Goal: Task Accomplishment & Management: Manage account settings

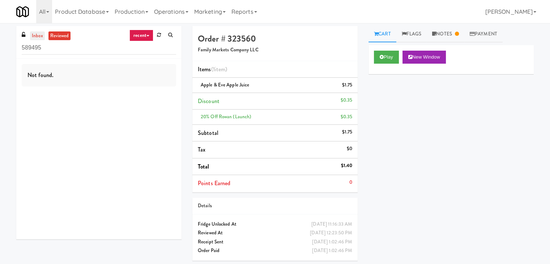
click at [32, 38] on link "inbox" at bounding box center [37, 35] width 15 height 9
click at [79, 43] on input "589495" at bounding box center [99, 47] width 154 height 13
paste input "Ring Power Main Breakroom Cabinet 1"
type input "Ring Power Main Breakroom Cabinet 1"
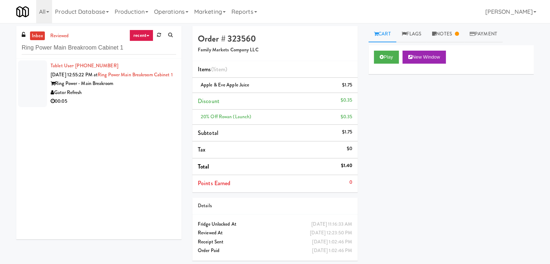
click at [158, 97] on div "Gator Refresh" at bounding box center [113, 92] width 125 height 9
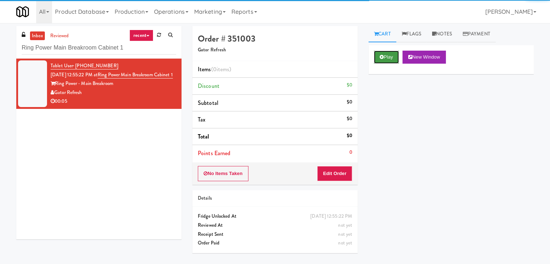
click at [380, 60] on button "Play" at bounding box center [386, 57] width 25 height 13
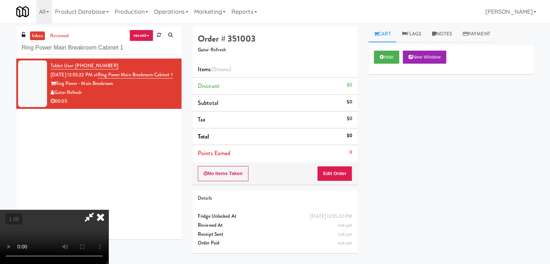
click at [108, 210] on video at bounding box center [54, 237] width 108 height 54
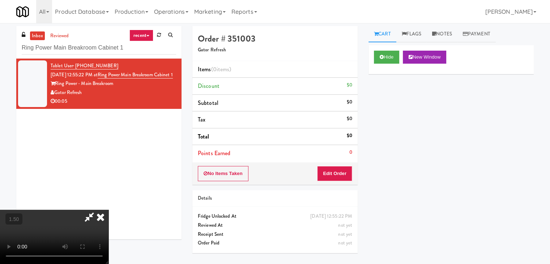
click at [108, 210] on video at bounding box center [54, 237] width 108 height 54
click at [108, 210] on icon at bounding box center [101, 217] width 16 height 14
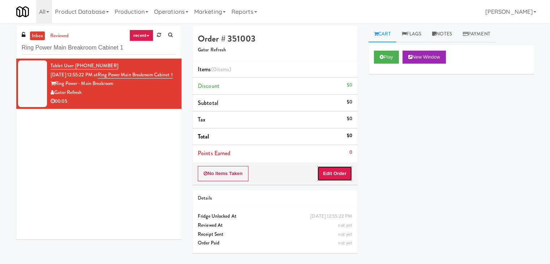
drag, startPoint x: 332, startPoint y: 167, endPoint x: 341, endPoint y: 160, distance: 11.9
click at [331, 169] on button "Edit Order" at bounding box center [334, 173] width 35 height 15
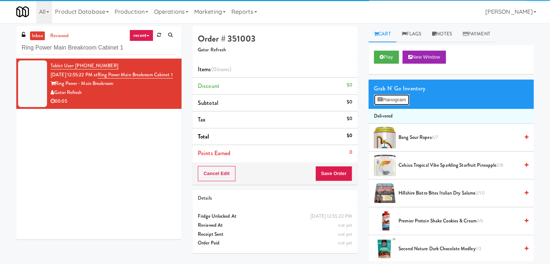
click at [396, 96] on button "Planogram" at bounding box center [391, 99] width 35 height 11
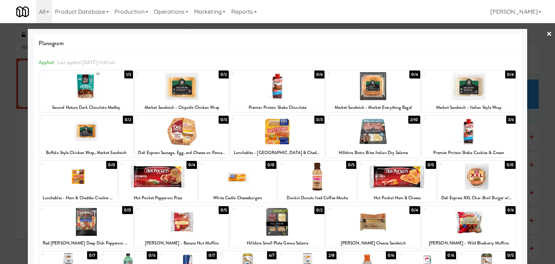
click at [396, 172] on div at bounding box center [397, 177] width 78 height 28
click at [546, 32] on link "×" at bounding box center [549, 34] width 6 height 22
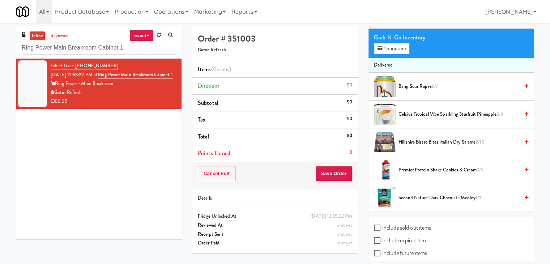
scroll to position [85, 0]
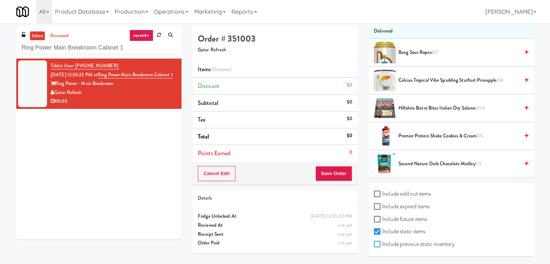
click at [378, 244] on input "Include previous static inventory" at bounding box center [378, 244] width 8 height 6
checkbox input "true"
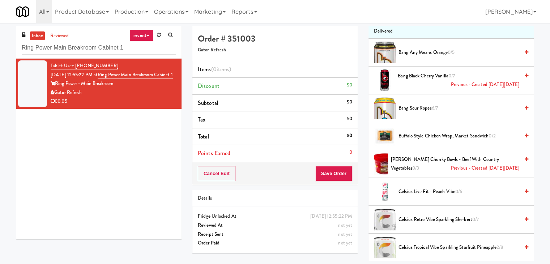
scroll to position [0, 0]
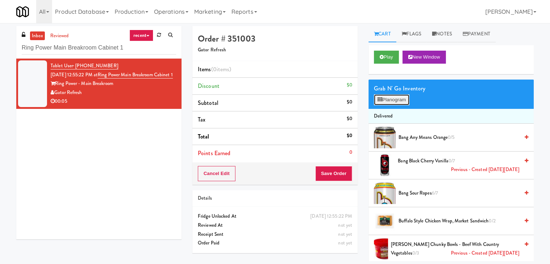
click at [399, 100] on button "Planogram" at bounding box center [391, 99] width 35 height 11
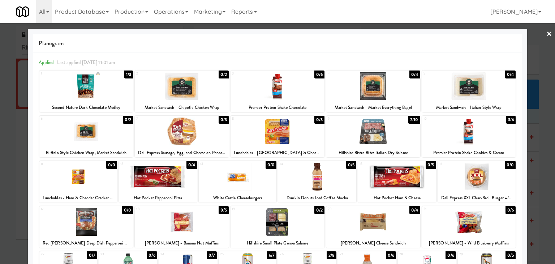
click at [399, 172] on div at bounding box center [397, 177] width 78 height 28
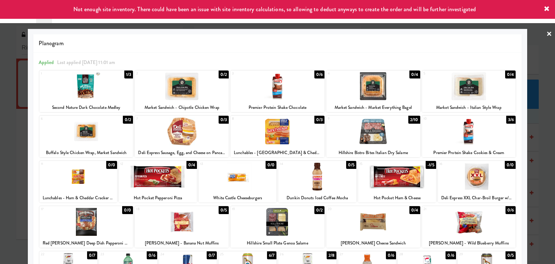
click at [546, 31] on link "×" at bounding box center [549, 34] width 6 height 22
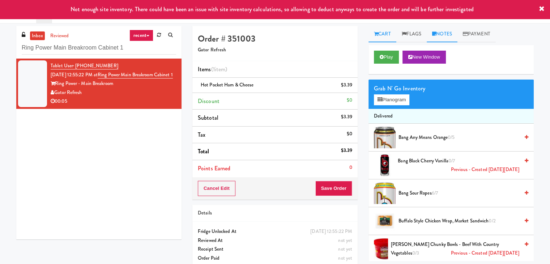
click at [444, 35] on link "Notes" at bounding box center [441, 34] width 31 height 16
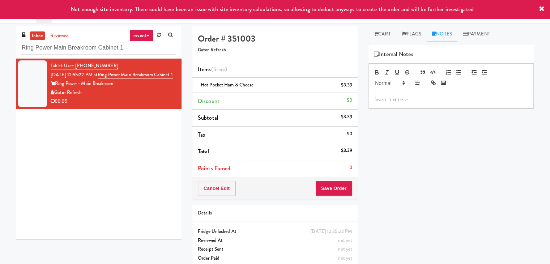
click at [404, 99] on p at bounding box center [451, 99] width 154 height 8
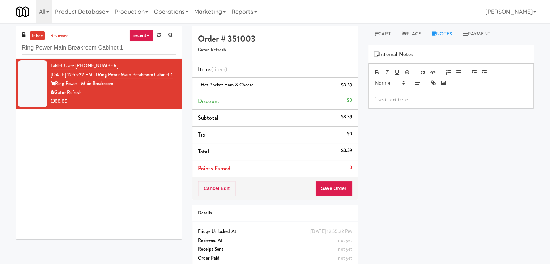
click at [458, 95] on p at bounding box center [451, 99] width 154 height 8
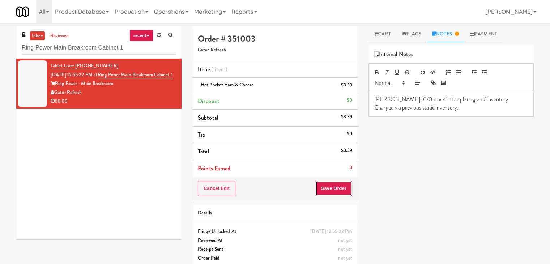
click at [335, 187] on button "Save Order" at bounding box center [333, 188] width 37 height 15
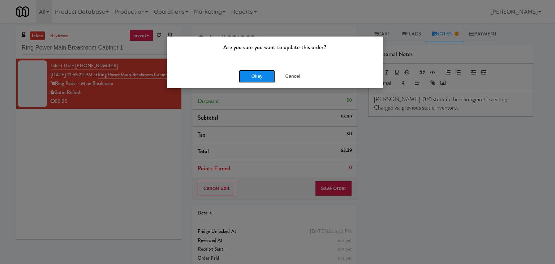
click at [263, 74] on button "Okay" at bounding box center [257, 76] width 36 height 13
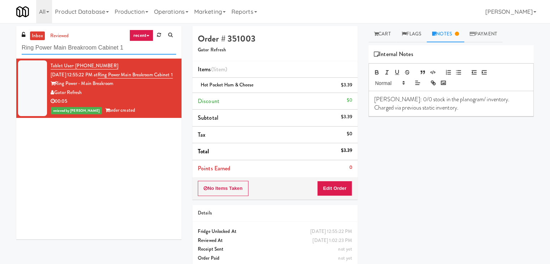
click at [123, 50] on input "Ring Power Main Breakroom Cabinet 1" at bounding box center [99, 47] width 154 height 13
paste input "Paradox - Cooler - Right"
type input "Paradox - Cooler - Right"
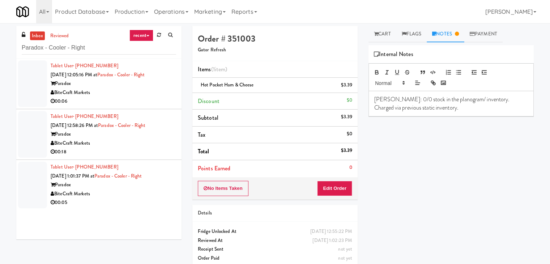
drag, startPoint x: 140, startPoint y: 103, endPoint x: 141, endPoint y: 98, distance: 4.8
click at [140, 102] on div "00:06" at bounding box center [113, 101] width 125 height 9
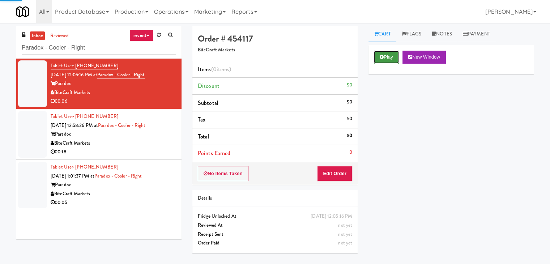
click at [383, 55] on button "Play" at bounding box center [386, 57] width 25 height 13
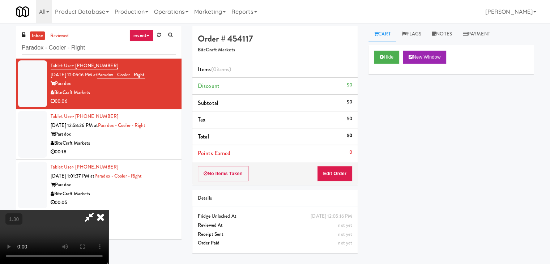
click at [108, 210] on video at bounding box center [54, 237] width 108 height 54
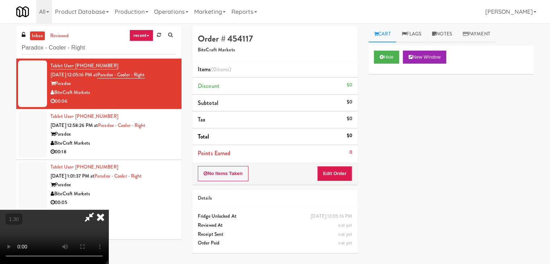
scroll to position [0, 0]
click at [108, 210] on icon at bounding box center [101, 217] width 16 height 14
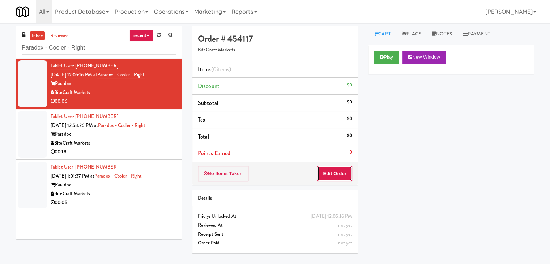
click at [346, 176] on button "Edit Order" at bounding box center [334, 173] width 35 height 15
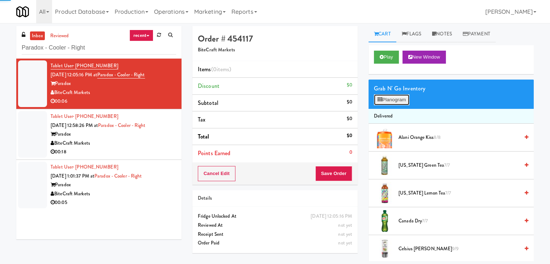
click at [386, 100] on button "Planogram" at bounding box center [391, 99] width 35 height 11
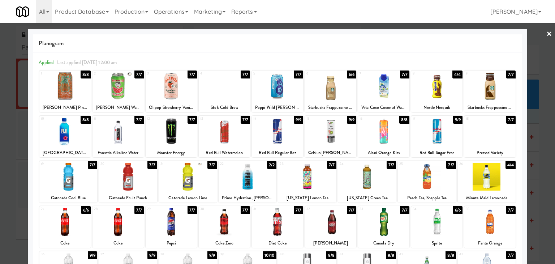
click at [134, 172] on div at bounding box center [128, 177] width 58 height 28
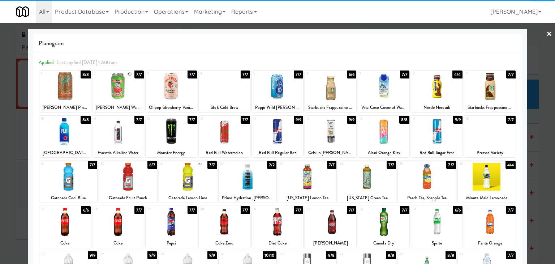
click at [546, 34] on link "×" at bounding box center [549, 34] width 6 height 22
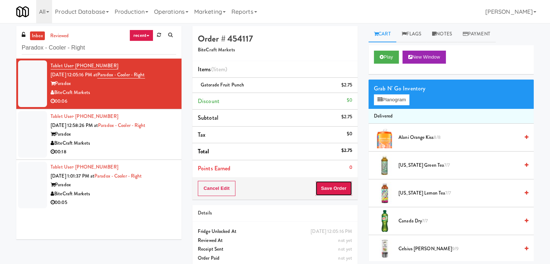
click at [329, 186] on button "Save Order" at bounding box center [333, 188] width 37 height 15
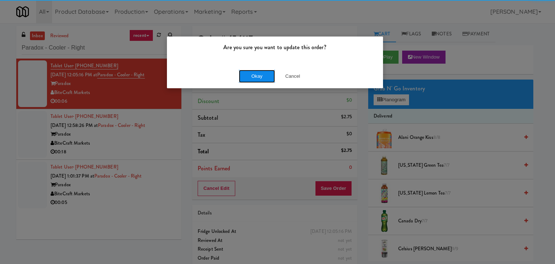
click at [259, 78] on button "Okay" at bounding box center [257, 76] width 36 height 13
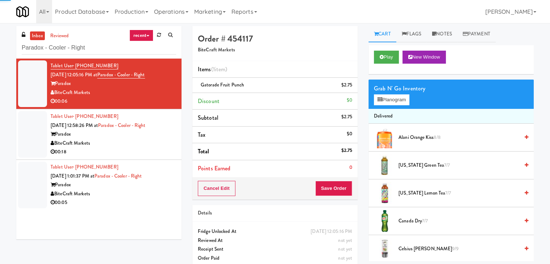
drag, startPoint x: 136, startPoint y: 146, endPoint x: 149, endPoint y: 141, distance: 13.5
click at [137, 146] on div "BiteCraft Markets" at bounding box center [113, 143] width 125 height 9
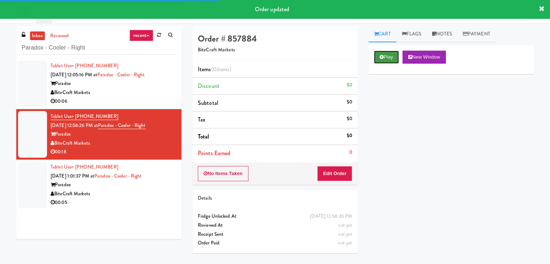
click at [384, 52] on button "Play" at bounding box center [386, 57] width 25 height 13
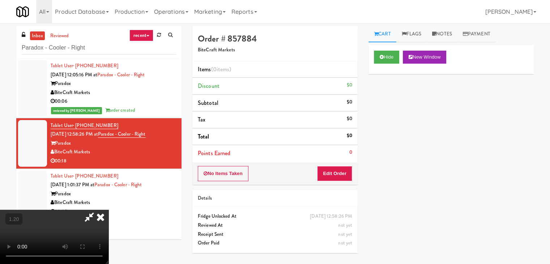
click at [108, 210] on video at bounding box center [54, 237] width 108 height 54
click at [98, 210] on icon at bounding box center [89, 217] width 17 height 14
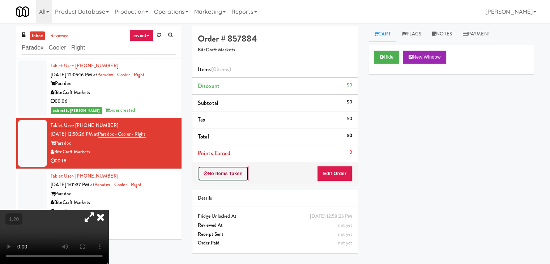
click at [237, 175] on button "No Items Taken" at bounding box center [223, 173] width 51 height 15
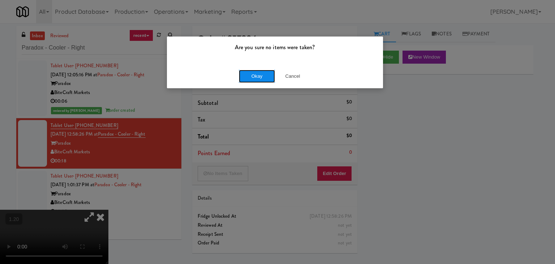
drag, startPoint x: 268, startPoint y: 74, endPoint x: 264, endPoint y: 74, distance: 4.7
click at [268, 74] on button "Okay" at bounding box center [257, 76] width 36 height 13
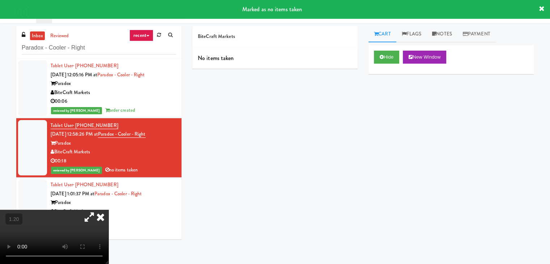
click at [277, 99] on div "BiteCraft Markets No items taken Cart Flags Notes Payment Hide New Window Prima…" at bounding box center [363, 143] width 352 height 235
click at [108, 210] on icon at bounding box center [101, 217] width 16 height 14
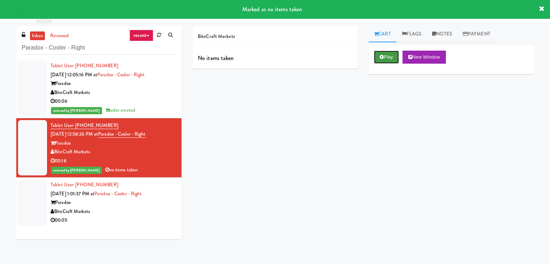
click at [382, 57] on icon at bounding box center [381, 57] width 4 height 5
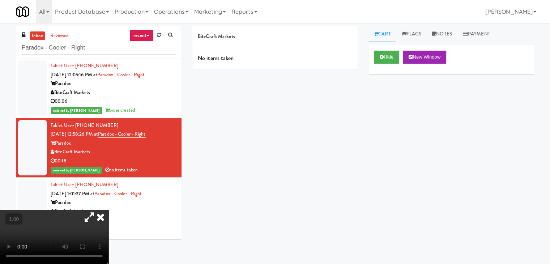
click at [108, 210] on icon at bounding box center [101, 217] width 16 height 14
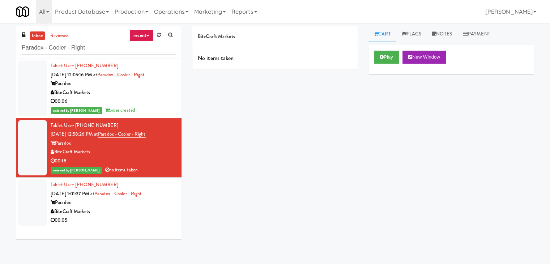
click at [118, 204] on div "Paradox" at bounding box center [113, 202] width 125 height 9
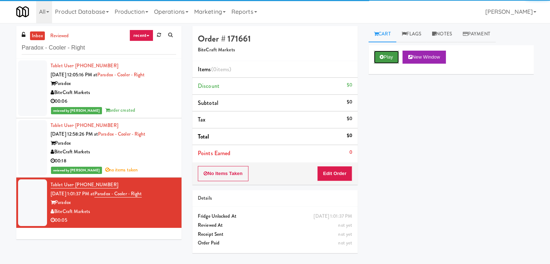
click at [383, 56] on icon at bounding box center [381, 57] width 4 height 5
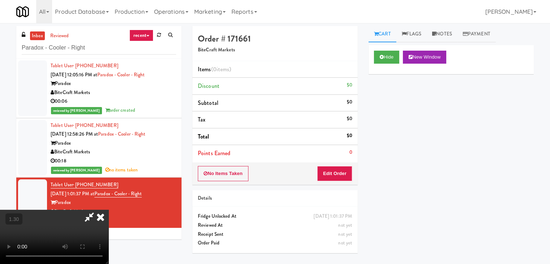
click at [108, 210] on video at bounding box center [54, 237] width 108 height 54
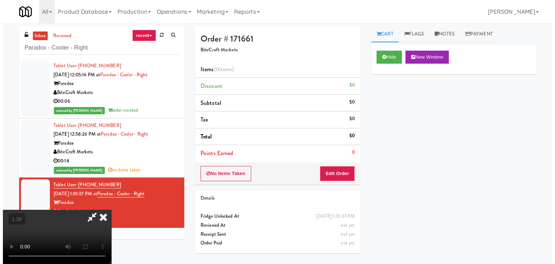
scroll to position [0, 0]
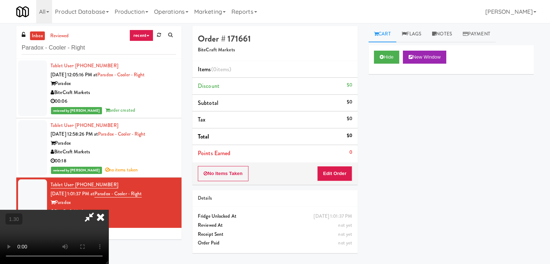
click at [108, 210] on icon at bounding box center [101, 217] width 16 height 14
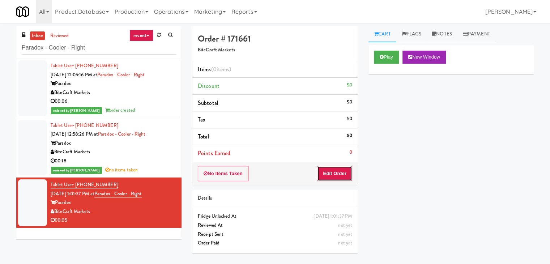
click at [345, 169] on button "Edit Order" at bounding box center [334, 173] width 35 height 15
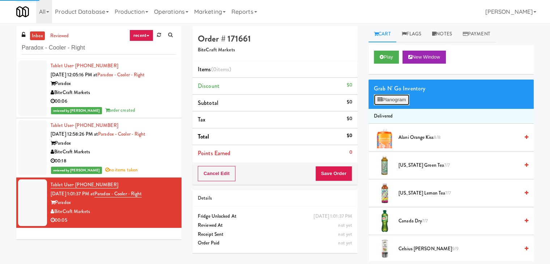
click at [388, 101] on button "Planogram" at bounding box center [391, 99] width 35 height 11
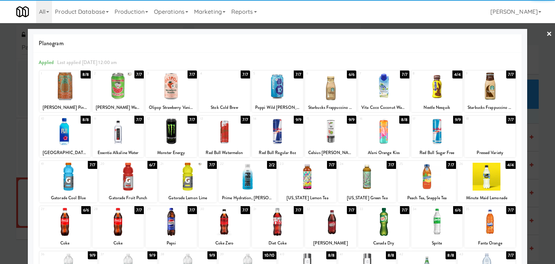
scroll to position [91, 0]
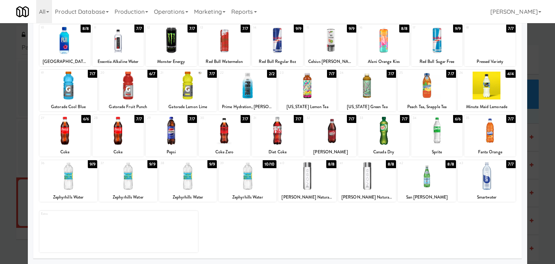
click at [485, 181] on div at bounding box center [487, 176] width 58 height 28
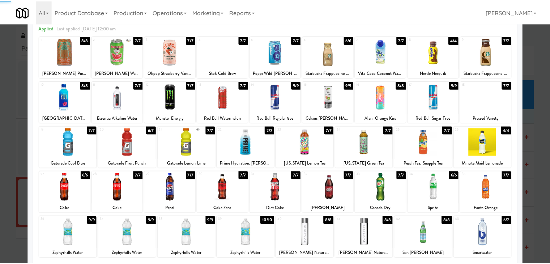
scroll to position [0, 0]
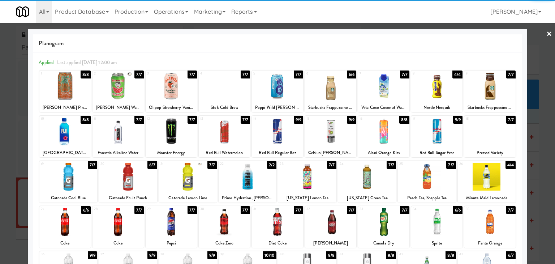
drag, startPoint x: 541, startPoint y: 33, endPoint x: 520, endPoint y: 42, distance: 23.4
click at [546, 32] on link "×" at bounding box center [549, 34] width 6 height 22
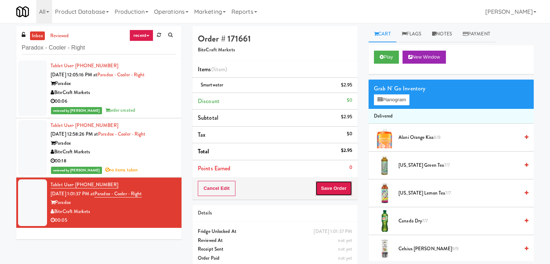
click at [339, 184] on button "Save Order" at bounding box center [333, 188] width 37 height 15
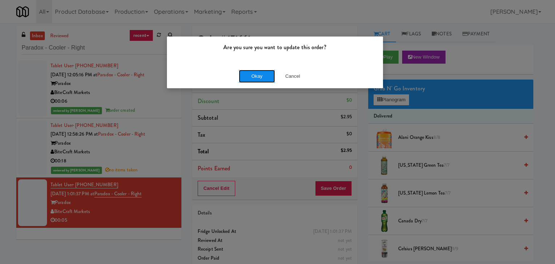
click at [259, 76] on button "Okay" at bounding box center [257, 76] width 36 height 13
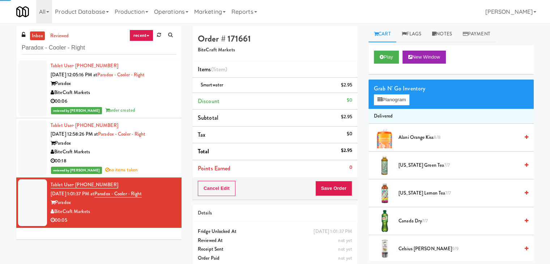
click at [151, 155] on div "BiteCraft Markets" at bounding box center [113, 151] width 125 height 9
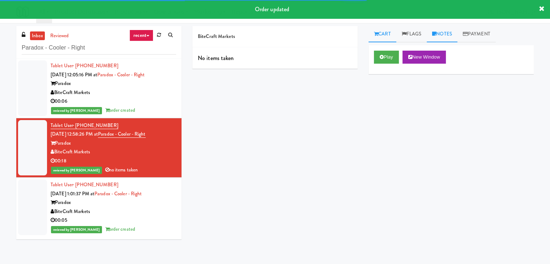
click at [440, 36] on link "Notes" at bounding box center [441, 34] width 31 height 16
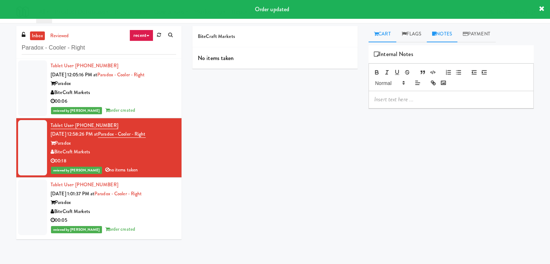
click at [385, 35] on link "Cart" at bounding box center [382, 34] width 28 height 16
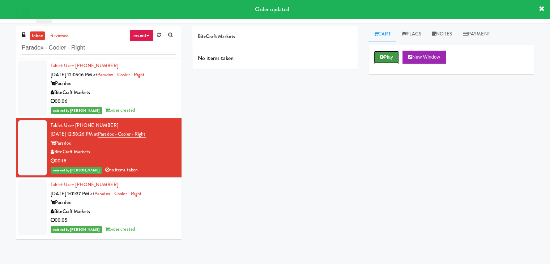
click at [387, 58] on button "Play" at bounding box center [386, 57] width 25 height 13
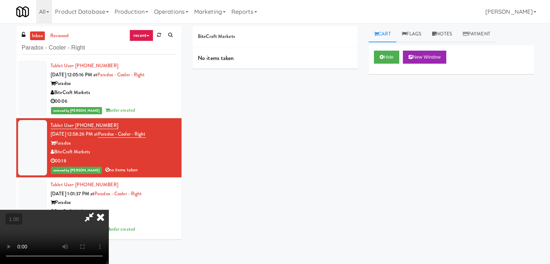
click at [108, 210] on icon at bounding box center [101, 217] width 16 height 14
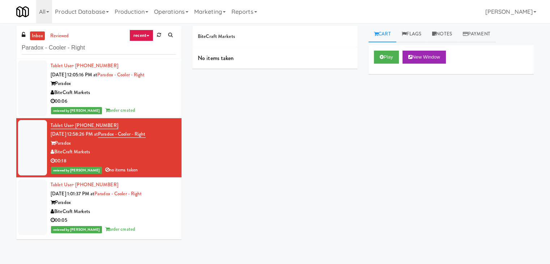
click at [116, 217] on div "00:05" at bounding box center [113, 220] width 125 height 9
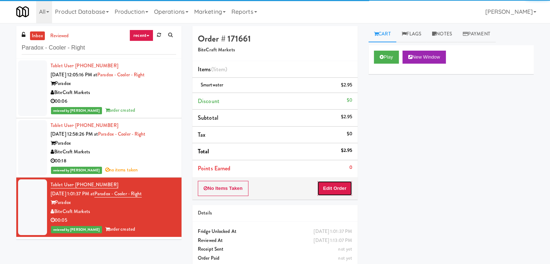
click at [341, 191] on button "Edit Order" at bounding box center [334, 188] width 35 height 15
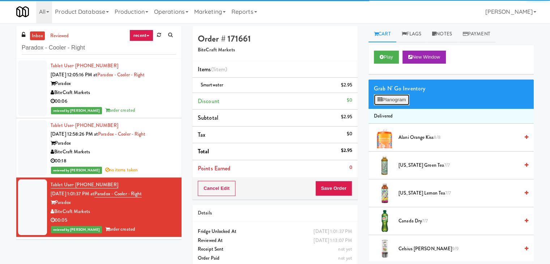
click at [395, 101] on button "Planogram" at bounding box center [391, 99] width 35 height 11
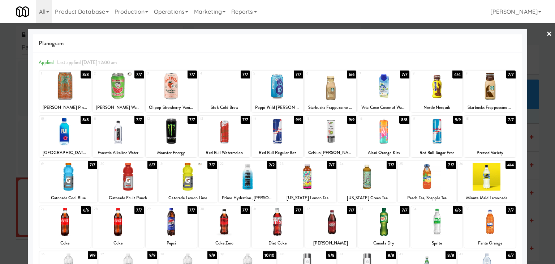
scroll to position [36, 0]
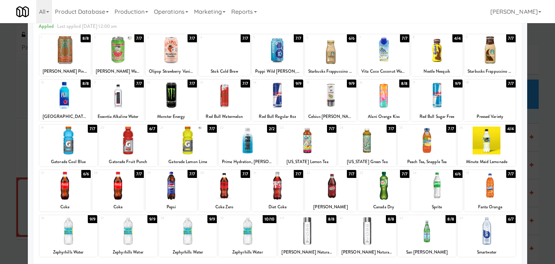
click at [371, 141] on div at bounding box center [367, 140] width 58 height 28
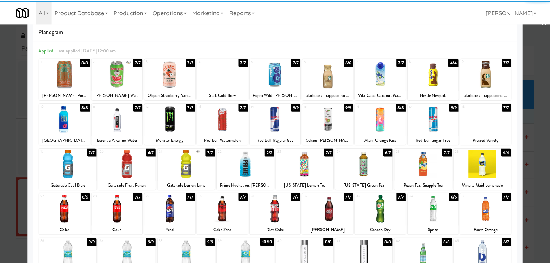
scroll to position [0, 0]
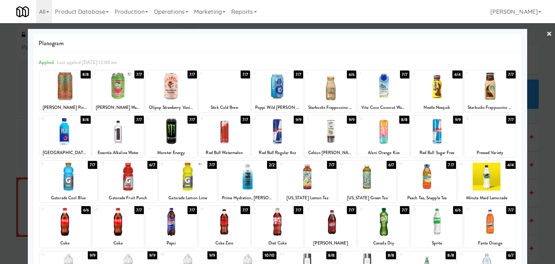
click at [546, 32] on link "×" at bounding box center [549, 34] width 6 height 22
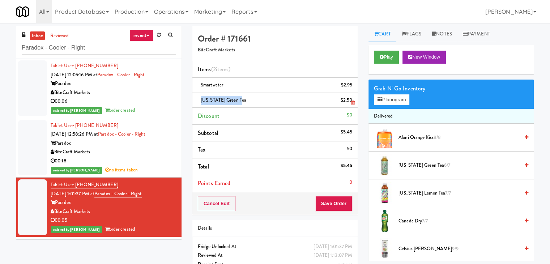
drag, startPoint x: 237, startPoint y: 99, endPoint x: 198, endPoint y: 99, distance: 38.7
click at [198, 99] on div "[US_STATE] Green Tea $2.50" at bounding box center [275, 100] width 154 height 9
copy span "[US_STATE] Green Tea"
click at [351, 102] on icon at bounding box center [353, 102] width 4 height 5
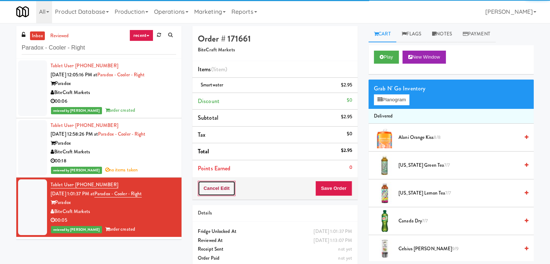
click at [218, 188] on button "Cancel Edit" at bounding box center [217, 188] width 38 height 15
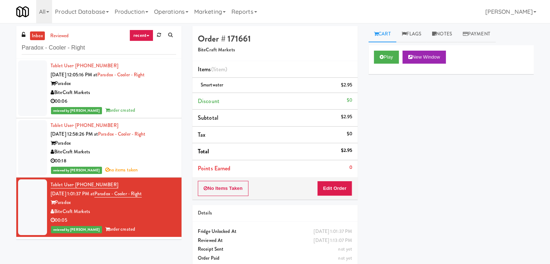
click at [153, 160] on div "00:18" at bounding box center [113, 160] width 125 height 9
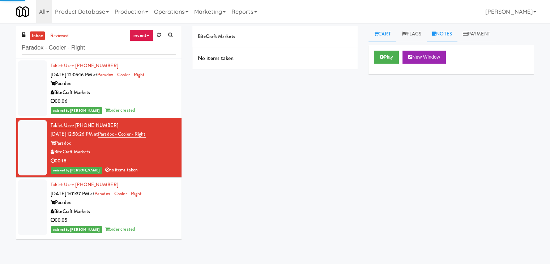
click at [439, 35] on link "Notes" at bounding box center [441, 34] width 31 height 16
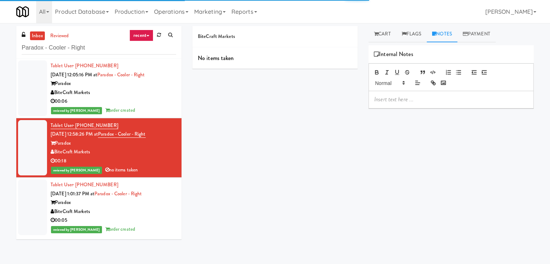
click at [414, 104] on div at bounding box center [451, 99] width 164 height 17
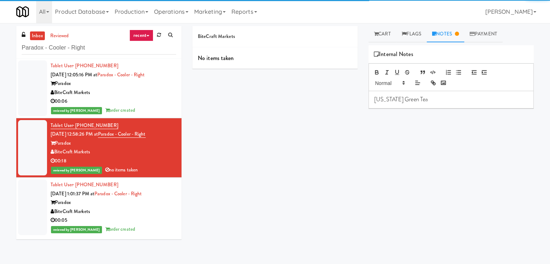
click at [373, 98] on div "[US_STATE] Green Tea" at bounding box center [451, 99] width 164 height 17
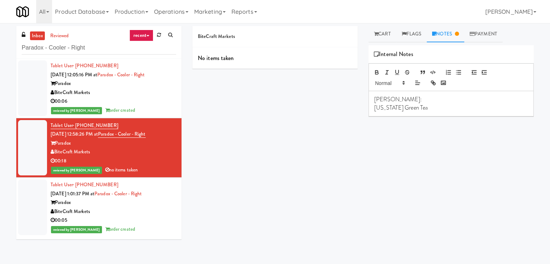
click at [396, 102] on p "[PERSON_NAME]:" at bounding box center [451, 99] width 154 height 8
click at [417, 97] on p "[PERSON_NAME]:" at bounding box center [451, 99] width 154 height 8
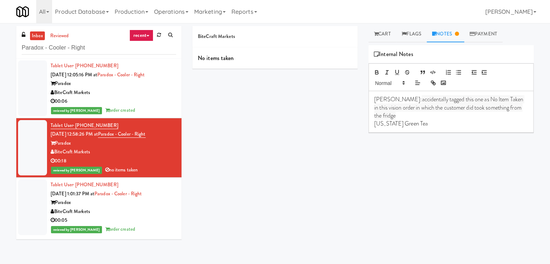
click at [384, 100] on p "[PERSON_NAME]: accidentally tagged this one as No Item Taken in this vision ord…" at bounding box center [451, 107] width 154 height 24
click at [374, 120] on p "[US_STATE] Green Tea" at bounding box center [451, 124] width 154 height 8
click at [520, 106] on p "[PERSON_NAME]: accidentally tagged this one as No Item Taken in this vision ord…" at bounding box center [451, 107] width 154 height 24
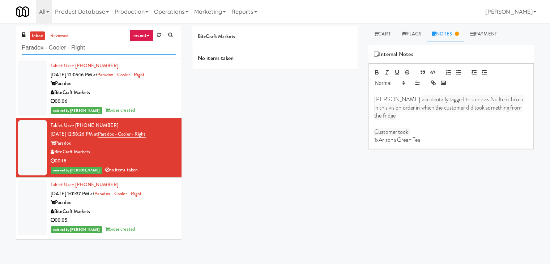
click at [105, 53] on input "Paradox - Cooler - Right" at bounding box center [99, 47] width 154 height 13
click at [104, 50] on input "Paradox - Cooler - Right" at bounding box center [99, 47] width 154 height 13
paste input "Gallery 64 - Cooler - Lef"
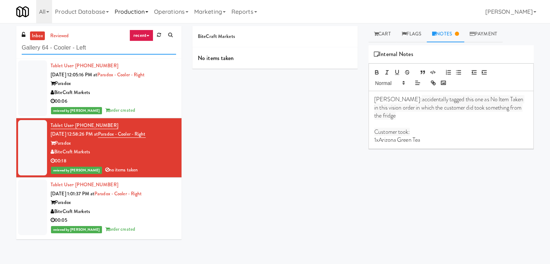
type input "Gallery 64 - Cooler - Left"
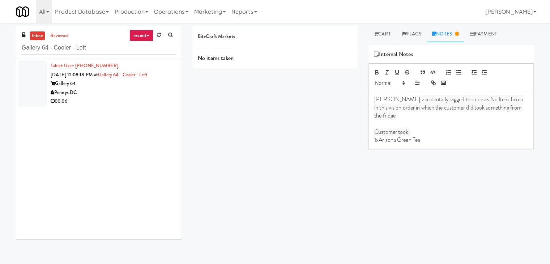
click at [147, 107] on li "Tablet User · (614) 843-4453 [DATE] 12:08:18 PM at Gallery 64 - Cooler - Left G…" at bounding box center [98, 84] width 165 height 50
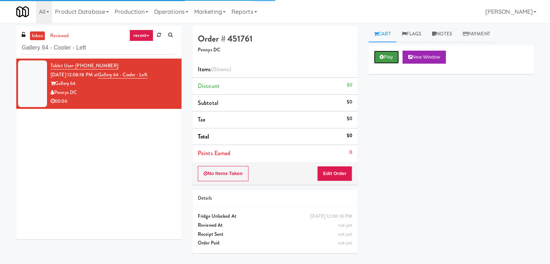
click at [393, 57] on button "Play" at bounding box center [386, 57] width 25 height 13
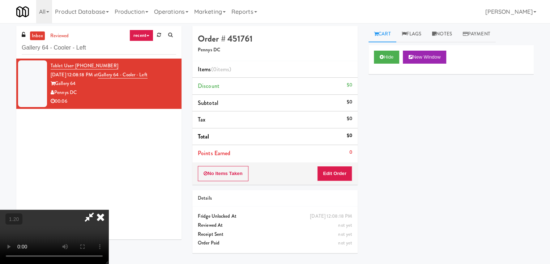
click at [108, 210] on video at bounding box center [54, 237] width 108 height 54
click at [108, 210] on icon at bounding box center [101, 217] width 16 height 14
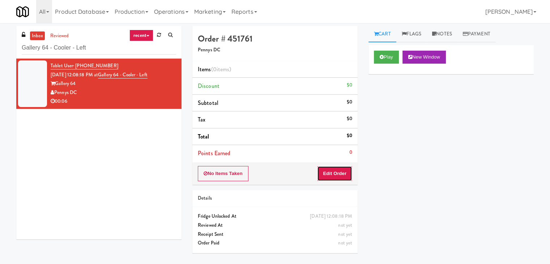
click at [341, 169] on button "Edit Order" at bounding box center [334, 173] width 35 height 15
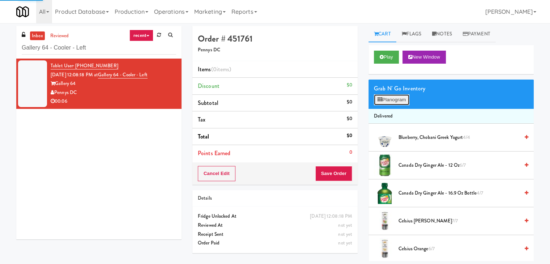
click at [390, 102] on button "Planogram" at bounding box center [391, 99] width 35 height 11
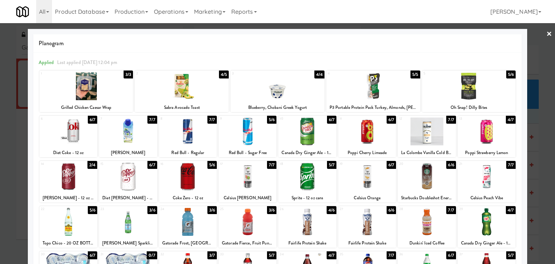
click at [491, 183] on div at bounding box center [487, 177] width 58 height 28
click at [546, 34] on link "×" at bounding box center [549, 34] width 6 height 22
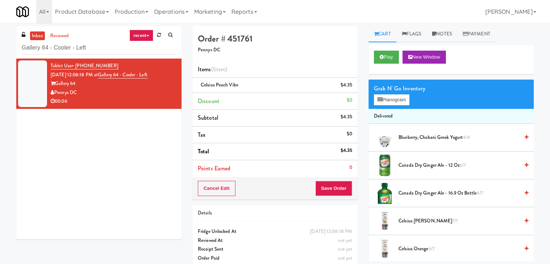
click at [336, 198] on div "Cancel Edit Save Order" at bounding box center [274, 188] width 165 height 22
click at [335, 187] on button "Save Order" at bounding box center [333, 188] width 37 height 15
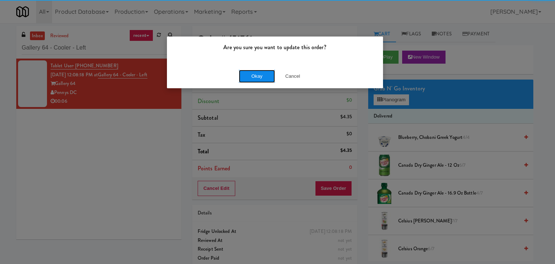
click at [252, 71] on button "Okay" at bounding box center [257, 76] width 36 height 13
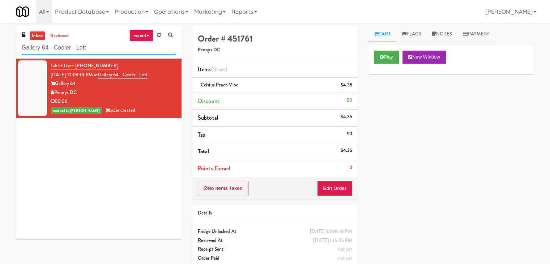
click at [96, 48] on input "Gallery 64 - Cooler - Left" at bounding box center [99, 47] width 154 height 13
paste input "On Demand Ventures"
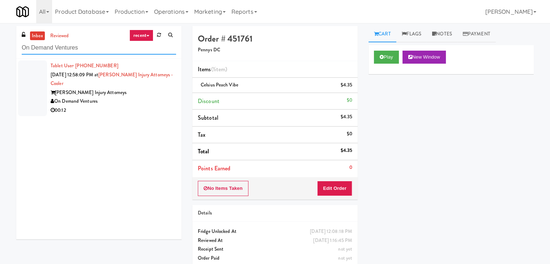
type input "On Demand Ventures"
click at [131, 94] on div "[PERSON_NAME] Injury Attorneys" at bounding box center [113, 92] width 125 height 9
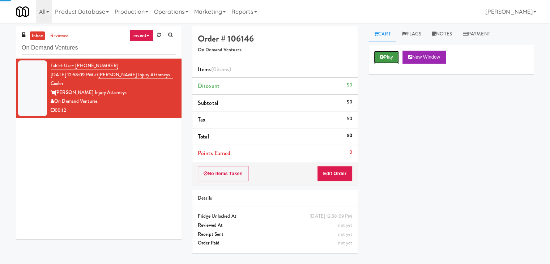
click at [381, 57] on icon at bounding box center [381, 57] width 4 height 5
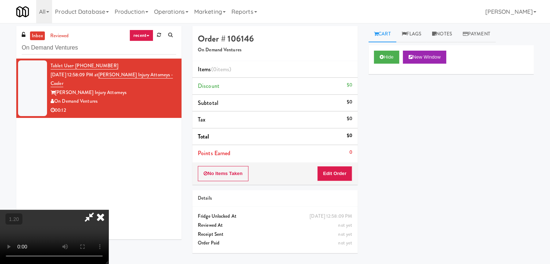
click at [108, 210] on video at bounding box center [54, 237] width 108 height 54
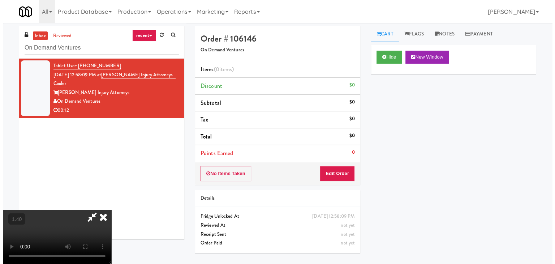
scroll to position [0, 0]
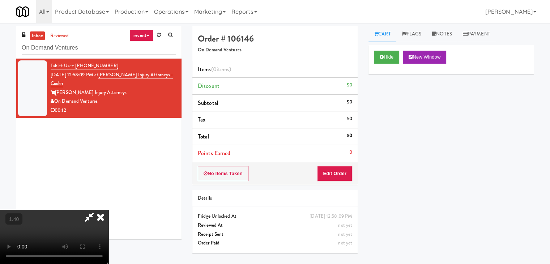
drag, startPoint x: 317, startPoint y: 31, endPoint x: 324, endPoint y: 68, distance: 37.4
click at [108, 210] on icon at bounding box center [101, 217] width 16 height 14
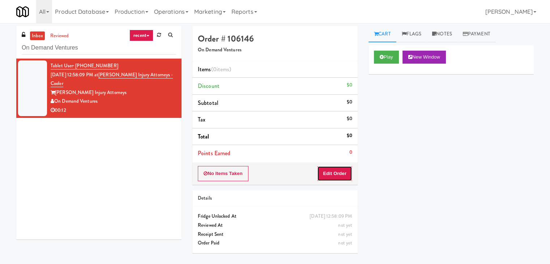
click at [331, 172] on button "Edit Order" at bounding box center [334, 173] width 35 height 15
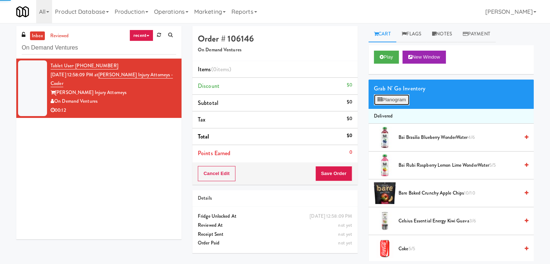
click at [396, 100] on button "Planogram" at bounding box center [391, 99] width 35 height 11
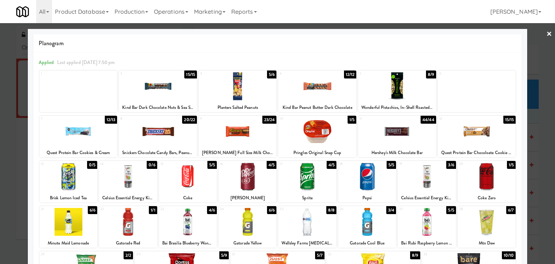
click at [223, 86] on div at bounding box center [238, 86] width 78 height 28
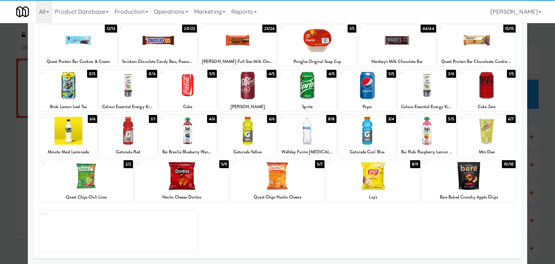
click at [132, 130] on div at bounding box center [128, 131] width 58 height 28
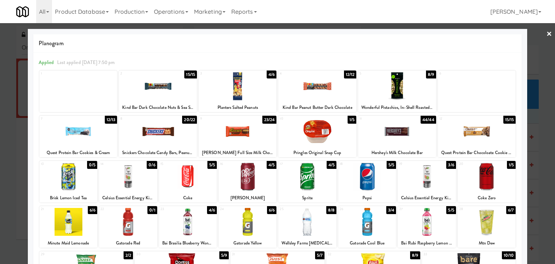
click at [546, 33] on link "×" at bounding box center [549, 34] width 6 height 22
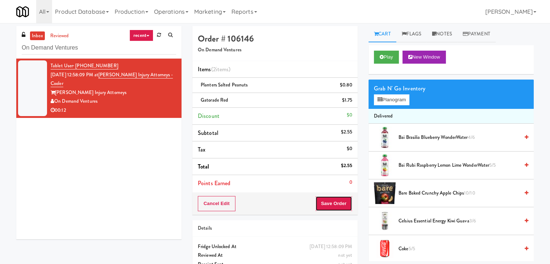
click at [325, 198] on button "Save Order" at bounding box center [333, 203] width 37 height 15
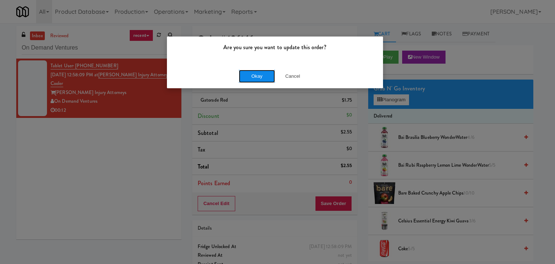
click at [257, 79] on button "Okay" at bounding box center [257, 76] width 36 height 13
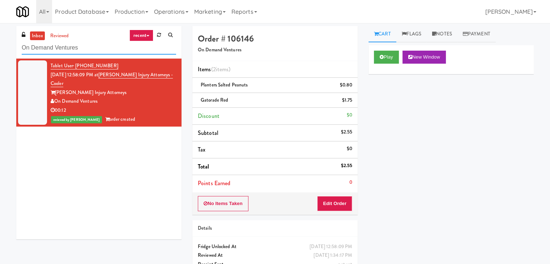
click at [92, 52] on input "On Demand Ventures" at bounding box center [99, 47] width 154 height 13
paste input "Sur Club - Main - Cooler"
type input "Sur Club - Main - Cooler"
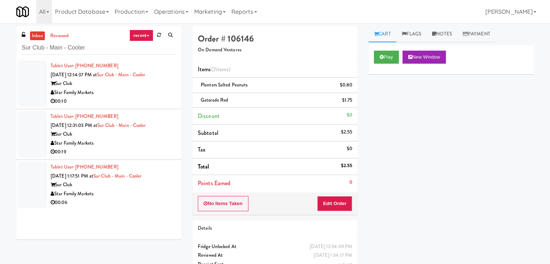
click at [147, 88] on div "Star Family Markets" at bounding box center [113, 92] width 125 height 9
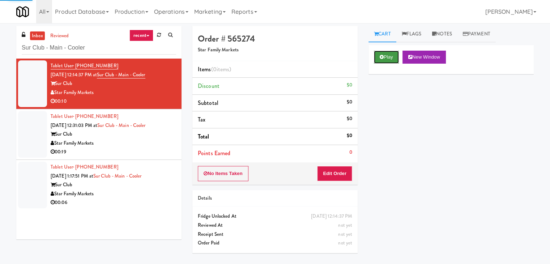
click at [389, 57] on button "Play" at bounding box center [386, 57] width 25 height 13
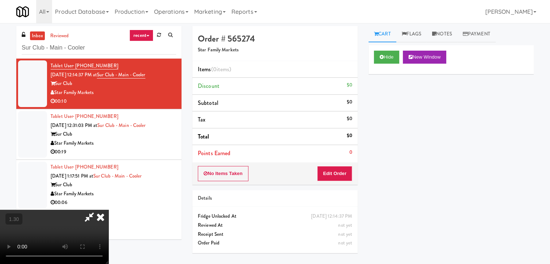
click at [108, 210] on video at bounding box center [54, 237] width 108 height 54
click at [108, 210] on icon at bounding box center [101, 217] width 16 height 14
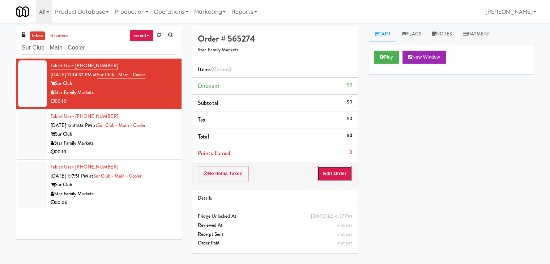
click at [332, 173] on button "Edit Order" at bounding box center [334, 173] width 35 height 15
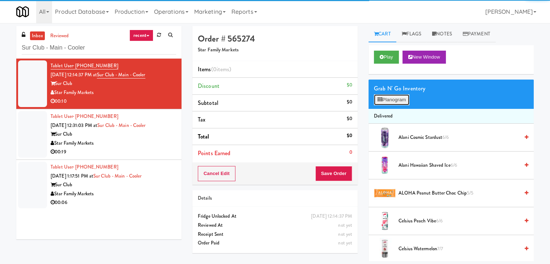
click at [392, 103] on button "Planogram" at bounding box center [391, 99] width 35 height 11
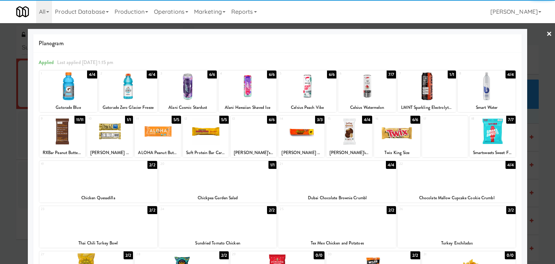
click at [480, 90] on div at bounding box center [487, 86] width 58 height 28
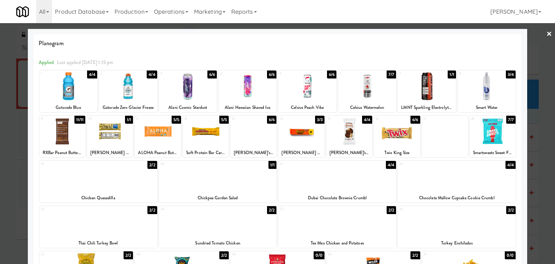
click at [546, 33] on link "×" at bounding box center [549, 34] width 6 height 22
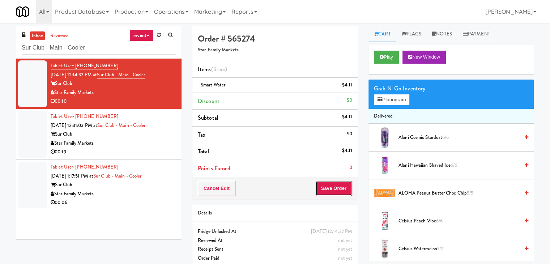
click at [328, 184] on button "Save Order" at bounding box center [333, 188] width 37 height 15
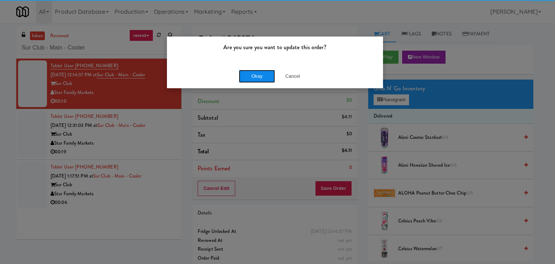
click at [257, 77] on button "Okay" at bounding box center [257, 76] width 36 height 13
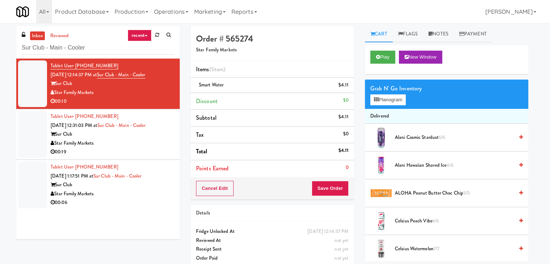
click at [156, 150] on div "00:19" at bounding box center [113, 151] width 124 height 9
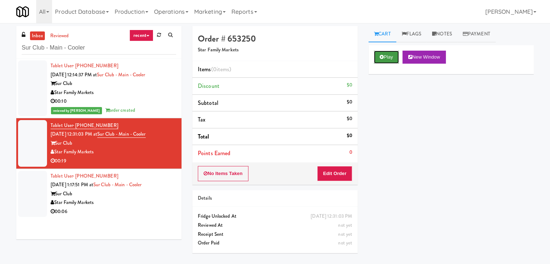
click at [386, 57] on button "Play" at bounding box center [386, 57] width 25 height 13
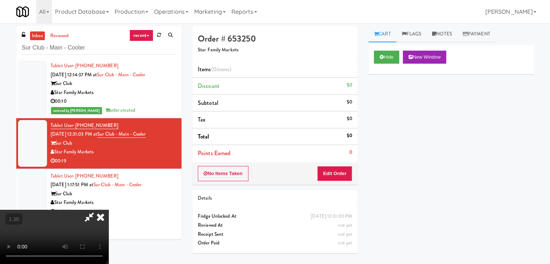
click at [108, 210] on video at bounding box center [54, 237] width 108 height 54
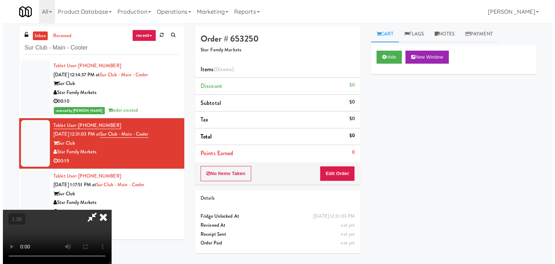
scroll to position [23, 0]
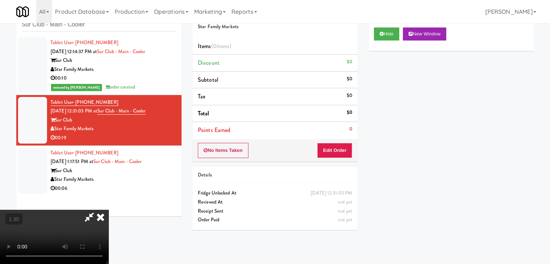
click at [108, 210] on video at bounding box center [54, 237] width 108 height 54
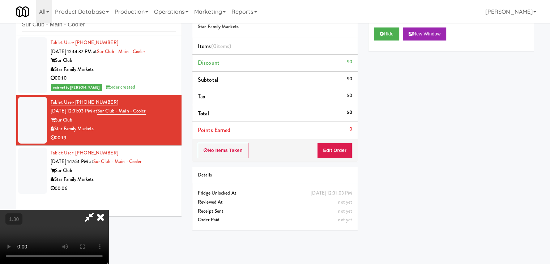
click at [108, 210] on video at bounding box center [54, 237] width 108 height 54
click at [108, 210] on icon at bounding box center [101, 217] width 16 height 14
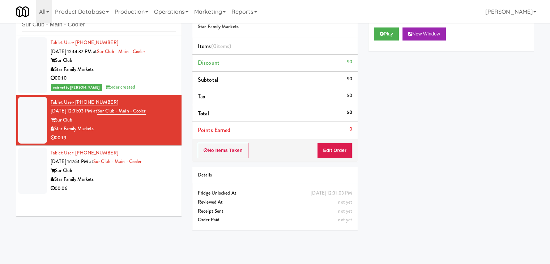
click at [336, 160] on div "No Items Taken Edit Order" at bounding box center [274, 150] width 165 height 22
click at [337, 151] on button "Edit Order" at bounding box center [334, 150] width 35 height 15
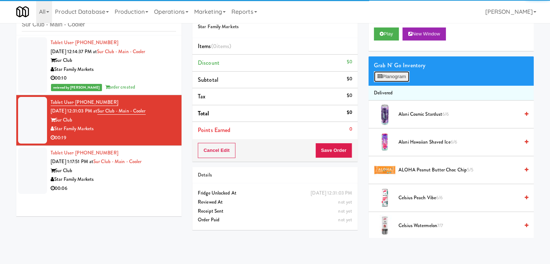
click at [387, 77] on button "Planogram" at bounding box center [391, 76] width 35 height 11
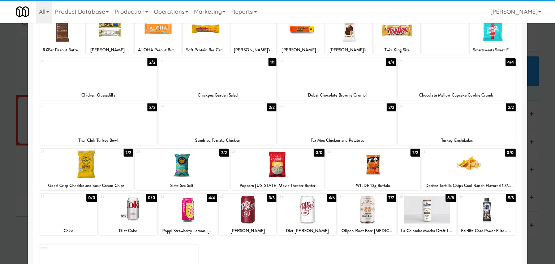
scroll to position [108, 0]
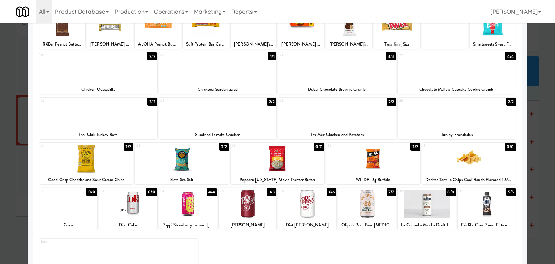
click at [377, 164] on div at bounding box center [373, 159] width 94 height 28
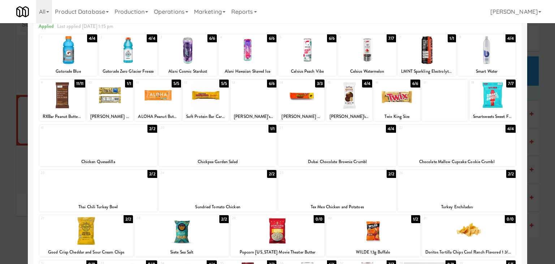
click at [286, 94] on div at bounding box center [301, 95] width 46 height 28
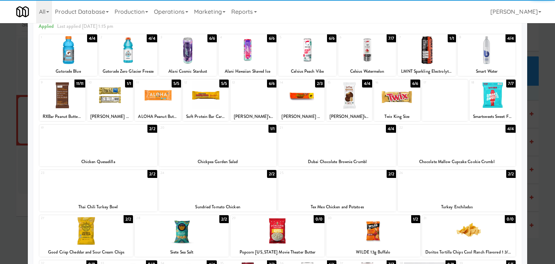
click at [247, 101] on div at bounding box center [254, 95] width 46 height 28
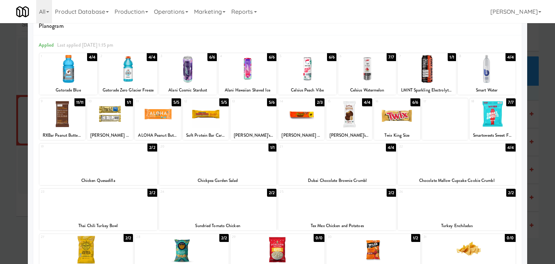
scroll to position [0, 0]
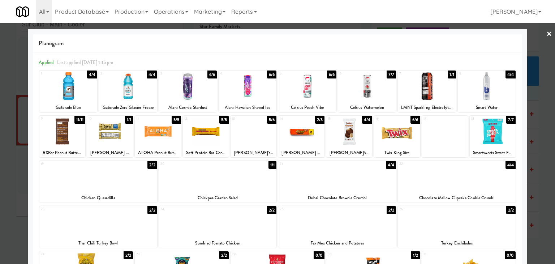
click at [546, 34] on link "×" at bounding box center [549, 34] width 6 height 22
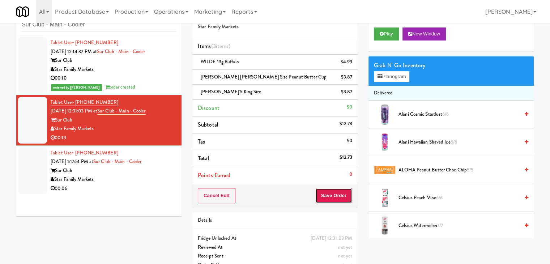
click at [332, 197] on button "Save Order" at bounding box center [333, 195] width 37 height 15
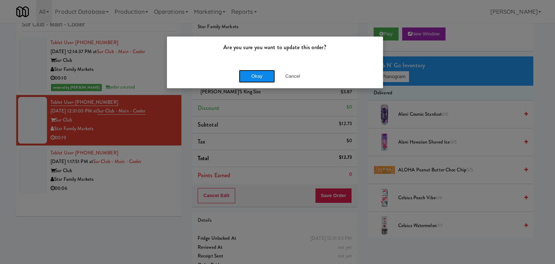
click at [262, 77] on button "Okay" at bounding box center [257, 76] width 36 height 13
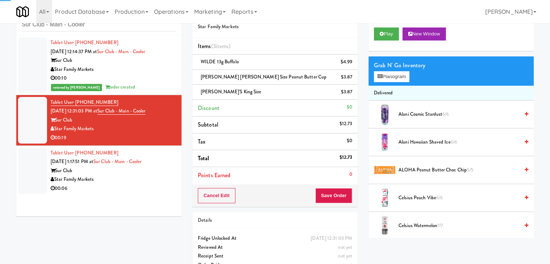
click at [132, 188] on div "00:06" at bounding box center [113, 188] width 125 height 9
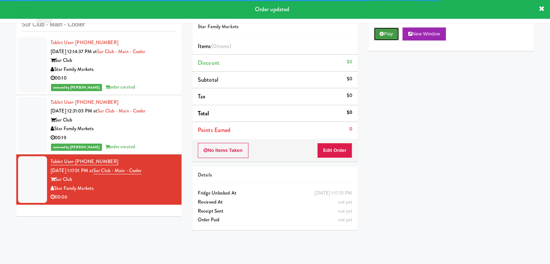
click at [384, 35] on button "Play" at bounding box center [386, 33] width 25 height 13
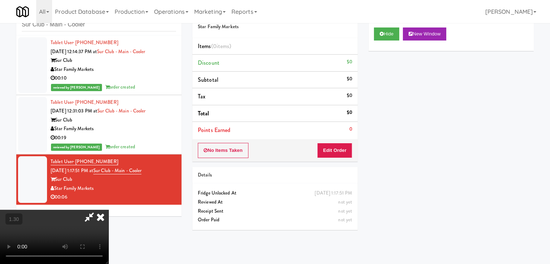
click at [108, 210] on video at bounding box center [54, 237] width 108 height 54
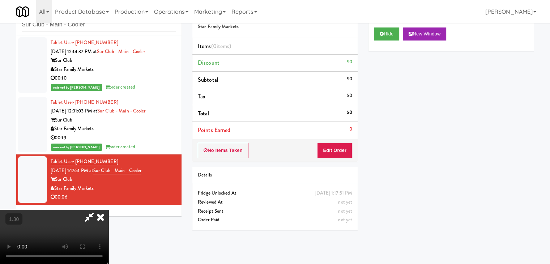
click at [108, 210] on video at bounding box center [54, 237] width 108 height 54
click at [108, 210] on icon at bounding box center [101, 217] width 16 height 14
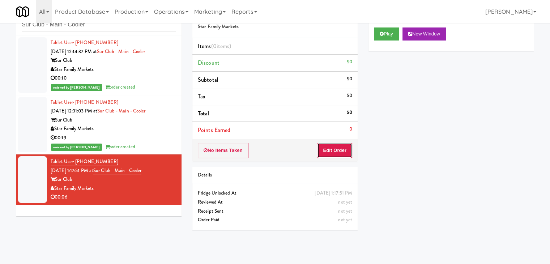
click at [339, 156] on button "Edit Order" at bounding box center [334, 150] width 35 height 15
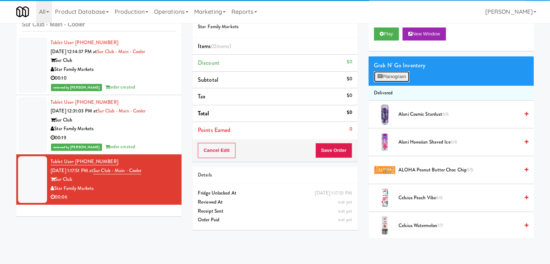
click at [387, 77] on button "Planogram" at bounding box center [391, 76] width 35 height 11
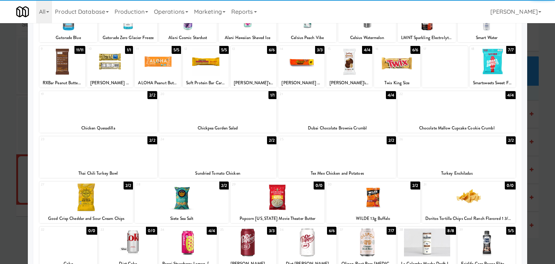
scroll to position [108, 0]
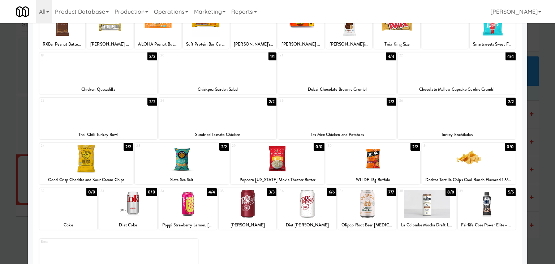
click at [384, 151] on div at bounding box center [373, 159] width 94 height 28
click at [307, 206] on div at bounding box center [307, 204] width 58 height 28
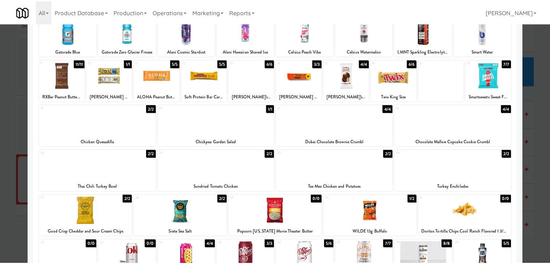
scroll to position [0, 0]
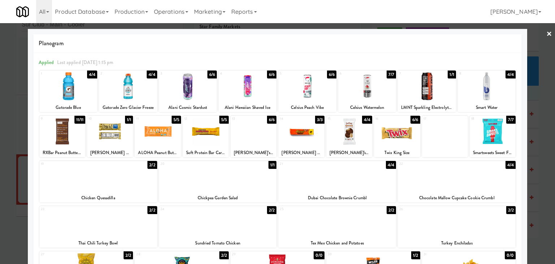
click at [546, 35] on link "×" at bounding box center [549, 34] width 6 height 22
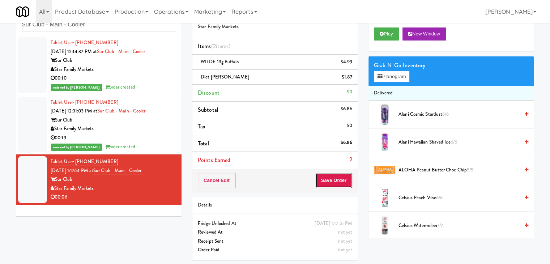
click at [331, 176] on button "Save Order" at bounding box center [333, 180] width 37 height 15
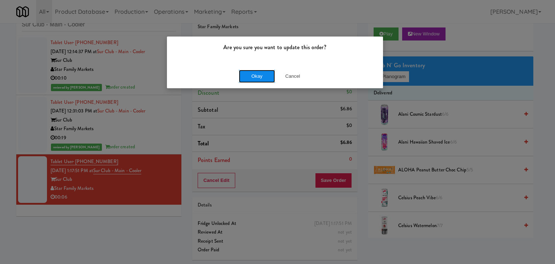
click at [251, 77] on button "Okay" at bounding box center [257, 76] width 36 height 13
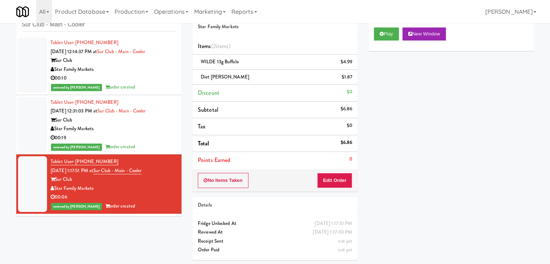
click at [158, 132] on div "Star Family Markets" at bounding box center [113, 128] width 125 height 9
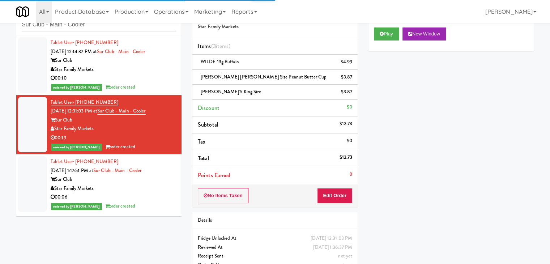
click at [156, 68] on div "Star Family Markets" at bounding box center [113, 69] width 125 height 9
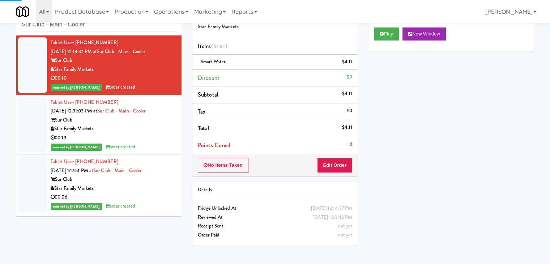
click at [156, 194] on div "00:06" at bounding box center [113, 197] width 125 height 9
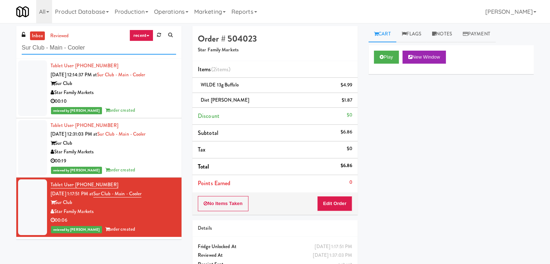
click at [91, 50] on input "Sur Club - Main - Cooler" at bounding box center [99, 47] width 154 height 13
paste input "2660 - [PERSON_NAME] Med Tech"
type input "2660 - [PERSON_NAME] Med Tech"
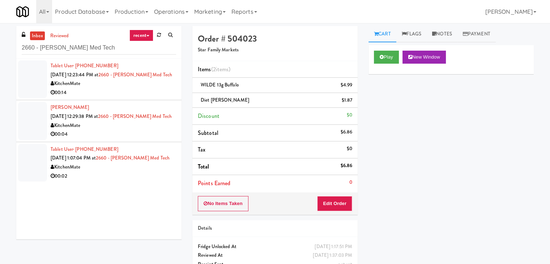
click at [150, 90] on div "00:14" at bounding box center [113, 92] width 125 height 9
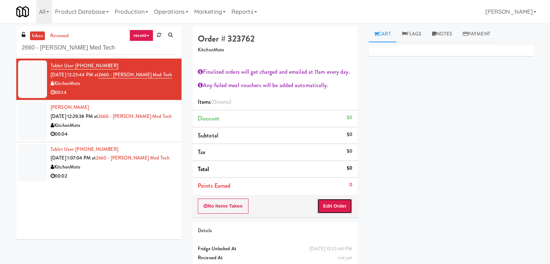
click at [332, 202] on button "Edit Order" at bounding box center [334, 205] width 35 height 15
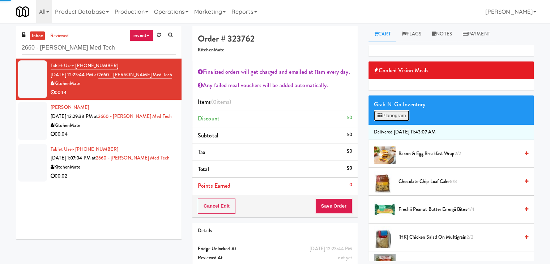
click at [391, 115] on button "Planogram" at bounding box center [391, 115] width 35 height 11
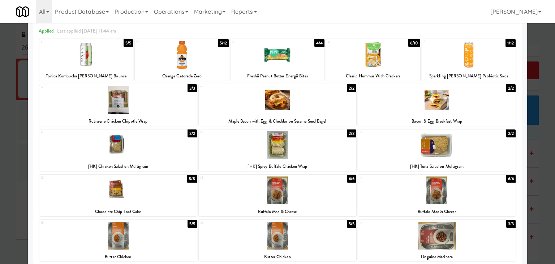
scroll to position [28, 0]
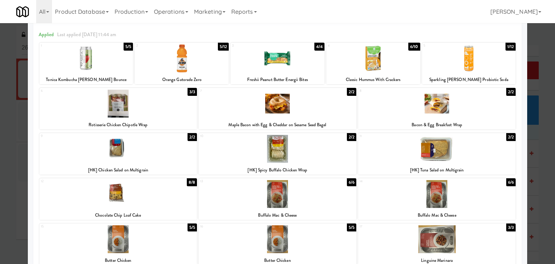
click at [441, 110] on div at bounding box center [437, 104] width 158 height 28
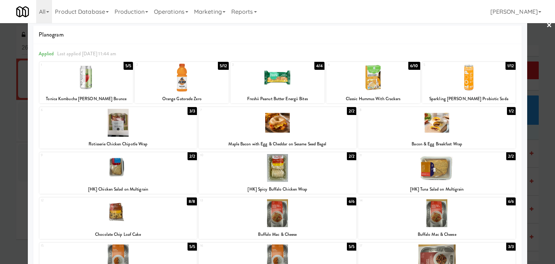
scroll to position [0, 0]
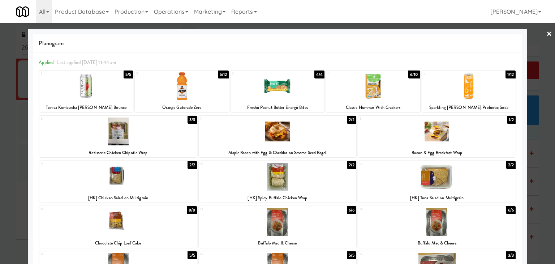
click at [546, 31] on link "×" at bounding box center [549, 34] width 6 height 22
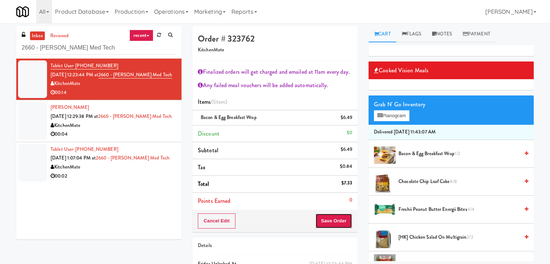
click at [328, 219] on button "Save Order" at bounding box center [333, 220] width 37 height 15
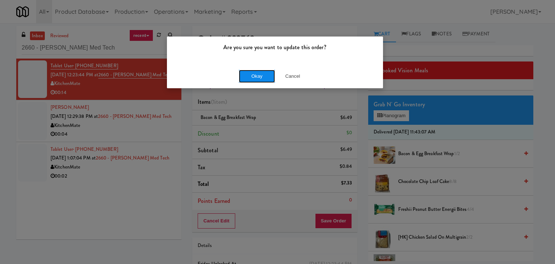
drag, startPoint x: 262, startPoint y: 76, endPoint x: 223, endPoint y: 99, distance: 45.5
click at [261, 76] on button "Okay" at bounding box center [257, 76] width 36 height 13
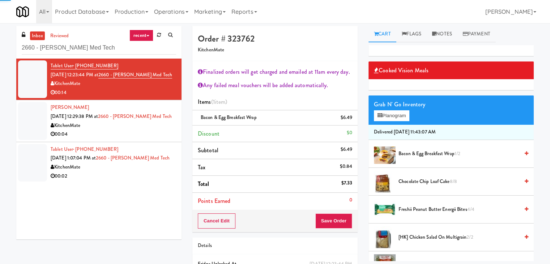
click at [136, 133] on div "00:04" at bounding box center [113, 134] width 125 height 9
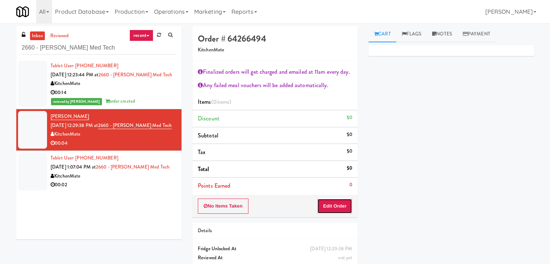
click at [331, 207] on button "Edit Order" at bounding box center [334, 205] width 35 height 15
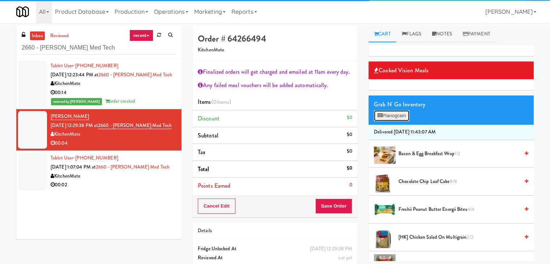
click at [399, 116] on button "Planogram" at bounding box center [391, 115] width 35 height 11
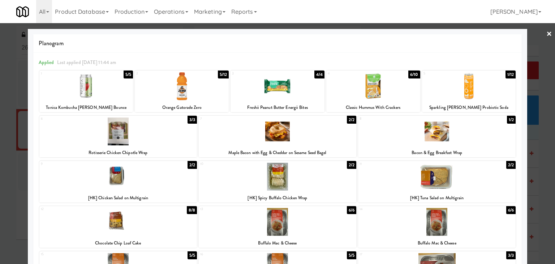
click at [152, 182] on div at bounding box center [118, 177] width 158 height 28
click at [546, 34] on link "×" at bounding box center [549, 34] width 6 height 22
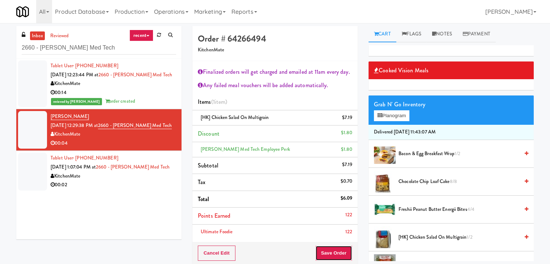
click at [334, 251] on button "Save Order" at bounding box center [333, 252] width 37 height 15
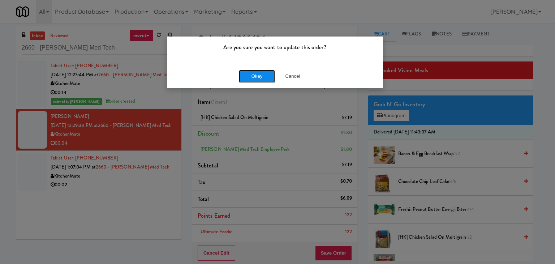
click at [263, 78] on button "Okay" at bounding box center [257, 76] width 36 height 13
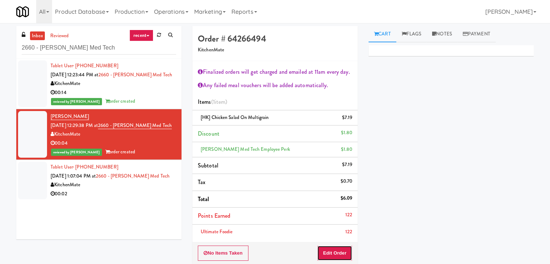
click at [339, 249] on button "Edit Order" at bounding box center [334, 252] width 35 height 15
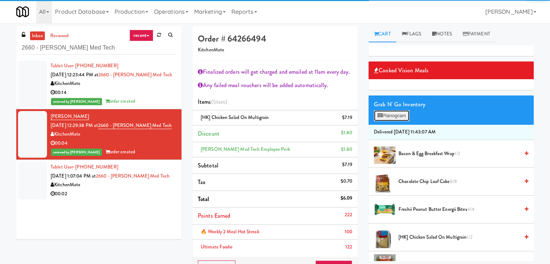
click at [401, 112] on button "Planogram" at bounding box center [391, 115] width 35 height 11
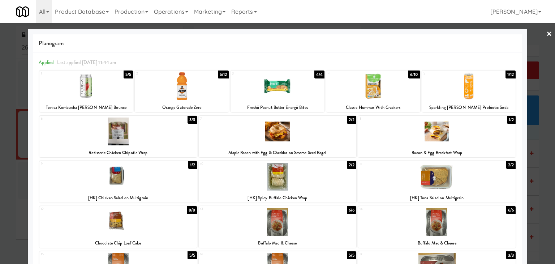
click at [546, 33] on link "×" at bounding box center [549, 34] width 6 height 22
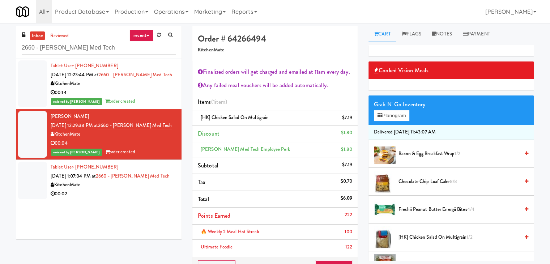
click at [114, 191] on div "00:02" at bounding box center [113, 193] width 125 height 9
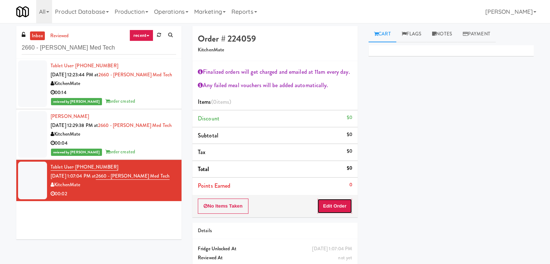
click at [338, 202] on button "Edit Order" at bounding box center [334, 205] width 35 height 15
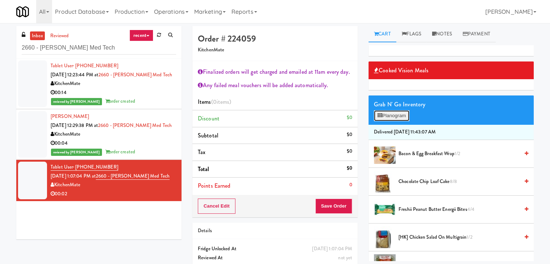
click at [403, 117] on button "Planogram" at bounding box center [391, 115] width 35 height 11
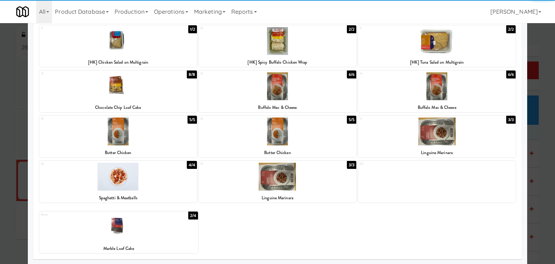
scroll to position [136, 0]
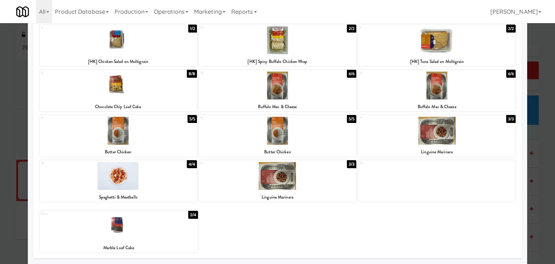
click at [311, 97] on div at bounding box center [278, 86] width 158 height 28
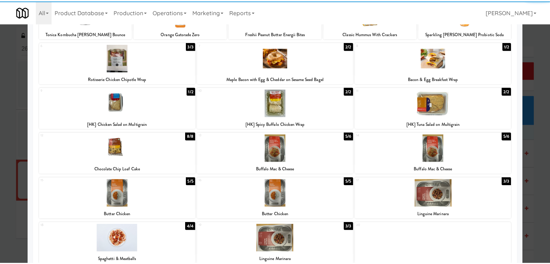
scroll to position [0, 0]
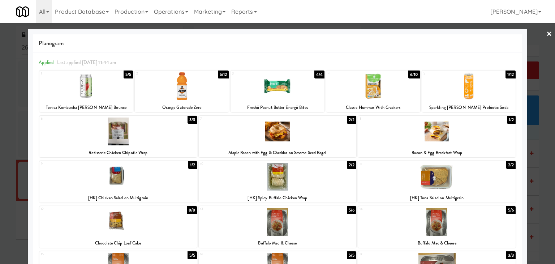
click at [546, 31] on link "×" at bounding box center [549, 34] width 6 height 22
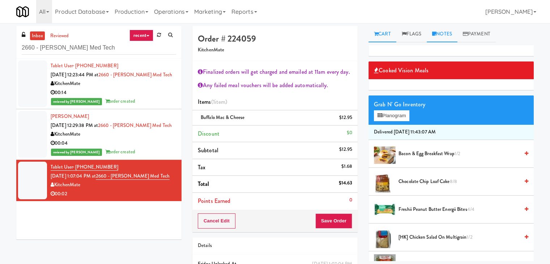
click at [440, 35] on link "Notes" at bounding box center [441, 34] width 31 height 16
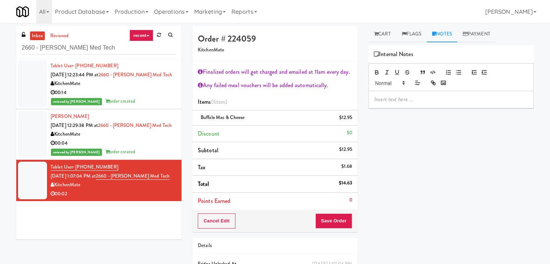
click at [415, 101] on p at bounding box center [451, 99] width 154 height 8
click at [500, 164] on div "Cooked Vision Meals Grab N' Go Inventory Planogram Delivered [DATE] 11:43:07 AM…" at bounding box center [450, 180] width 165 height 271
click at [328, 219] on button "Save Order" at bounding box center [333, 220] width 37 height 15
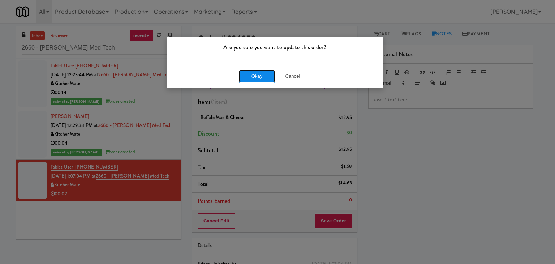
click at [251, 77] on button "Okay" at bounding box center [257, 76] width 36 height 13
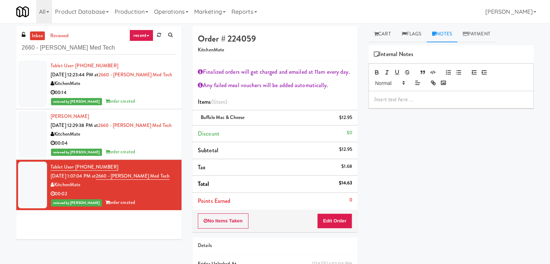
click at [415, 99] on p at bounding box center [451, 99] width 154 height 8
click at [476, 102] on p at bounding box center [451, 99] width 154 height 8
drag, startPoint x: 98, startPoint y: 47, endPoint x: 13, endPoint y: 43, distance: 85.0
click at [13, 43] on div "inbox reviewed recent all unclear take inventory issue suspicious failed recent…" at bounding box center [99, 135] width 176 height 219
paste input "On Demand Ventures"
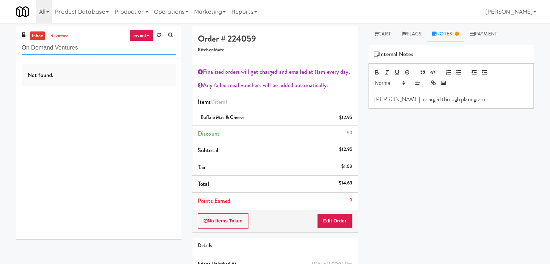
click at [95, 45] on input "On Demand Ventures" at bounding box center [99, 47] width 154 height 13
paste input "Terra Cooler"
type input "Terra Cooler"
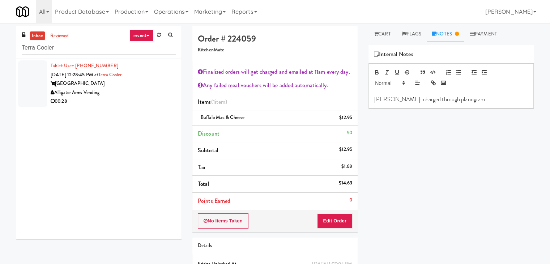
click at [145, 93] on div "Alligator Arms Vending" at bounding box center [113, 92] width 125 height 9
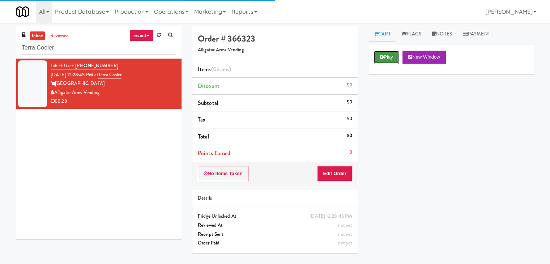
click at [377, 61] on button "Play" at bounding box center [386, 57] width 25 height 13
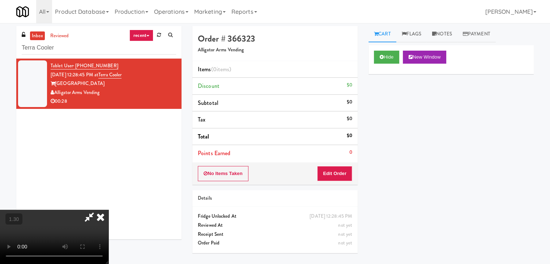
click at [108, 210] on video at bounding box center [54, 237] width 108 height 54
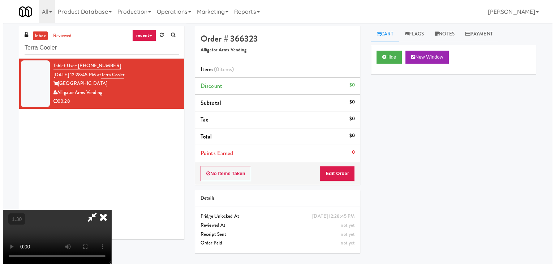
scroll to position [0, 0]
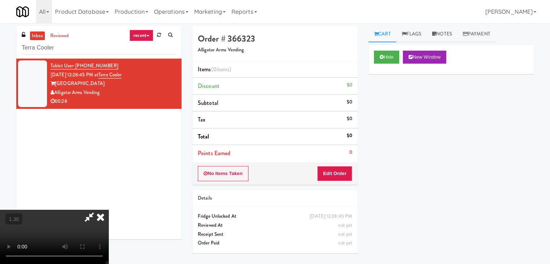
click at [108, 210] on icon at bounding box center [101, 217] width 16 height 14
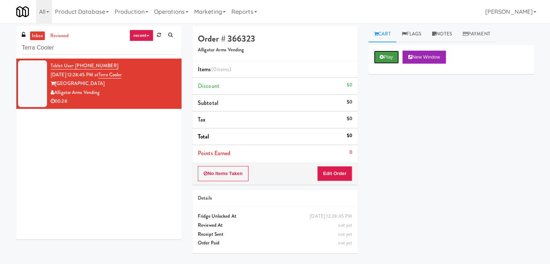
click at [383, 57] on button "Play" at bounding box center [386, 57] width 25 height 13
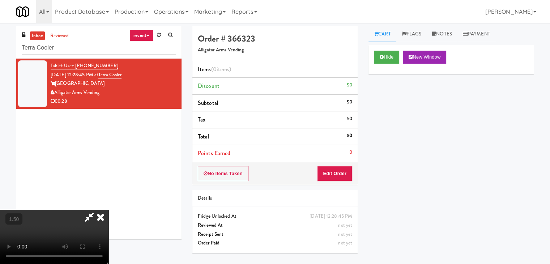
click at [108, 210] on icon at bounding box center [101, 217] width 16 height 14
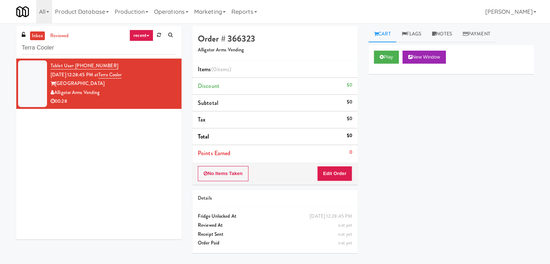
click at [337, 165] on div "No Items Taken Edit Order" at bounding box center [274, 173] width 165 height 22
click at [335, 172] on button "Edit Order" at bounding box center [334, 173] width 35 height 15
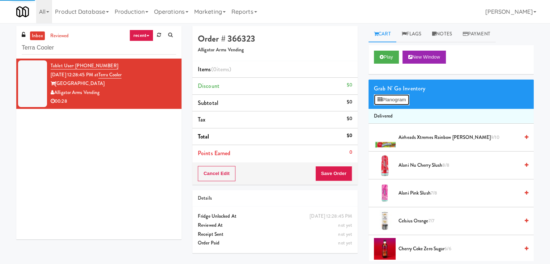
click at [387, 99] on button "Planogram" at bounding box center [391, 99] width 35 height 11
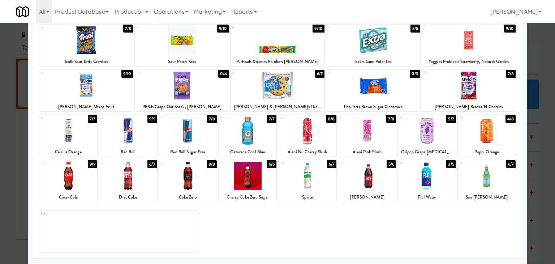
click at [429, 174] on div at bounding box center [427, 176] width 58 height 28
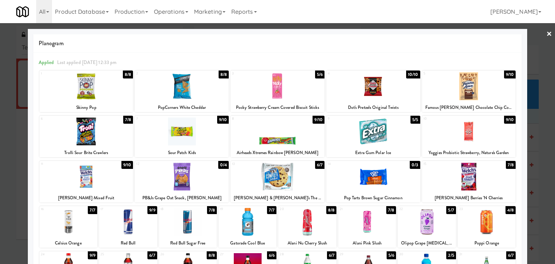
click at [481, 86] on div at bounding box center [469, 86] width 94 height 28
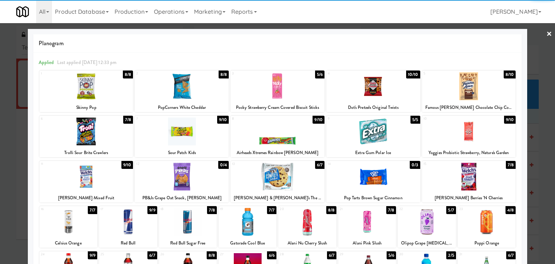
click at [546, 35] on link "×" at bounding box center [549, 34] width 6 height 22
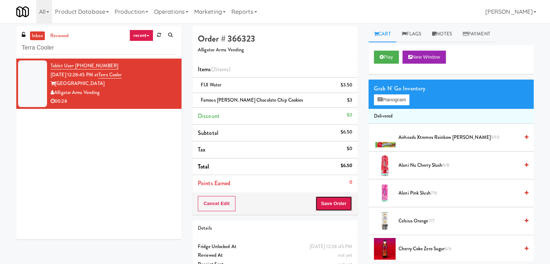
click at [329, 204] on button "Save Order" at bounding box center [333, 203] width 37 height 15
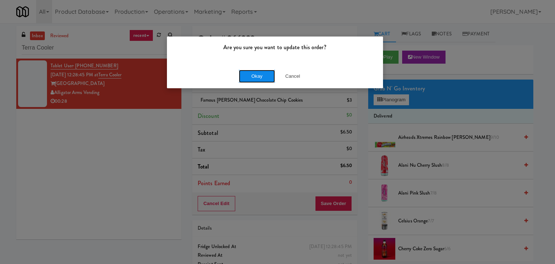
click at [252, 70] on button "Okay" at bounding box center [257, 76] width 36 height 13
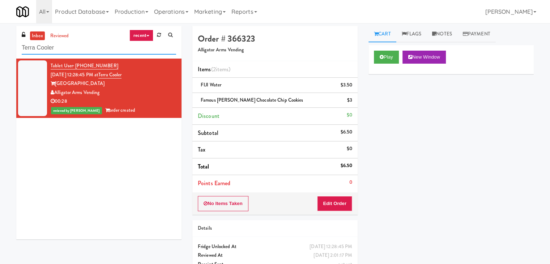
click at [81, 46] on input "Terra Cooler" at bounding box center [99, 47] width 154 height 13
paste input "Alameda West - Snack"
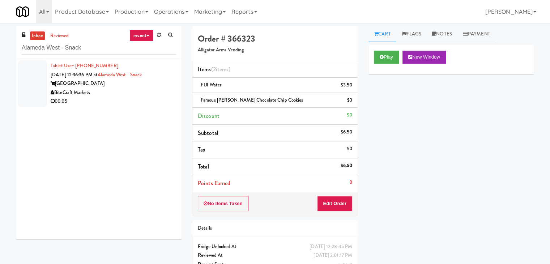
click at [144, 102] on div "00:05" at bounding box center [113, 101] width 125 height 9
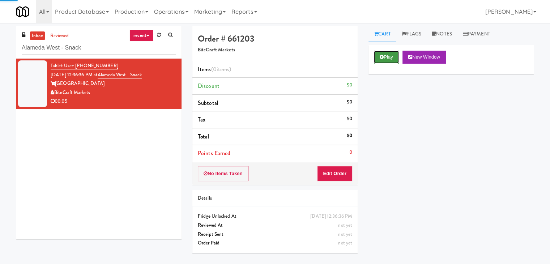
click at [392, 57] on button "Play" at bounding box center [386, 57] width 25 height 13
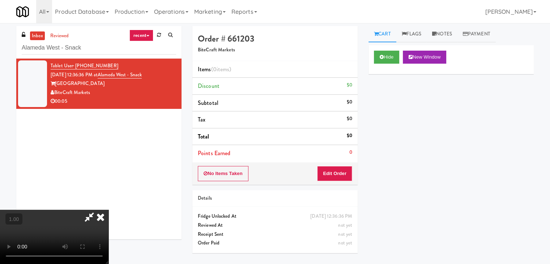
click at [108, 210] on video at bounding box center [54, 237] width 108 height 54
click at [108, 210] on icon at bounding box center [101, 217] width 16 height 14
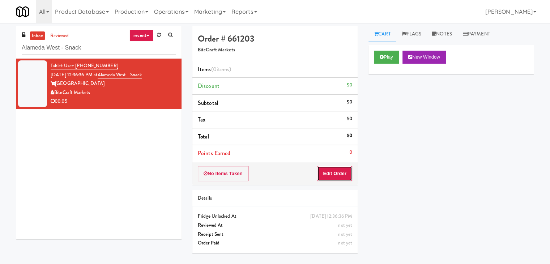
click at [335, 176] on button "Edit Order" at bounding box center [334, 173] width 35 height 15
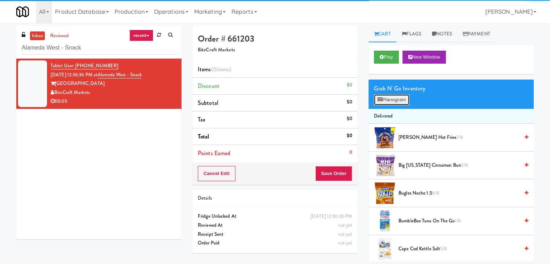
click at [387, 103] on button "Planogram" at bounding box center [391, 99] width 35 height 11
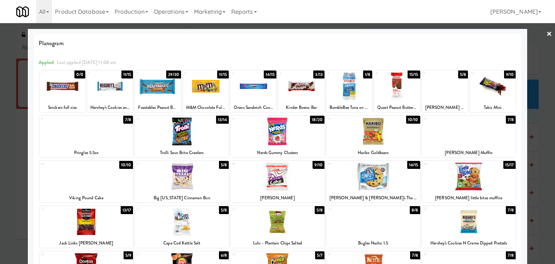
click at [245, 81] on div at bounding box center [254, 86] width 46 height 28
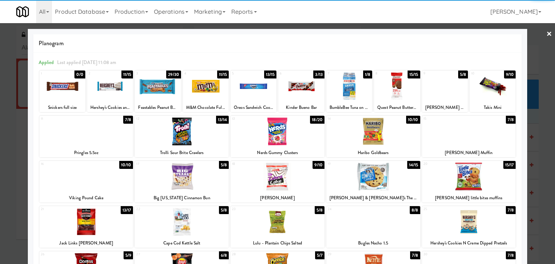
click at [546, 35] on link "×" at bounding box center [549, 34] width 6 height 22
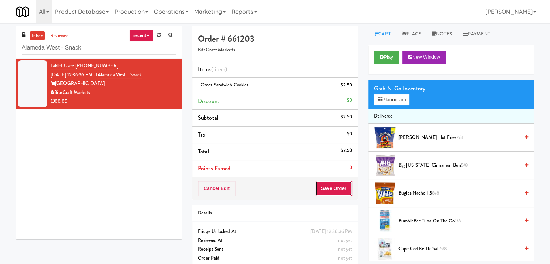
click at [334, 185] on button "Save Order" at bounding box center [333, 188] width 37 height 15
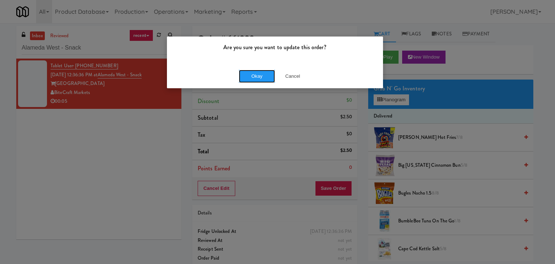
drag, startPoint x: 257, startPoint y: 74, endPoint x: 238, endPoint y: 57, distance: 25.3
click at [257, 74] on button "Okay" at bounding box center [257, 76] width 36 height 13
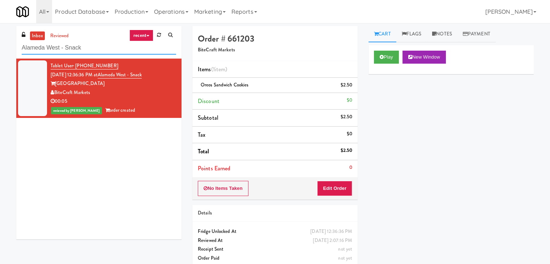
click at [84, 47] on input "Alameda West - Snack" at bounding box center [99, 47] width 154 height 13
paste input "VY - Cooler - Left"
type input "VY - Cooler - Left"
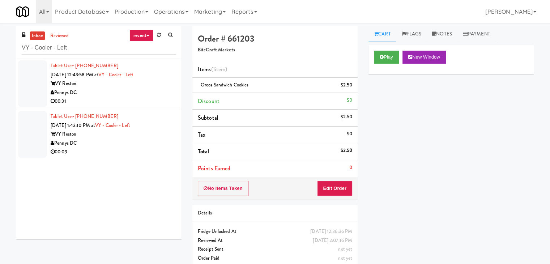
click at [141, 97] on div "00:31" at bounding box center [113, 101] width 125 height 9
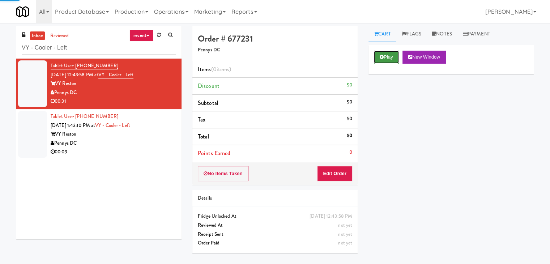
click at [379, 55] on icon at bounding box center [381, 57] width 4 height 5
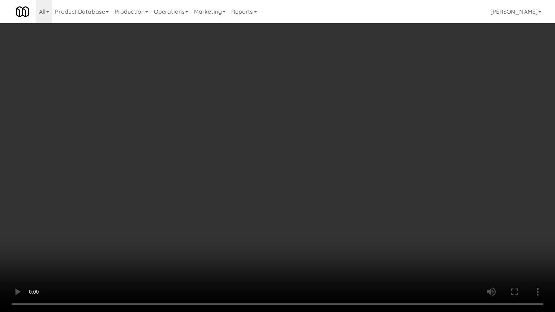
click at [270, 156] on video at bounding box center [277, 156] width 555 height 312
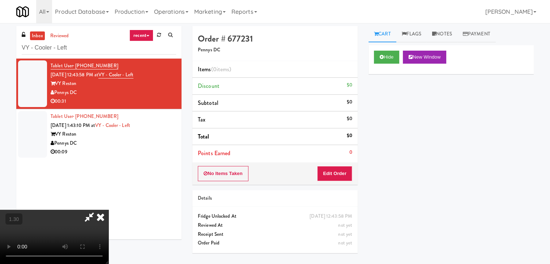
click at [108, 210] on video at bounding box center [54, 237] width 108 height 54
click at [108, 210] on icon at bounding box center [101, 217] width 16 height 14
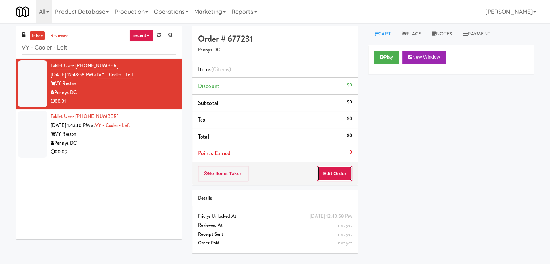
click at [342, 167] on button "Edit Order" at bounding box center [334, 173] width 35 height 15
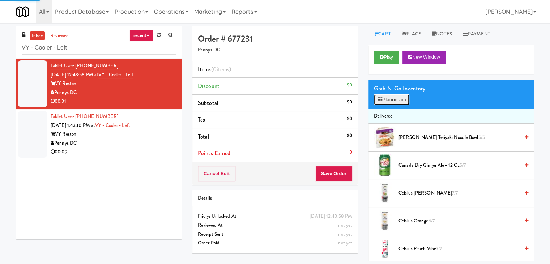
click at [389, 102] on button "Planogram" at bounding box center [391, 99] width 35 height 11
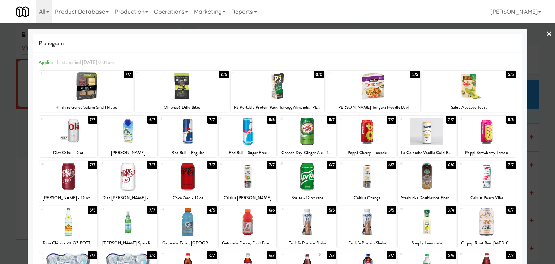
click at [139, 126] on div at bounding box center [128, 131] width 58 height 28
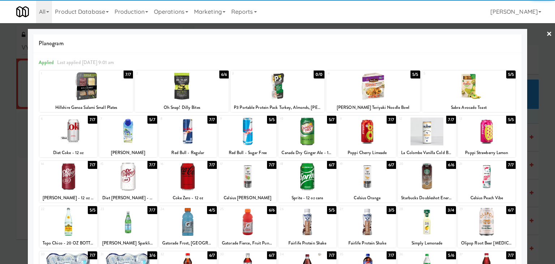
click at [546, 35] on link "×" at bounding box center [549, 34] width 6 height 22
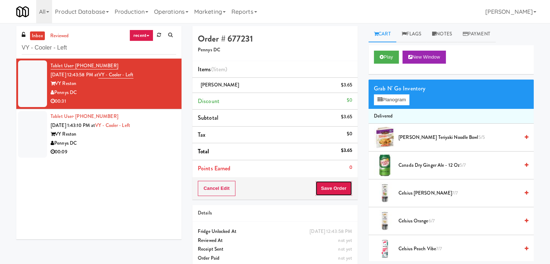
click at [336, 185] on button "Save Order" at bounding box center [333, 188] width 37 height 15
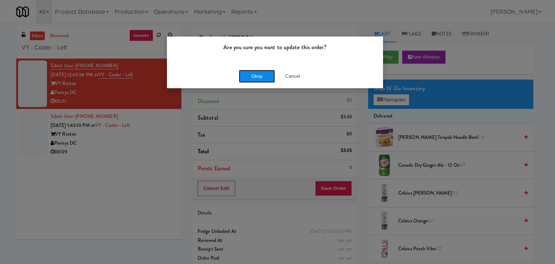
click at [263, 77] on button "Okay" at bounding box center [257, 76] width 36 height 13
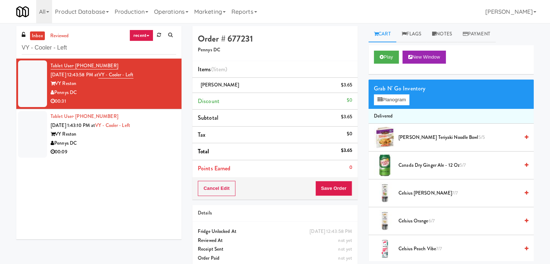
click at [147, 141] on div "Pennys DC" at bounding box center [113, 143] width 125 height 9
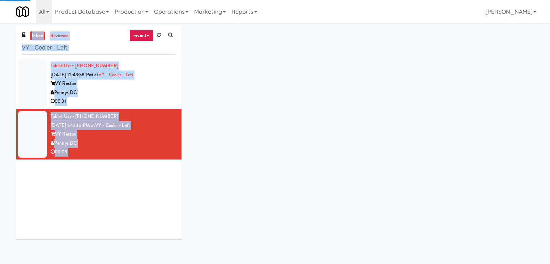
click at [364, 66] on div "inbox reviewed recent all unclear take inventory issue suspicious failed recent…" at bounding box center [275, 135] width 528 height 219
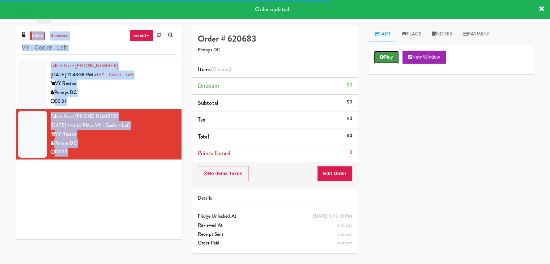
click at [383, 54] on button "Play" at bounding box center [386, 57] width 25 height 13
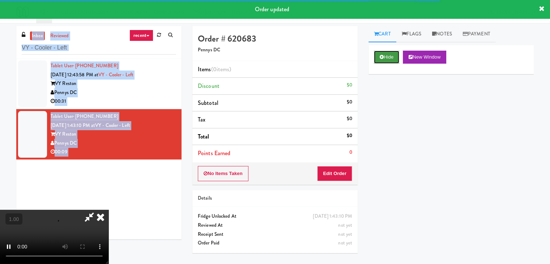
click at [383, 53] on button "Hide" at bounding box center [386, 57] width 25 height 13
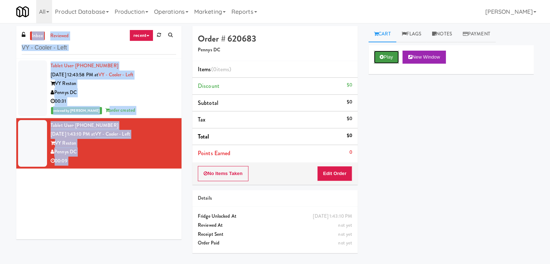
click at [383, 57] on button "Play" at bounding box center [386, 57] width 25 height 13
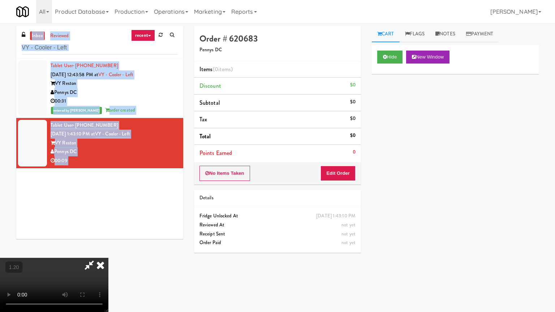
click at [108, 251] on video at bounding box center [54, 285] width 108 height 54
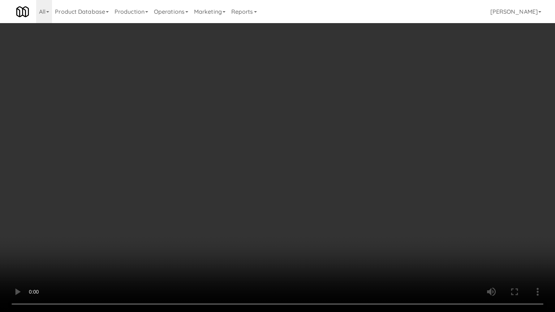
click at [298, 110] on video at bounding box center [277, 156] width 555 height 312
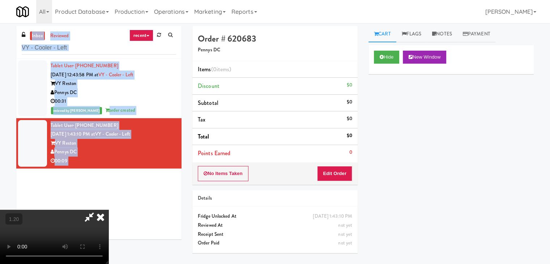
click at [108, 210] on icon at bounding box center [101, 217] width 16 height 14
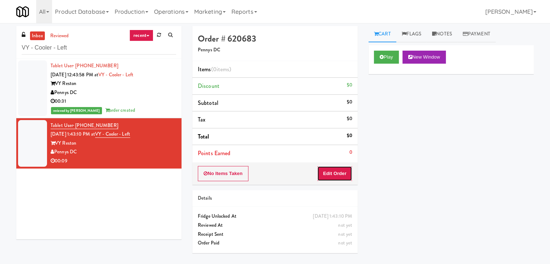
click at [344, 174] on button "Edit Order" at bounding box center [334, 173] width 35 height 15
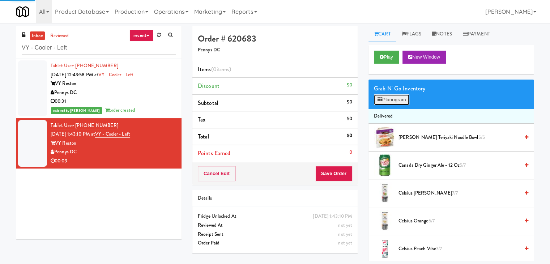
click at [392, 102] on button "Planogram" at bounding box center [391, 99] width 35 height 11
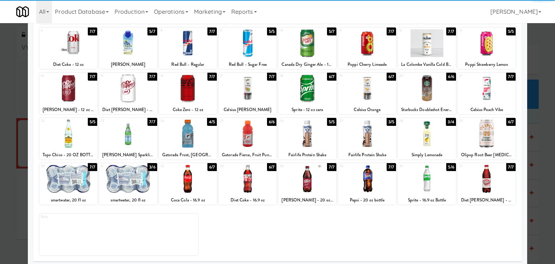
scroll to position [91, 0]
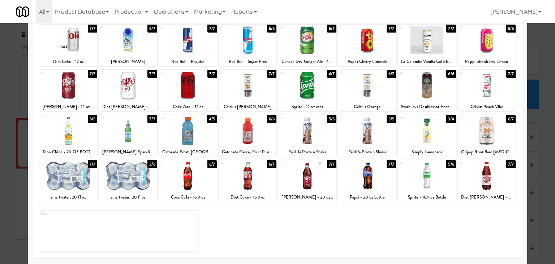
click at [485, 130] on div at bounding box center [487, 131] width 58 height 28
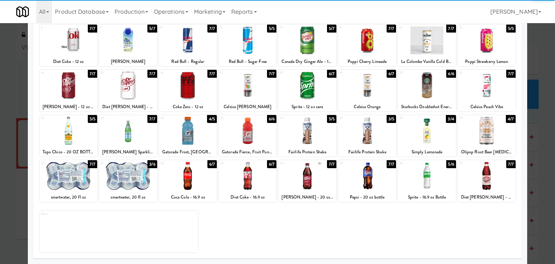
click at [485, 129] on div at bounding box center [487, 131] width 58 height 28
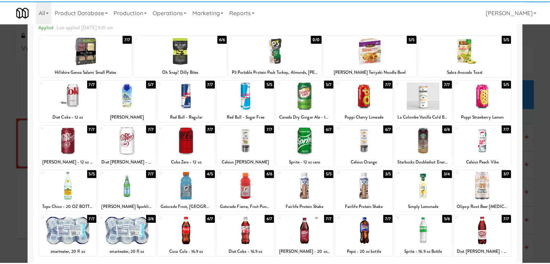
scroll to position [0, 0]
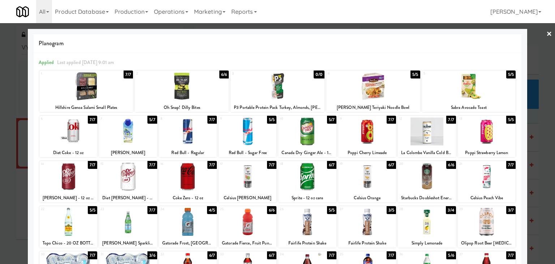
click at [546, 35] on link "×" at bounding box center [549, 34] width 6 height 22
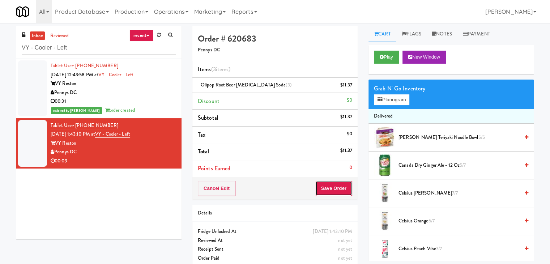
click at [340, 189] on button "Save Order" at bounding box center [333, 188] width 37 height 15
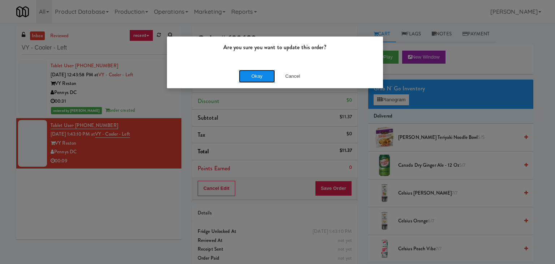
drag, startPoint x: 260, startPoint y: 77, endPoint x: 257, endPoint y: 73, distance: 5.5
click at [260, 77] on button "Okay" at bounding box center [257, 76] width 36 height 13
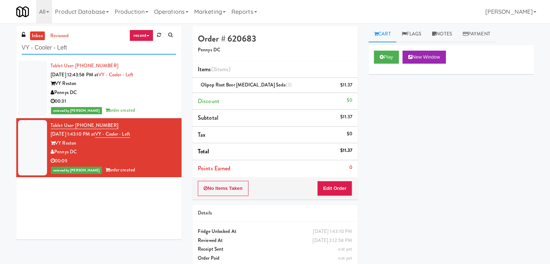
click at [98, 51] on input "VY - Cooler - Left" at bounding box center [99, 47] width 154 height 13
paste input "BlackBerry - Cafeteria (Right)"
type input "BlackBerry - Cafeteria (Right)"
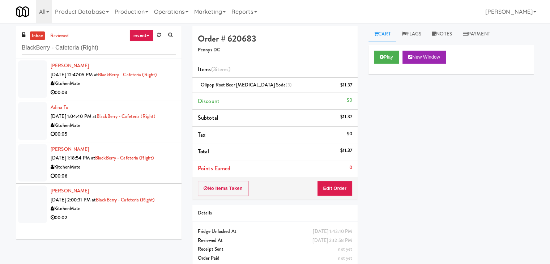
click at [137, 95] on div "00:03" at bounding box center [113, 92] width 125 height 9
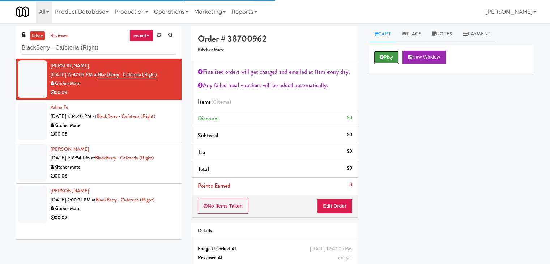
click at [386, 57] on button "Play" at bounding box center [386, 57] width 25 height 13
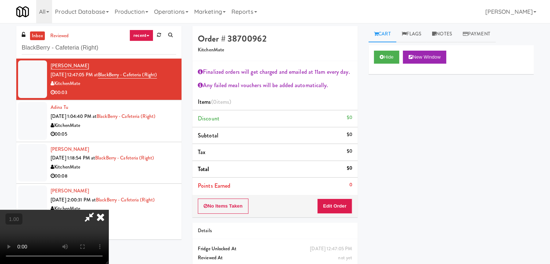
click at [108, 210] on video at bounding box center [54, 237] width 108 height 54
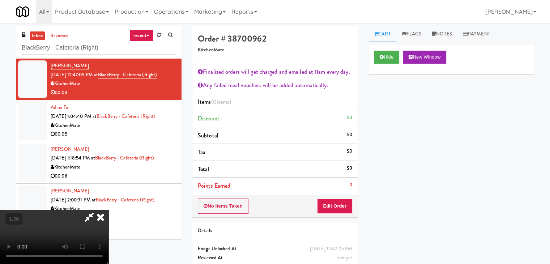
scroll to position [0, 0]
click at [108, 210] on icon at bounding box center [101, 217] width 16 height 14
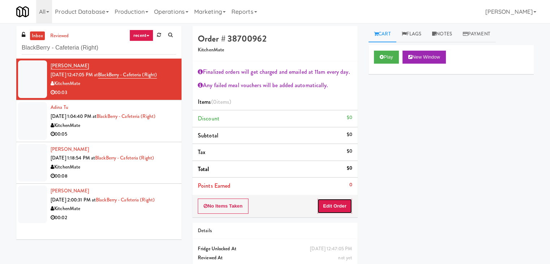
click at [335, 201] on button "Edit Order" at bounding box center [334, 205] width 35 height 15
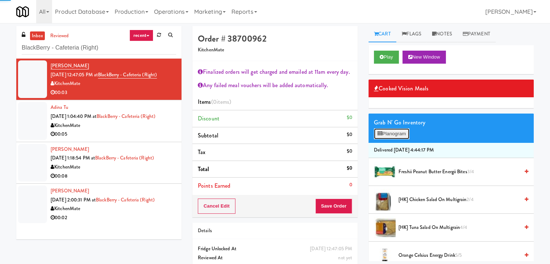
click at [388, 135] on button "Planogram" at bounding box center [391, 133] width 35 height 11
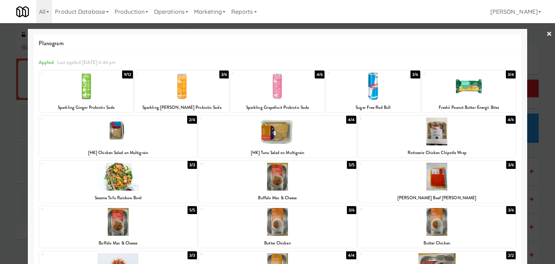
click at [148, 178] on div at bounding box center [118, 177] width 158 height 28
click at [546, 35] on link "×" at bounding box center [549, 34] width 6 height 22
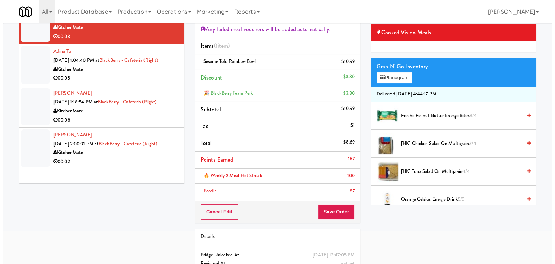
scroll to position [72, 0]
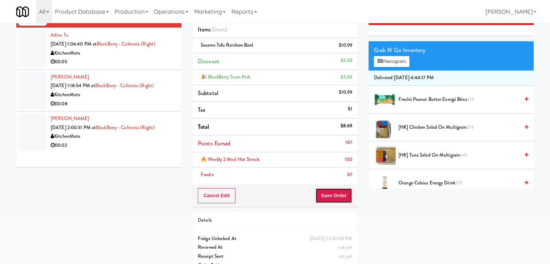
click at [332, 195] on button "Save Order" at bounding box center [333, 195] width 37 height 15
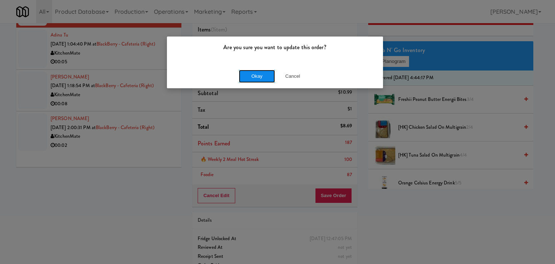
drag, startPoint x: 266, startPoint y: 75, endPoint x: 192, endPoint y: 94, distance: 76.9
click at [266, 75] on button "Okay" at bounding box center [257, 76] width 36 height 13
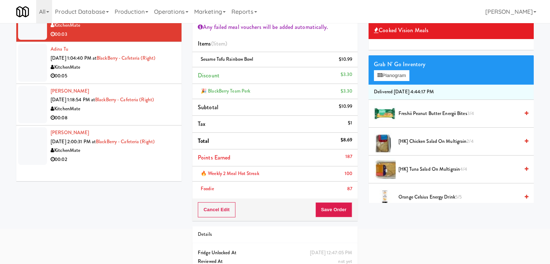
scroll to position [36, 0]
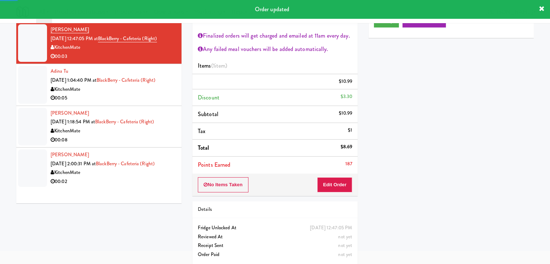
click at [134, 101] on div "00:05" at bounding box center [113, 98] width 125 height 9
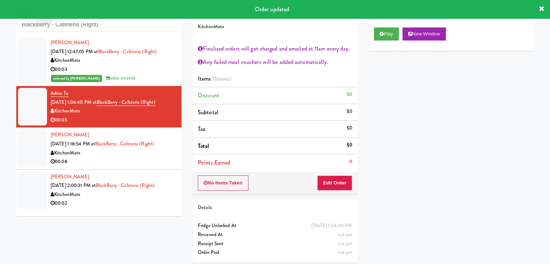
scroll to position [26, 0]
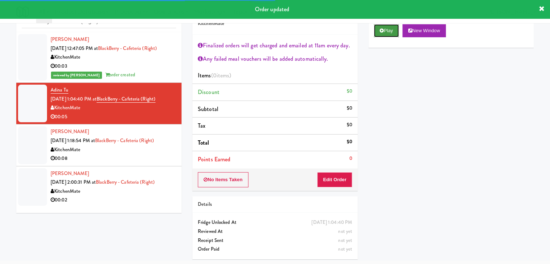
click at [389, 32] on button "Play" at bounding box center [386, 30] width 25 height 13
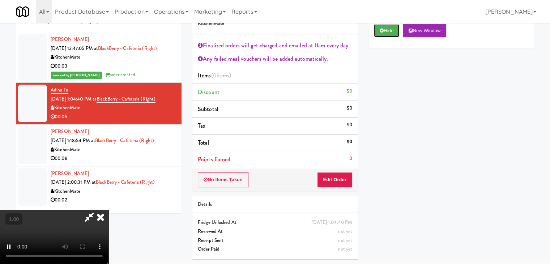
scroll to position [108, 0]
drag, startPoint x: 200, startPoint y: 96, endPoint x: 198, endPoint y: 107, distance: 11.1
click at [108, 210] on video at bounding box center [54, 237] width 108 height 54
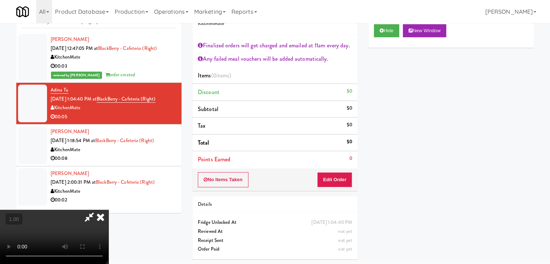
click at [108, 210] on video at bounding box center [54, 237] width 108 height 54
click at [108, 210] on icon at bounding box center [101, 217] width 16 height 14
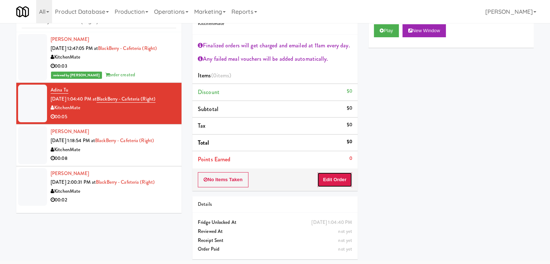
click at [334, 181] on button "Edit Order" at bounding box center [334, 179] width 35 height 15
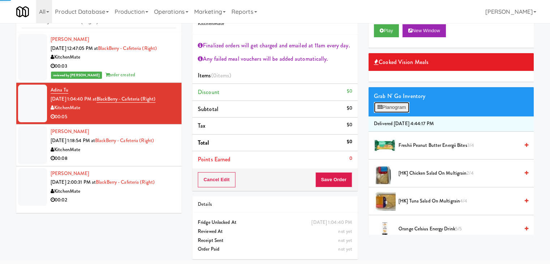
click at [386, 104] on button "Planogram" at bounding box center [391, 107] width 35 height 11
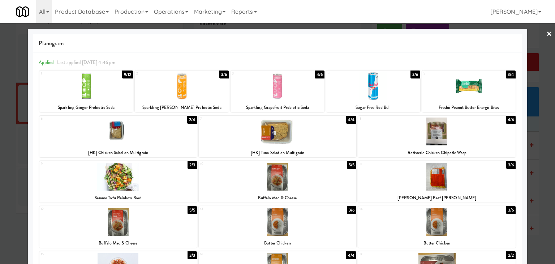
click at [452, 134] on div at bounding box center [437, 131] width 158 height 28
click at [546, 35] on link "×" at bounding box center [549, 34] width 6 height 22
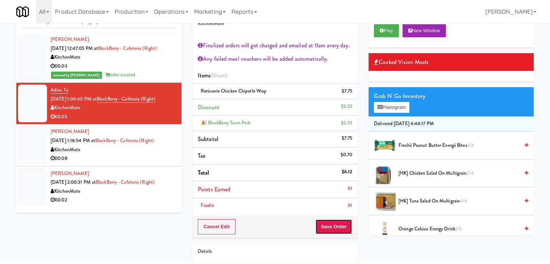
click at [332, 225] on button "Save Order" at bounding box center [333, 226] width 37 height 15
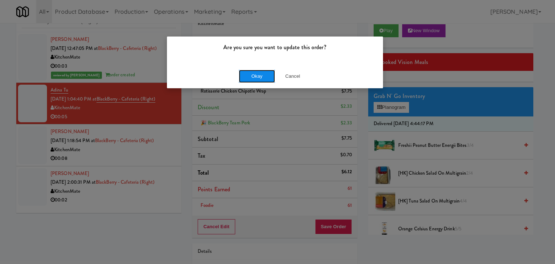
click at [257, 73] on button "Okay" at bounding box center [257, 76] width 36 height 13
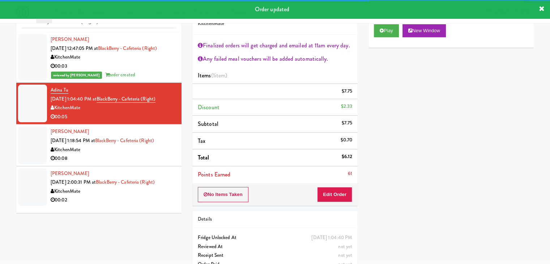
click at [129, 154] on div "KitchenMate" at bounding box center [113, 149] width 125 height 9
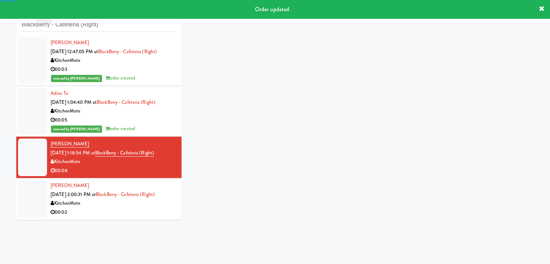
scroll to position [26, 0]
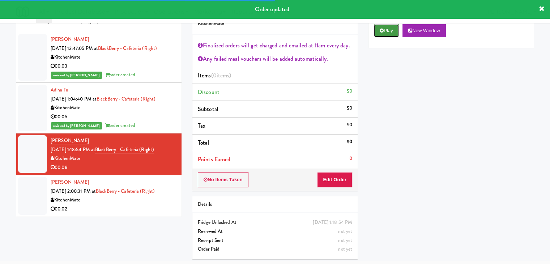
click at [390, 35] on button "Play" at bounding box center [386, 30] width 25 height 13
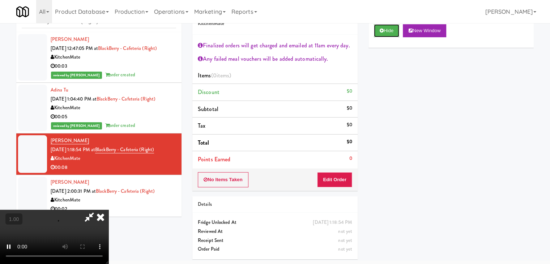
scroll to position [124, 0]
click at [108, 210] on video at bounding box center [54, 237] width 108 height 54
drag, startPoint x: 321, startPoint y: 30, endPoint x: 319, endPoint y: 38, distance: 7.4
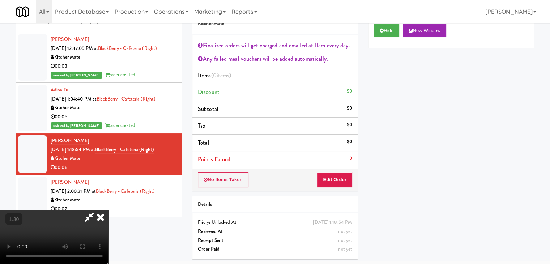
click at [108, 210] on icon at bounding box center [101, 217] width 16 height 14
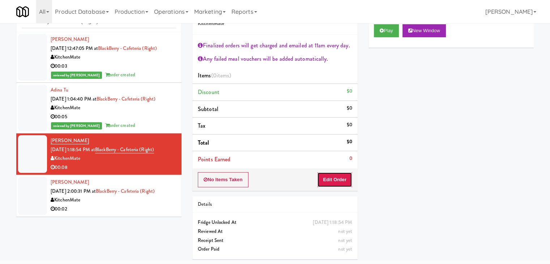
click at [334, 177] on button "Edit Order" at bounding box center [334, 179] width 35 height 15
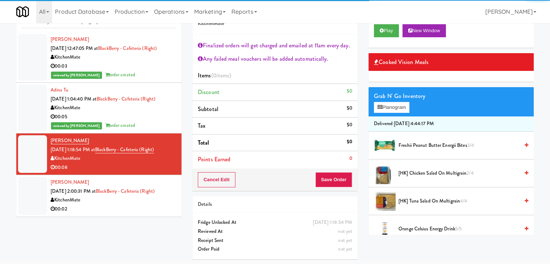
click at [397, 100] on div "Grab N' Go Inventory" at bounding box center [451, 96] width 154 height 11
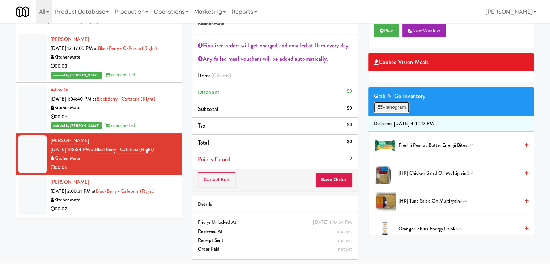
click at [397, 108] on button "Planogram" at bounding box center [391, 107] width 35 height 11
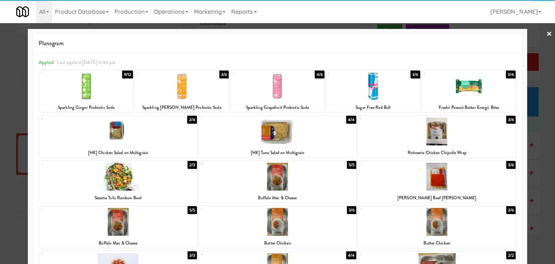
click at [457, 87] on div at bounding box center [469, 86] width 94 height 28
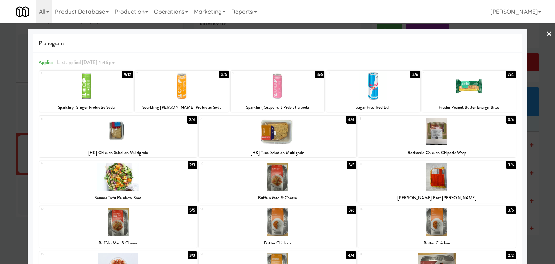
click at [546, 33] on link "×" at bounding box center [549, 34] width 6 height 22
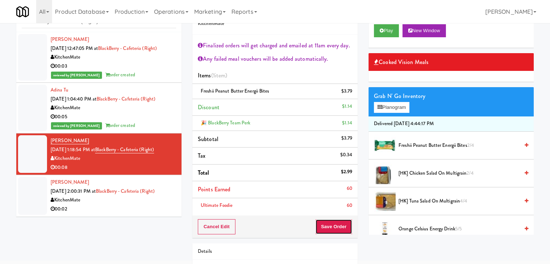
click at [332, 227] on button "Save Order" at bounding box center [333, 226] width 37 height 15
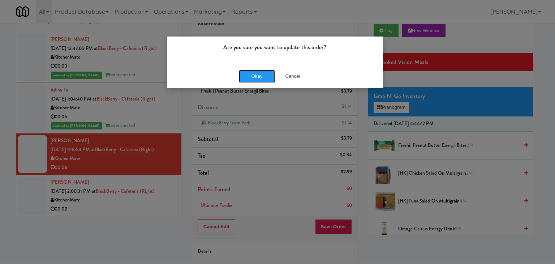
drag, startPoint x: 257, startPoint y: 76, endPoint x: 244, endPoint y: 91, distance: 20.5
click at [257, 76] on button "Okay" at bounding box center [257, 76] width 36 height 13
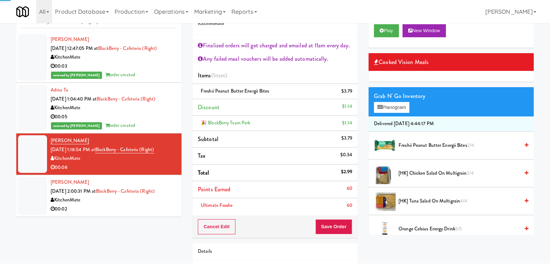
click at [122, 210] on div "00:02" at bounding box center [113, 209] width 125 height 9
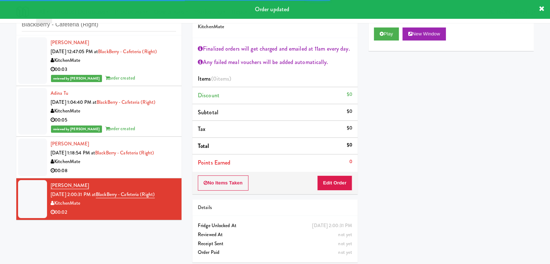
scroll to position [26, 0]
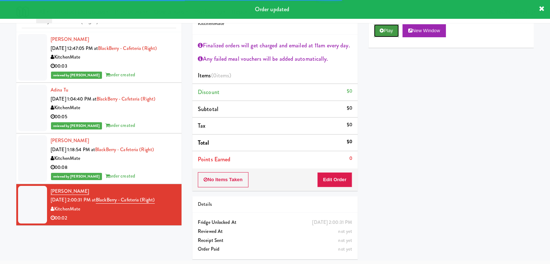
click at [380, 29] on icon at bounding box center [381, 30] width 4 height 5
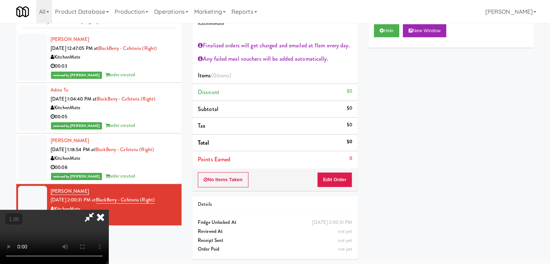
click at [108, 210] on video at bounding box center [54, 237] width 108 height 54
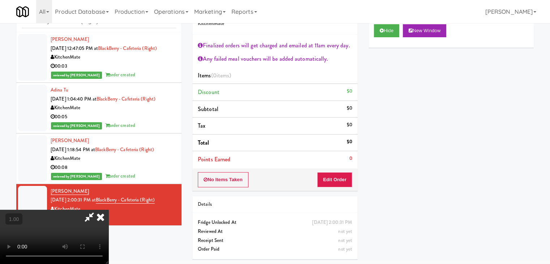
scroll to position [0, 0]
click at [108, 210] on icon at bounding box center [101, 217] width 16 height 14
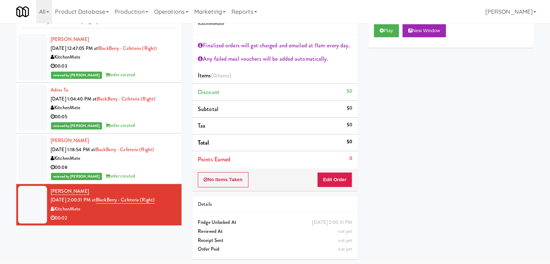
click at [347, 166] on li "Points Earned 0" at bounding box center [274, 159] width 165 height 17
click at [344, 175] on button "Edit Order" at bounding box center [334, 179] width 35 height 15
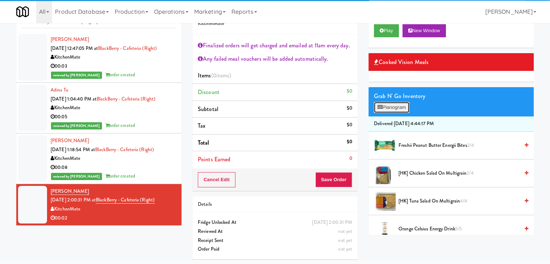
click at [387, 108] on button "Planogram" at bounding box center [391, 107] width 35 height 11
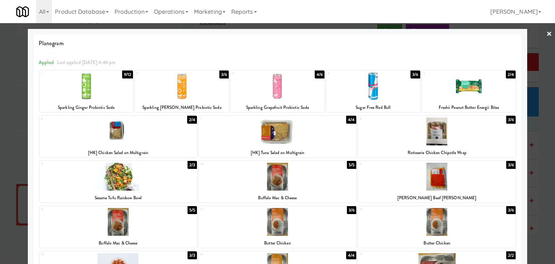
click at [142, 136] on div at bounding box center [118, 131] width 158 height 28
click at [548, 35] on div at bounding box center [277, 132] width 555 height 264
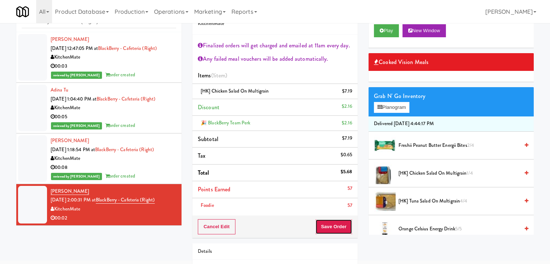
click at [325, 223] on button "Save Order" at bounding box center [333, 226] width 37 height 15
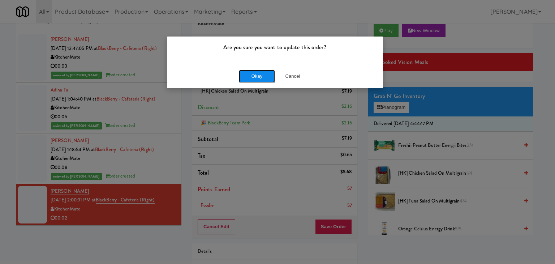
click at [256, 74] on button "Okay" at bounding box center [257, 76] width 36 height 13
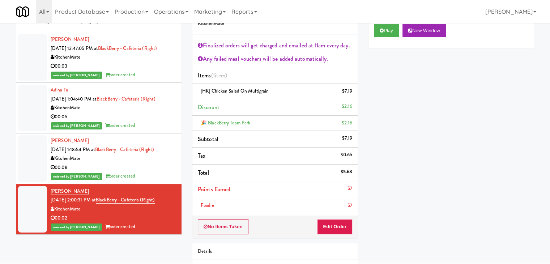
click at [133, 165] on div "00:08" at bounding box center [113, 167] width 125 height 9
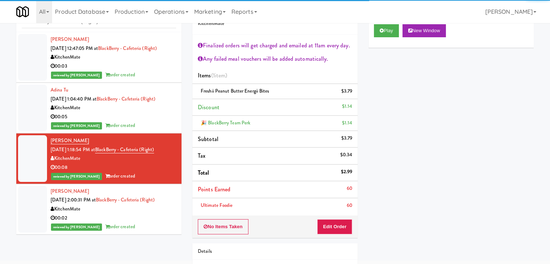
click at [143, 125] on div "reviewed by [PERSON_NAME] A order created" at bounding box center [113, 125] width 125 height 9
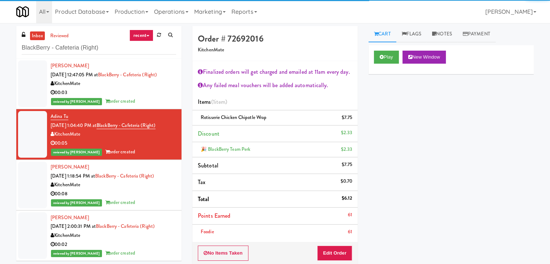
click at [146, 96] on div "00:03" at bounding box center [113, 92] width 125 height 9
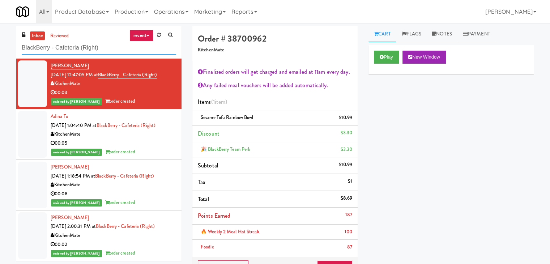
click at [115, 47] on input "BlackBerry - Cafeteria (Right)" at bounding box center [99, 47] width 154 height 13
paste input "CSMO - Ambient - Right"
type input "CSMO - Ambient - Right"
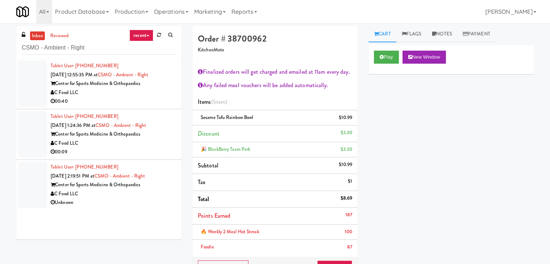
click at [158, 90] on div "C Food LLC" at bounding box center [113, 92] width 125 height 9
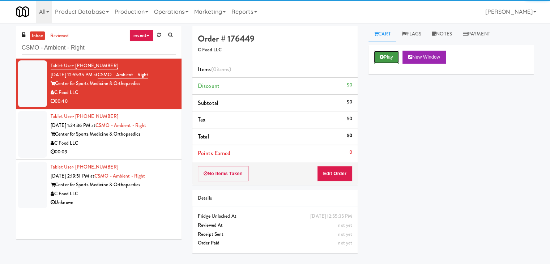
click at [384, 51] on button "Play" at bounding box center [386, 57] width 25 height 13
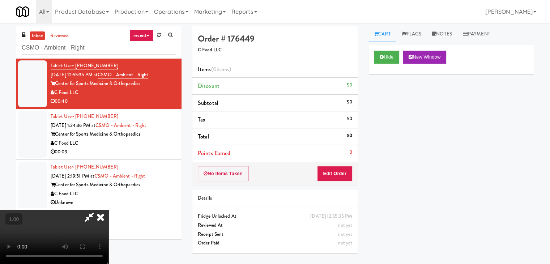
click at [108, 210] on video at bounding box center [54, 237] width 108 height 54
click at [444, 30] on link "Notes" at bounding box center [441, 34] width 31 height 16
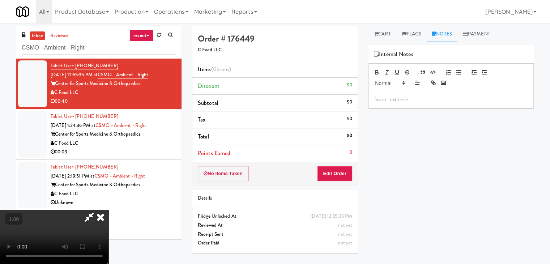
click at [406, 103] on p at bounding box center [451, 99] width 154 height 8
click at [477, 97] on p at bounding box center [451, 99] width 154 height 8
click at [108, 210] on video at bounding box center [54, 237] width 108 height 54
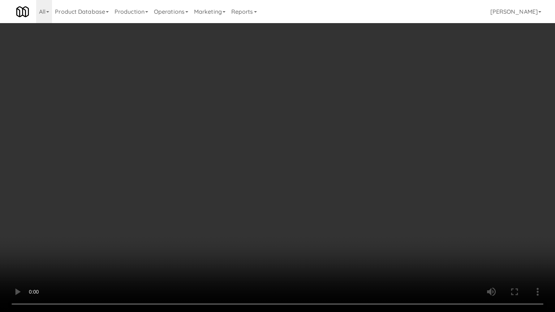
click at [247, 132] on video at bounding box center [277, 156] width 555 height 312
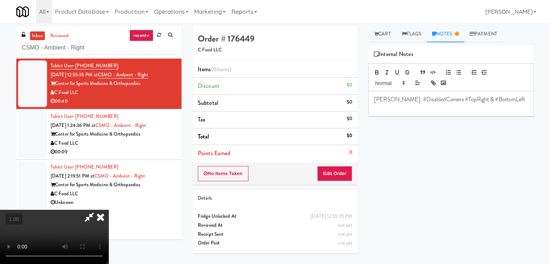
click at [98, 210] on icon at bounding box center [89, 217] width 17 height 14
click at [334, 174] on button "Edit Order" at bounding box center [334, 173] width 35 height 15
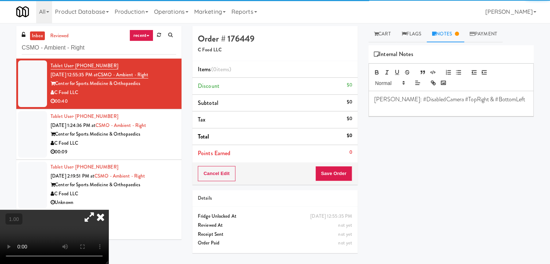
drag, startPoint x: 379, startPoint y: 33, endPoint x: 382, endPoint y: 44, distance: 11.5
click at [379, 32] on link "Cart" at bounding box center [382, 34] width 28 height 16
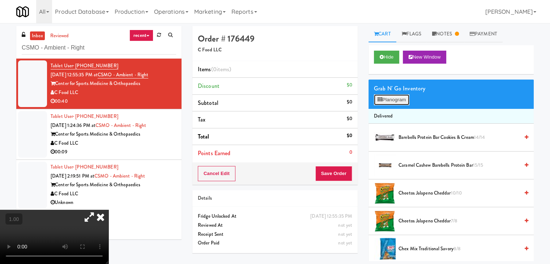
click at [393, 100] on button "Planogram" at bounding box center [391, 99] width 35 height 11
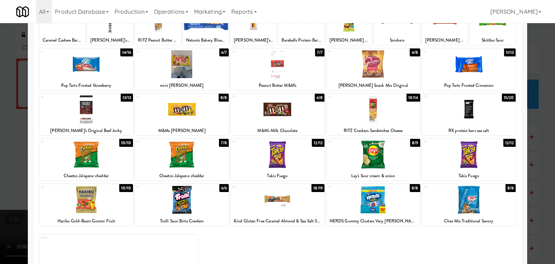
scroll to position [55, 0]
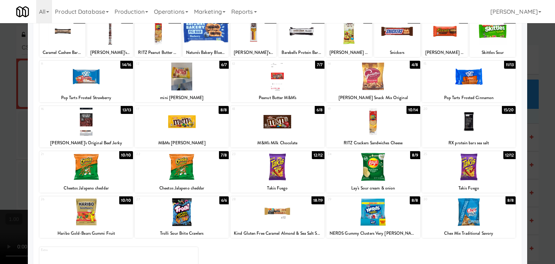
click at [371, 81] on div at bounding box center [373, 77] width 94 height 28
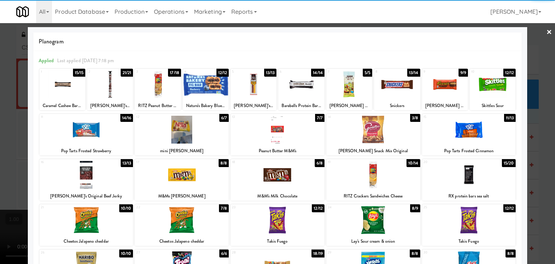
scroll to position [0, 0]
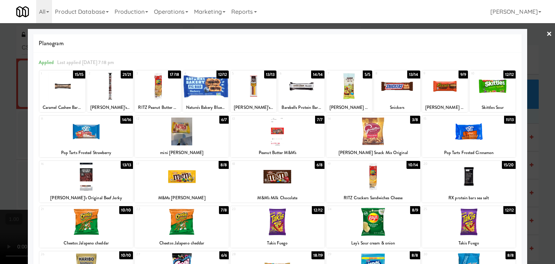
click at [159, 86] on div at bounding box center [158, 86] width 46 height 28
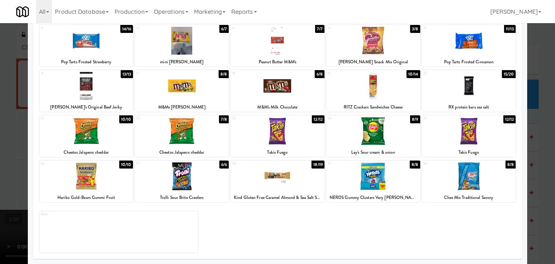
scroll to position [91, 0]
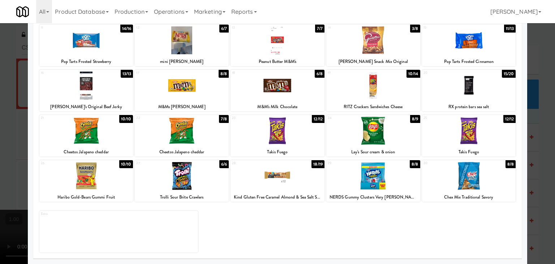
click at [193, 180] on div at bounding box center [182, 176] width 94 height 28
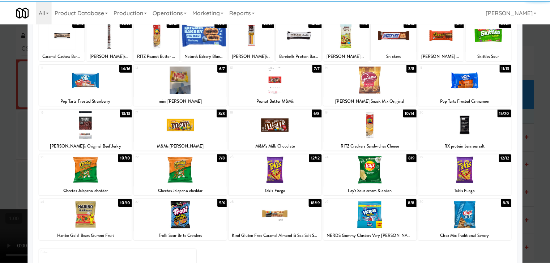
scroll to position [0, 0]
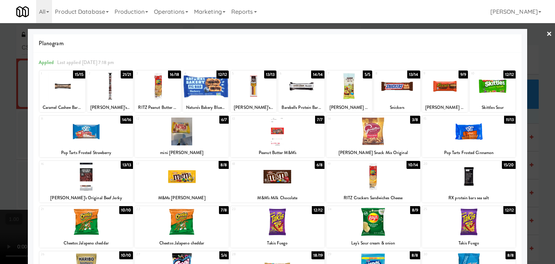
click at [184, 134] on div at bounding box center [182, 131] width 94 height 28
click at [546, 31] on link "×" at bounding box center [549, 34] width 6 height 22
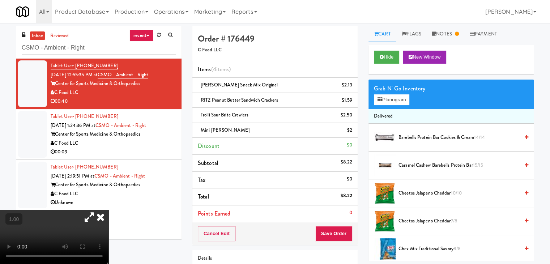
drag, startPoint x: 78, startPoint y: 91, endPoint x: 55, endPoint y: 94, distance: 23.6
click at [55, 94] on div "C Food LLC" at bounding box center [113, 92] width 125 height 9
copy div "C Food LLC"
drag, startPoint x: 141, startPoint y: 83, endPoint x: 57, endPoint y: 83, distance: 84.2
click at [57, 83] on div "Center for Sports Medicine & Orthopaedics" at bounding box center [113, 83] width 125 height 9
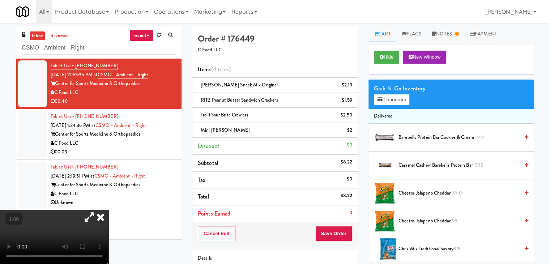
copy div "Center for Sports Medicine & Orthopaedics"
click at [108, 210] on icon at bounding box center [101, 217] width 16 height 14
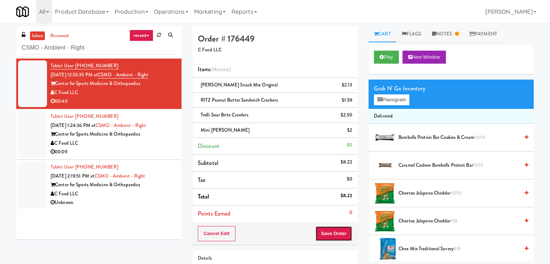
click at [324, 231] on button "Save Order" at bounding box center [333, 233] width 37 height 15
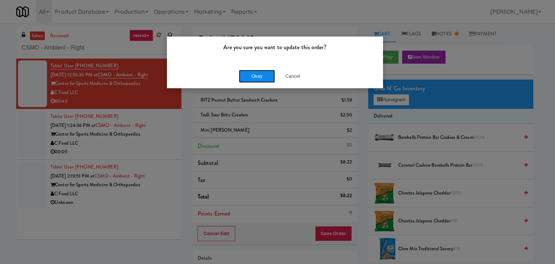
click at [250, 73] on button "Okay" at bounding box center [257, 76] width 36 height 13
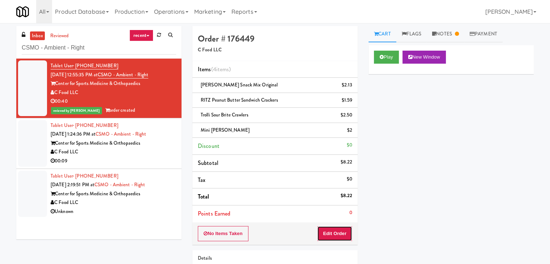
click at [335, 232] on button "Edit Order" at bounding box center [334, 233] width 35 height 15
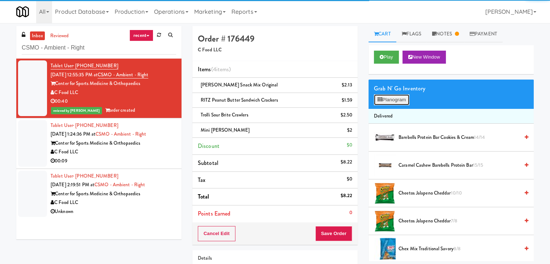
click at [397, 100] on button "Planogram" at bounding box center [391, 99] width 35 height 11
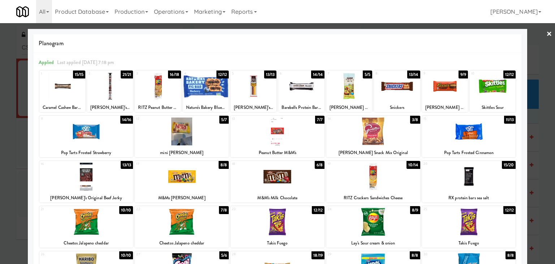
click at [546, 34] on link "×" at bounding box center [549, 34] width 6 height 22
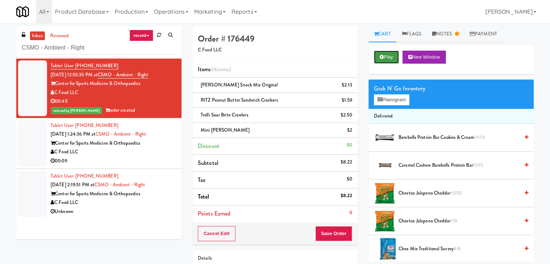
drag, startPoint x: 386, startPoint y: 59, endPoint x: 381, endPoint y: 60, distance: 4.9
click at [386, 59] on button "Play" at bounding box center [386, 57] width 25 height 13
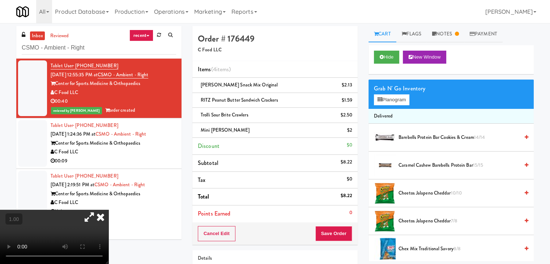
click at [98, 210] on icon at bounding box center [89, 217] width 17 height 14
click at [108, 210] on icon at bounding box center [101, 217] width 16 height 14
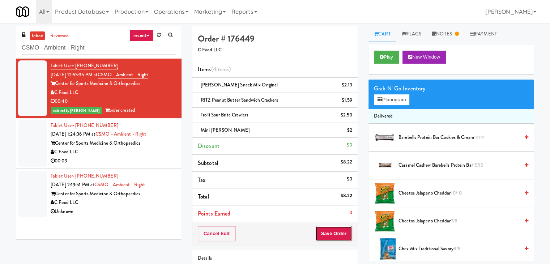
drag, startPoint x: 330, startPoint y: 232, endPoint x: 327, endPoint y: 232, distance: 3.6
click at [330, 232] on button "Save Order" at bounding box center [333, 233] width 37 height 15
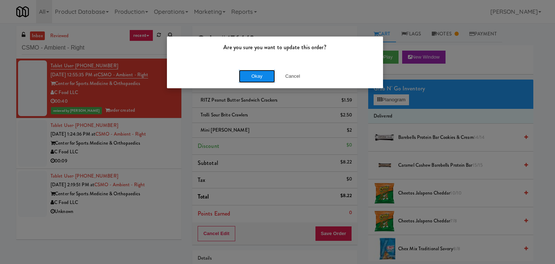
click at [259, 77] on button "Okay" at bounding box center [257, 76] width 36 height 13
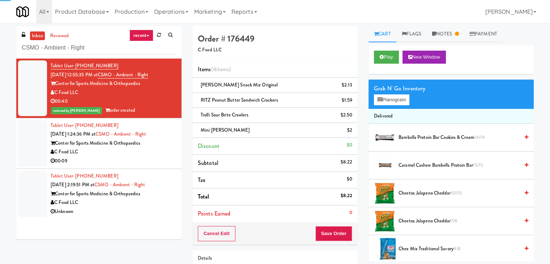
click at [145, 152] on div "C Food LLC" at bounding box center [113, 151] width 125 height 9
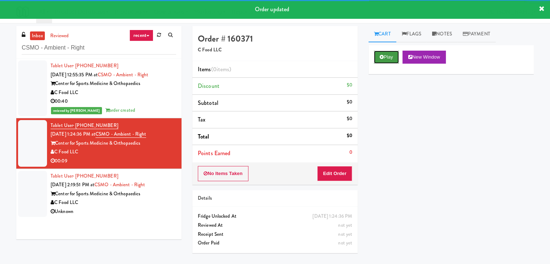
click at [387, 57] on button "Play" at bounding box center [386, 57] width 25 height 13
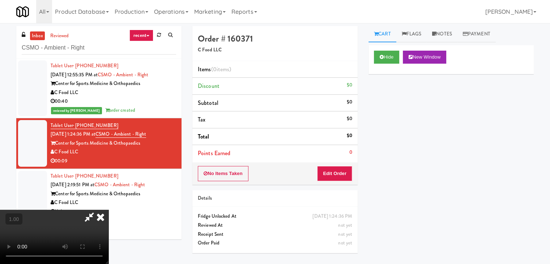
click at [108, 210] on video at bounding box center [54, 237] width 108 height 54
click at [478, 60] on div "Hide New Window" at bounding box center [451, 57] width 154 height 13
click at [447, 36] on link "Notes" at bounding box center [441, 34] width 31 height 16
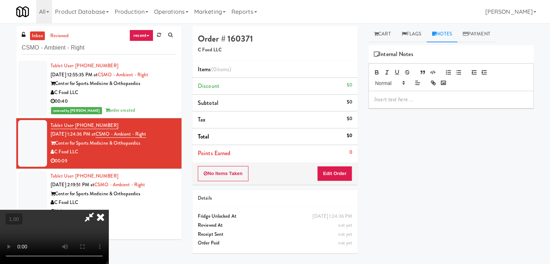
click at [391, 98] on p at bounding box center [451, 99] width 154 height 8
paste div
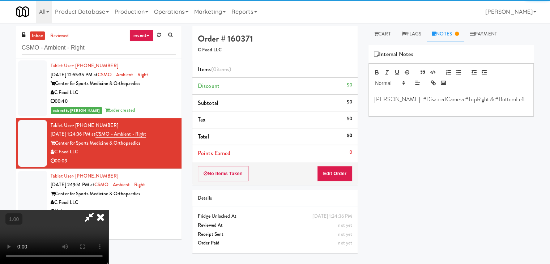
click at [108, 210] on video at bounding box center [54, 237] width 108 height 54
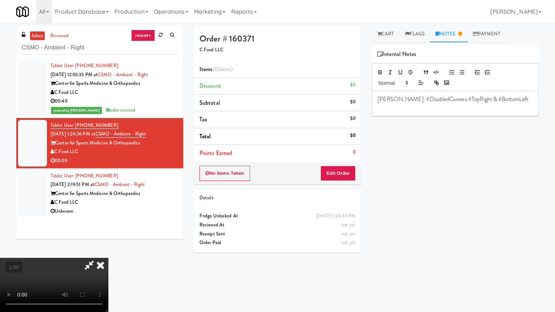
click at [108, 251] on video at bounding box center [54, 285] width 108 height 54
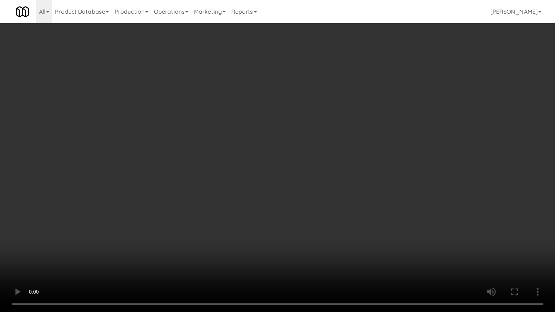
click at [241, 146] on video at bounding box center [277, 156] width 555 height 312
click at [208, 115] on video at bounding box center [277, 156] width 555 height 312
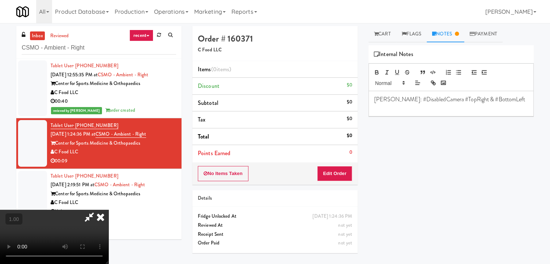
click at [108, 210] on icon at bounding box center [101, 217] width 16 height 14
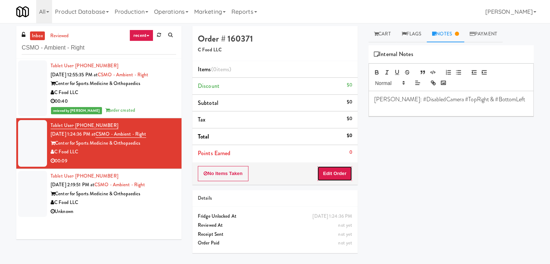
click at [334, 174] on button "Edit Order" at bounding box center [334, 173] width 35 height 15
click at [382, 36] on link "Cart" at bounding box center [382, 34] width 28 height 16
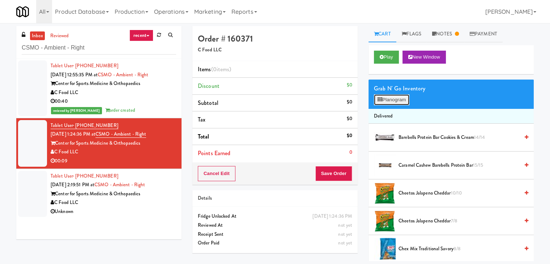
click at [388, 101] on button "Planogram" at bounding box center [391, 99] width 35 height 11
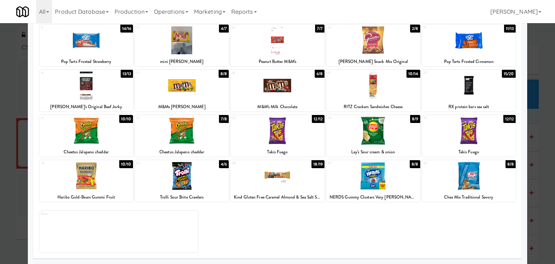
click at [101, 174] on div at bounding box center [86, 176] width 94 height 28
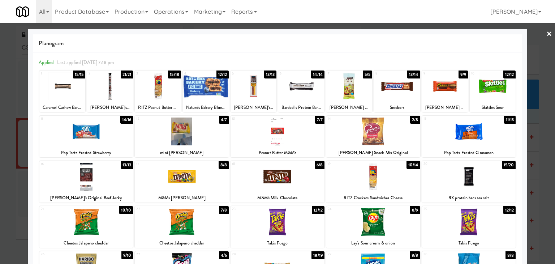
click at [546, 33] on link "×" at bounding box center [549, 34] width 6 height 22
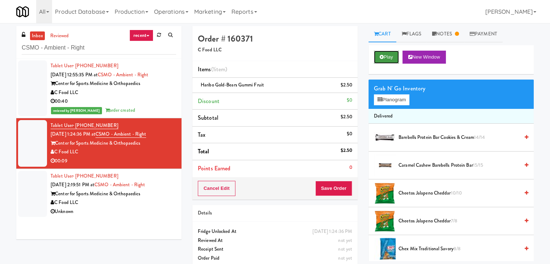
click at [388, 55] on button "Play" at bounding box center [386, 57] width 25 height 13
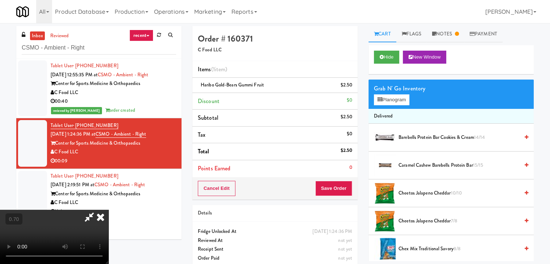
click at [108, 210] on icon at bounding box center [101, 217] width 16 height 14
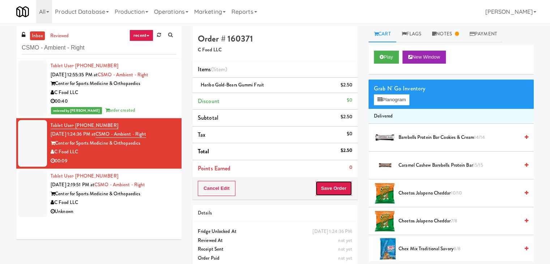
click at [330, 191] on button "Save Order" at bounding box center [333, 188] width 37 height 15
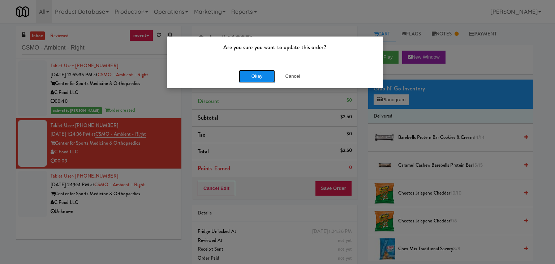
click at [260, 72] on button "Okay" at bounding box center [257, 76] width 36 height 13
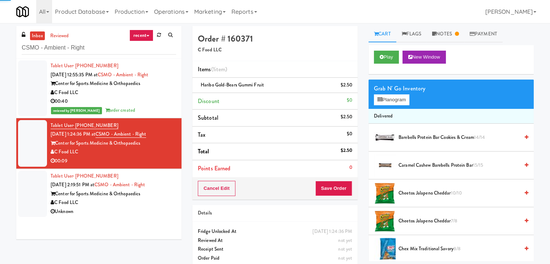
click at [148, 208] on div "Unknown" at bounding box center [113, 211] width 125 height 9
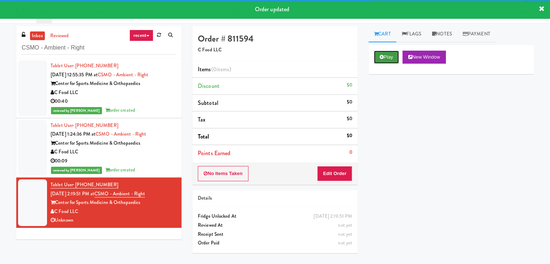
click at [382, 57] on icon at bounding box center [381, 57] width 4 height 5
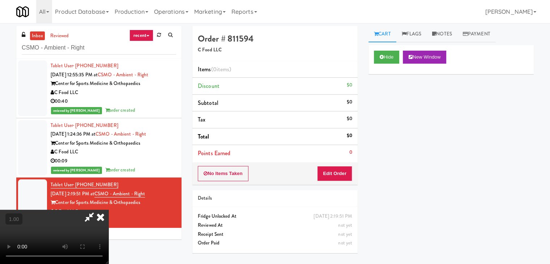
click at [108, 210] on video at bounding box center [54, 237] width 108 height 54
click at [439, 35] on link "Notes" at bounding box center [441, 34] width 31 height 16
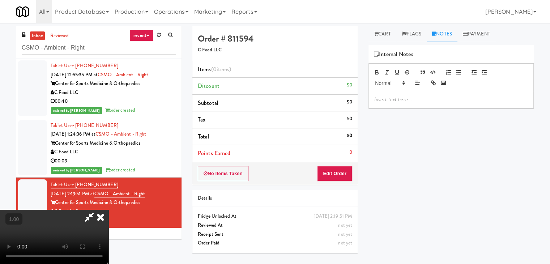
click at [399, 98] on p at bounding box center [451, 99] width 154 height 8
click at [108, 210] on video at bounding box center [54, 237] width 108 height 54
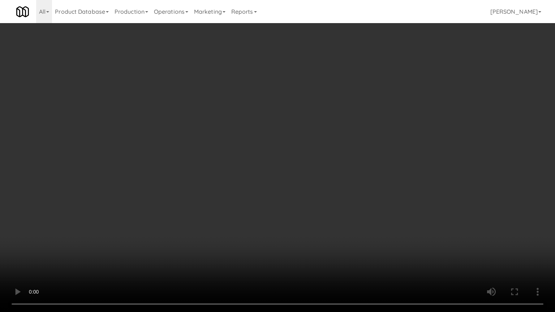
click at [226, 156] on video at bounding box center [277, 156] width 555 height 312
click at [218, 149] on video at bounding box center [277, 156] width 555 height 312
click at [190, 136] on video at bounding box center [277, 156] width 555 height 312
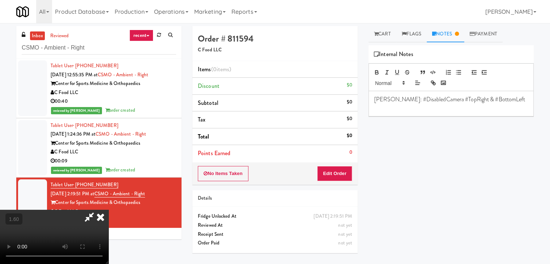
click at [108, 210] on icon at bounding box center [101, 217] width 16 height 14
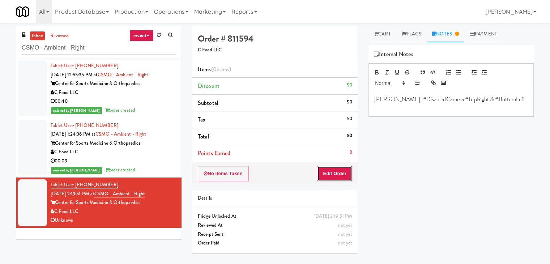
click at [339, 169] on button "Edit Order" at bounding box center [334, 173] width 35 height 15
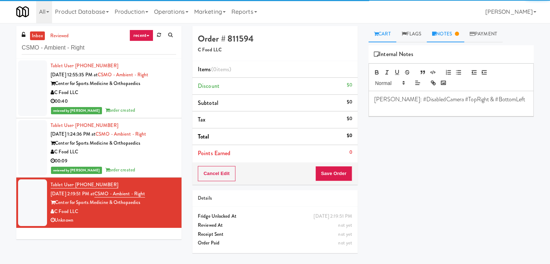
click at [383, 34] on link "Cart" at bounding box center [382, 34] width 28 height 16
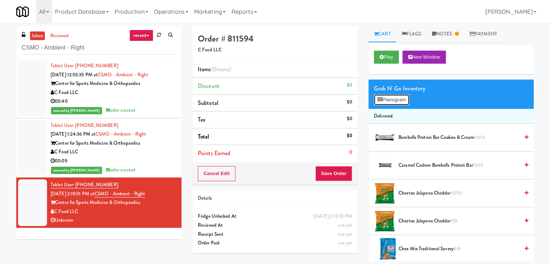
click at [392, 102] on button "Planogram" at bounding box center [391, 99] width 35 height 11
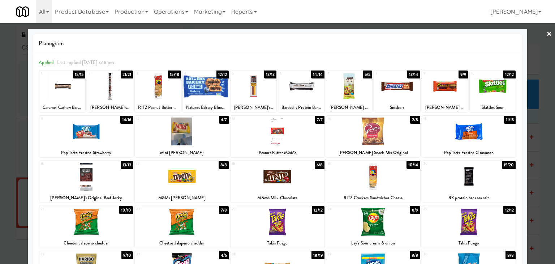
click at [84, 134] on div at bounding box center [86, 131] width 94 height 28
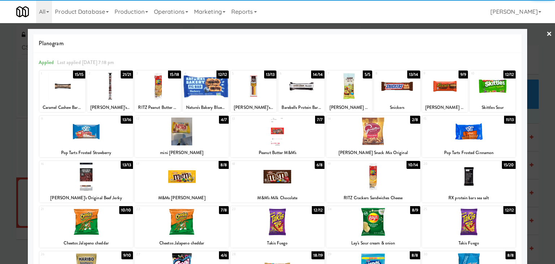
click at [84, 134] on div at bounding box center [86, 131] width 94 height 28
click at [163, 83] on div at bounding box center [158, 86] width 46 height 28
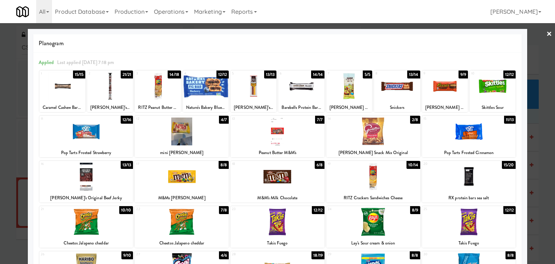
drag, startPoint x: 543, startPoint y: 33, endPoint x: 395, endPoint y: 51, distance: 148.5
click at [546, 33] on link "×" at bounding box center [549, 34] width 6 height 22
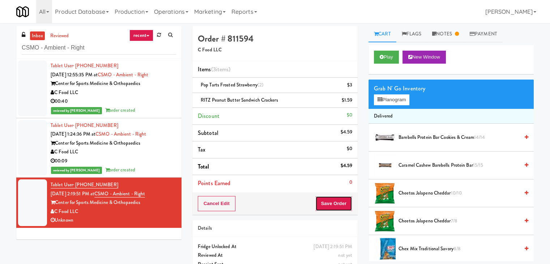
click at [337, 198] on button "Save Order" at bounding box center [333, 203] width 37 height 15
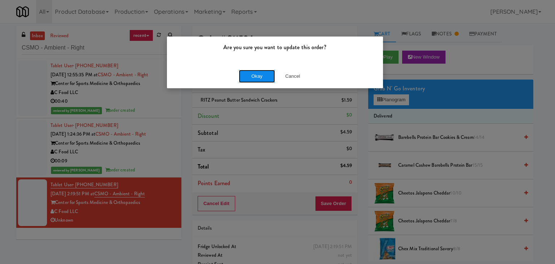
click at [252, 79] on button "Okay" at bounding box center [257, 76] width 36 height 13
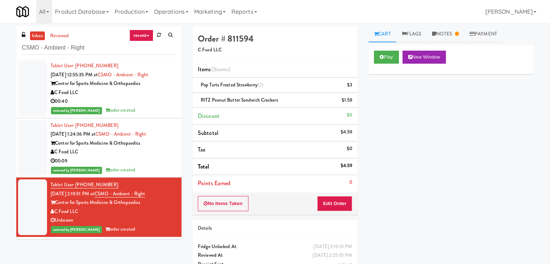
click at [152, 159] on div "00:09" at bounding box center [113, 160] width 125 height 9
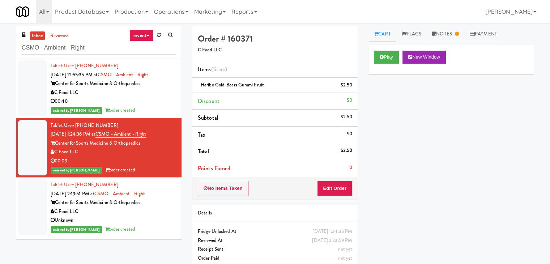
click at [147, 100] on div "00:40" at bounding box center [113, 101] width 125 height 9
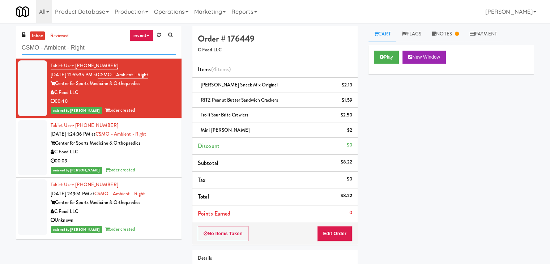
click at [90, 50] on input "CSMO - Ambient - Right" at bounding box center [99, 47] width 154 height 13
paste input "215 Lake - Right - Fridge"
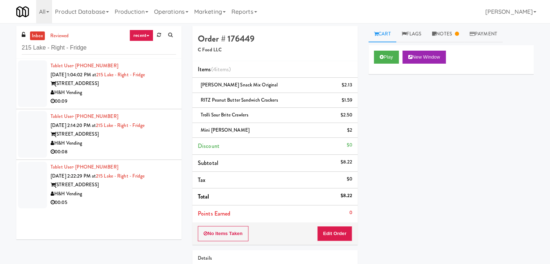
click at [153, 104] on div "00:09" at bounding box center [113, 101] width 125 height 9
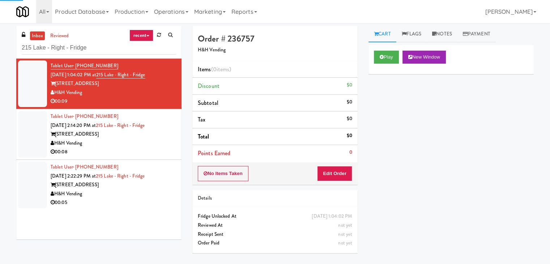
click at [382, 48] on div "Play New Window" at bounding box center [450, 59] width 165 height 29
click at [385, 59] on button "Play" at bounding box center [386, 57] width 25 height 13
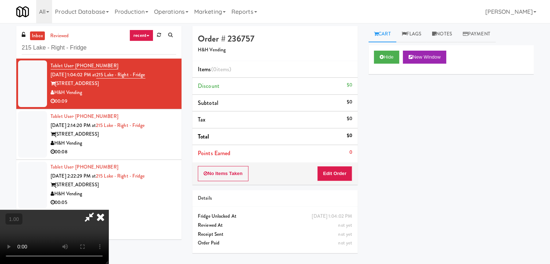
drag, startPoint x: 164, startPoint y: 136, endPoint x: 192, endPoint y: 125, distance: 29.4
click at [108, 210] on video at bounding box center [54, 237] width 108 height 54
drag, startPoint x: 446, startPoint y: 31, endPoint x: 411, endPoint y: 98, distance: 75.2
click at [446, 31] on link "Notes" at bounding box center [441, 34] width 31 height 16
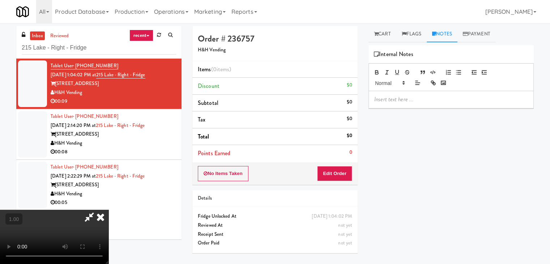
click at [463, 93] on div at bounding box center [451, 99] width 164 height 17
click at [108, 210] on video at bounding box center [54, 237] width 108 height 54
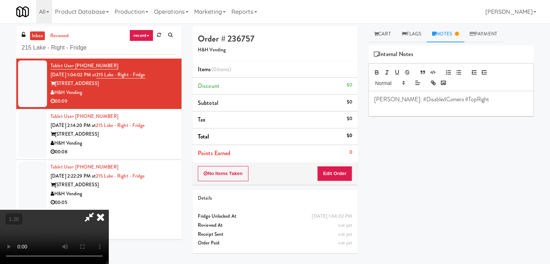
click at [108, 210] on video at bounding box center [54, 237] width 108 height 54
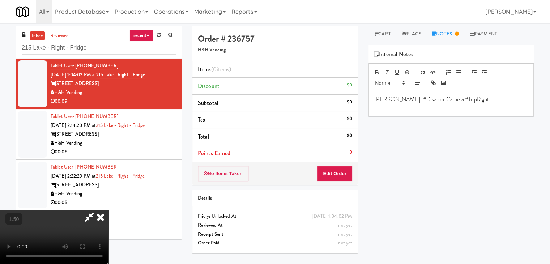
click at [108, 210] on icon at bounding box center [101, 217] width 16 height 14
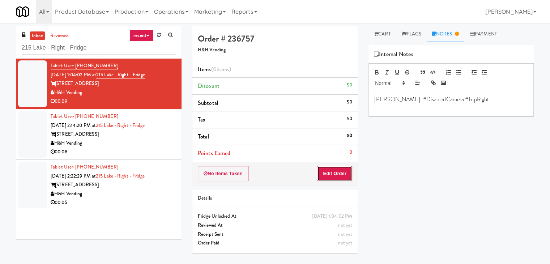
click at [339, 174] on button "Edit Order" at bounding box center [334, 173] width 35 height 15
click at [382, 32] on link "Cart" at bounding box center [382, 34] width 28 height 16
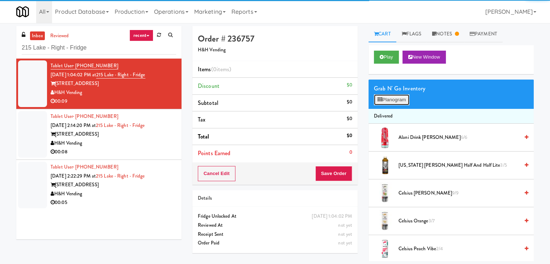
click at [390, 101] on button "Planogram" at bounding box center [391, 99] width 35 height 11
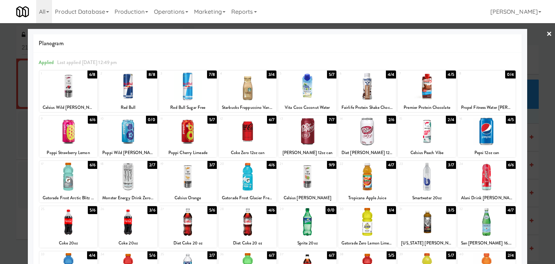
click at [48, 172] on div at bounding box center [68, 177] width 58 height 28
click at [301, 180] on div at bounding box center [307, 177] width 58 height 28
drag, startPoint x: 542, startPoint y: 31, endPoint x: 433, endPoint y: 57, distance: 112.0
click at [546, 32] on link "×" at bounding box center [549, 34] width 6 height 22
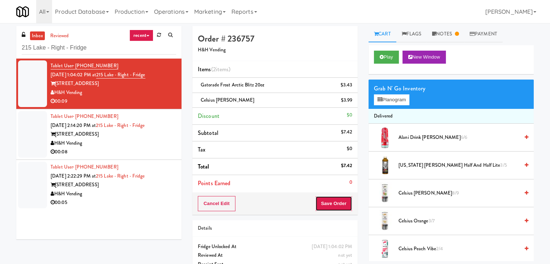
click at [332, 203] on button "Save Order" at bounding box center [333, 203] width 37 height 15
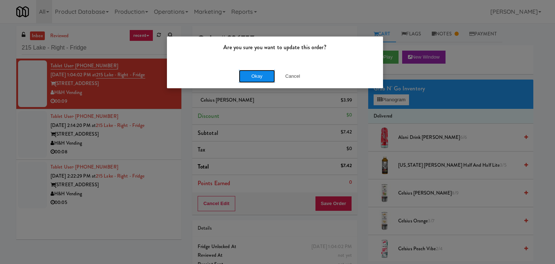
click at [254, 75] on button "Okay" at bounding box center [257, 76] width 36 height 13
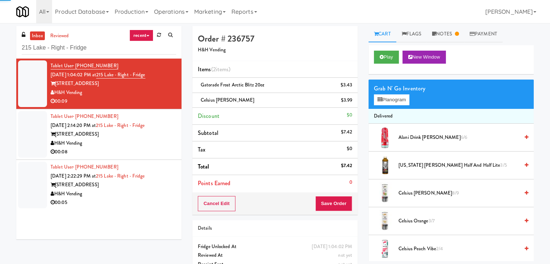
click at [147, 145] on div "H&H Vending" at bounding box center [113, 143] width 125 height 9
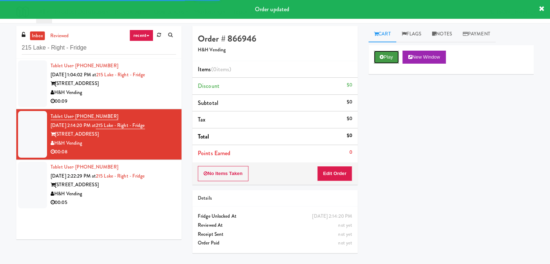
click at [384, 59] on button "Play" at bounding box center [386, 57] width 25 height 13
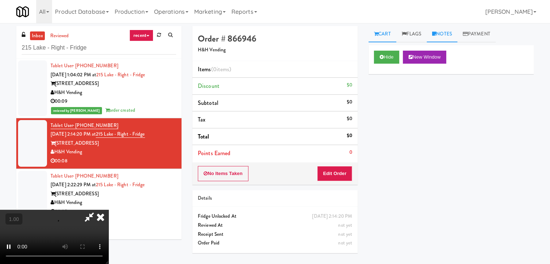
click at [449, 33] on link "Notes" at bounding box center [441, 34] width 31 height 16
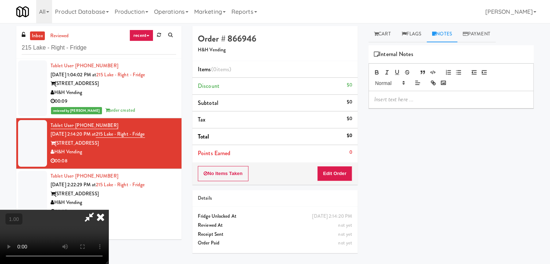
click at [401, 97] on p at bounding box center [451, 99] width 154 height 8
click at [108, 210] on video at bounding box center [54, 237] width 108 height 54
click at [108, 210] on icon at bounding box center [101, 217] width 16 height 14
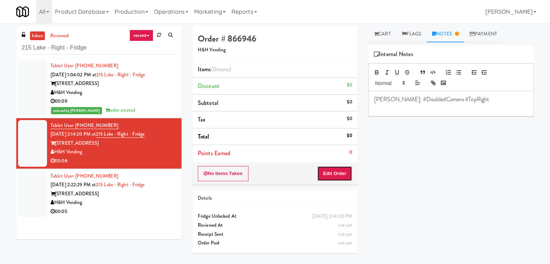
click at [334, 171] on button "Edit Order" at bounding box center [334, 173] width 35 height 15
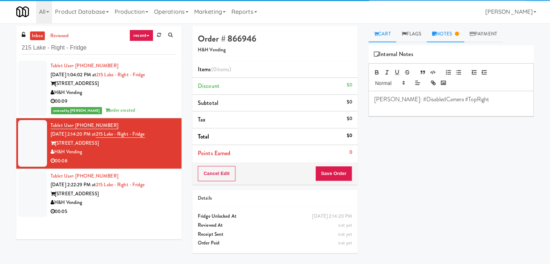
click at [380, 33] on link "Cart" at bounding box center [382, 34] width 28 height 16
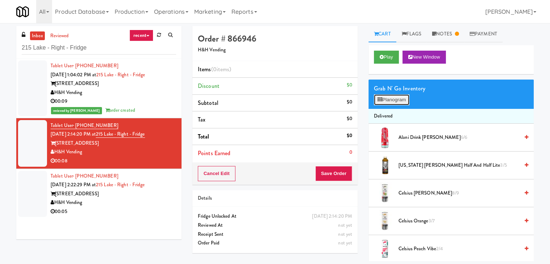
click at [386, 99] on button "Planogram" at bounding box center [391, 99] width 35 height 11
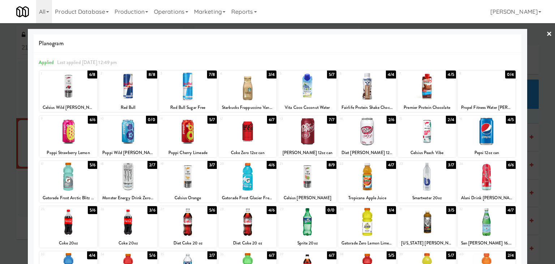
click at [427, 139] on div at bounding box center [427, 131] width 58 height 28
drag, startPoint x: 543, startPoint y: 34, endPoint x: 516, endPoint y: 39, distance: 27.9
click at [546, 34] on link "×" at bounding box center [549, 34] width 6 height 22
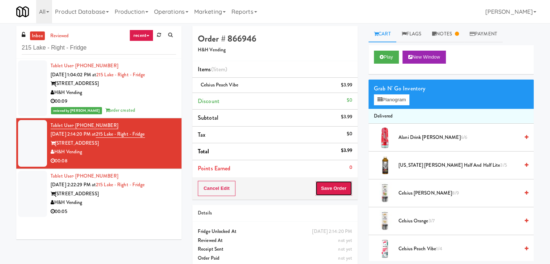
click at [337, 189] on button "Save Order" at bounding box center [333, 188] width 37 height 15
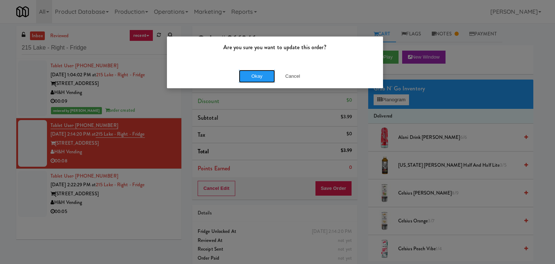
drag, startPoint x: 258, startPoint y: 77, endPoint x: 250, endPoint y: 85, distance: 12.0
click at [258, 77] on button "Okay" at bounding box center [257, 76] width 36 height 13
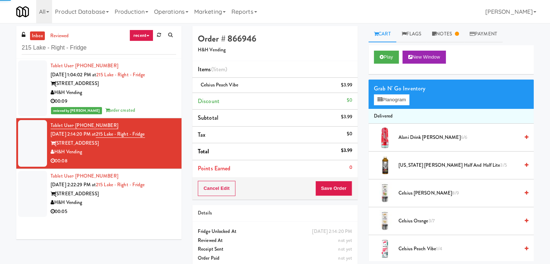
click at [146, 196] on div "[STREET_ADDRESS]" at bounding box center [113, 193] width 125 height 9
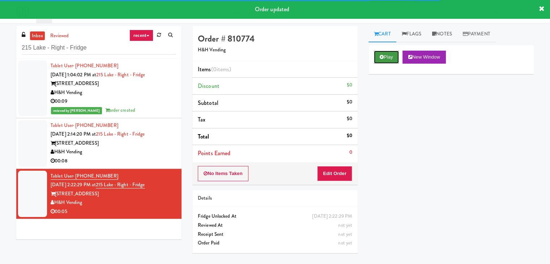
click at [386, 57] on button "Play" at bounding box center [386, 57] width 25 height 13
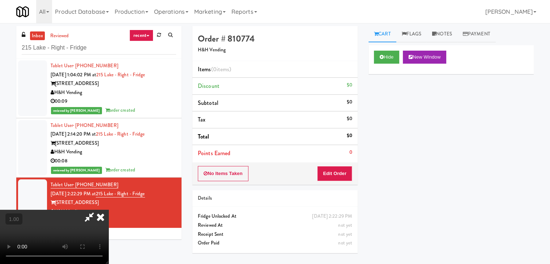
drag, startPoint x: 138, startPoint y: 139, endPoint x: 143, endPoint y: 139, distance: 5.1
click at [108, 210] on video at bounding box center [54, 237] width 108 height 54
click at [444, 33] on link "Notes" at bounding box center [441, 34] width 31 height 16
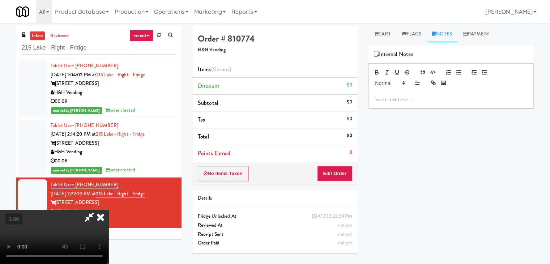
click at [399, 94] on div at bounding box center [451, 99] width 164 height 17
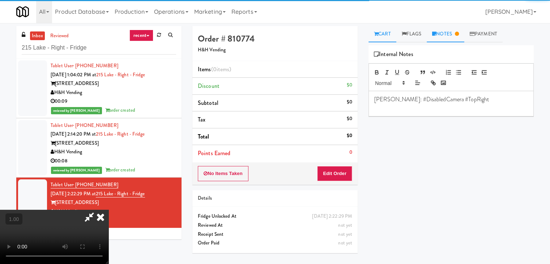
click at [388, 35] on link "Cart" at bounding box center [382, 34] width 28 height 16
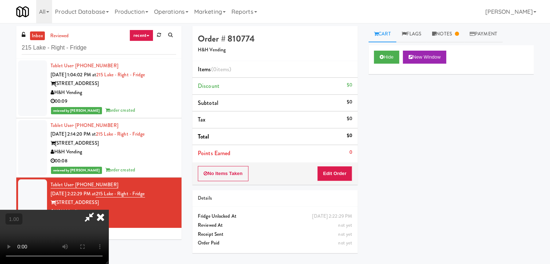
click at [108, 210] on video at bounding box center [54, 237] width 108 height 54
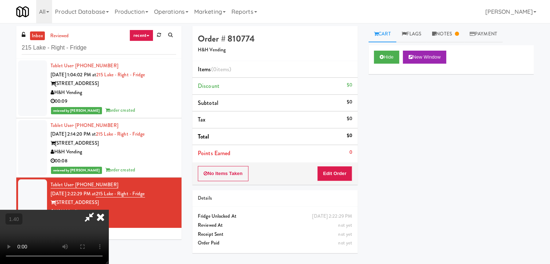
click at [108, 210] on icon at bounding box center [101, 217] width 16 height 14
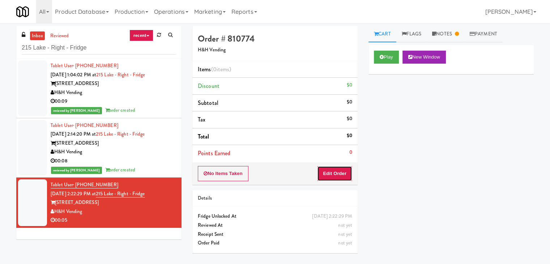
click at [331, 175] on button "Edit Order" at bounding box center [334, 173] width 35 height 15
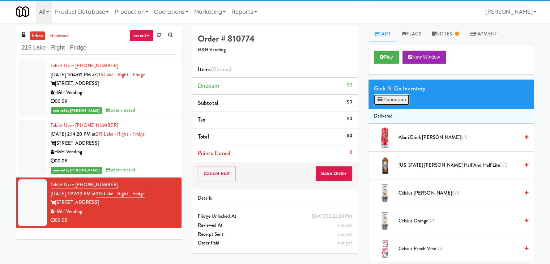
click at [399, 99] on button "Planogram" at bounding box center [391, 99] width 35 height 11
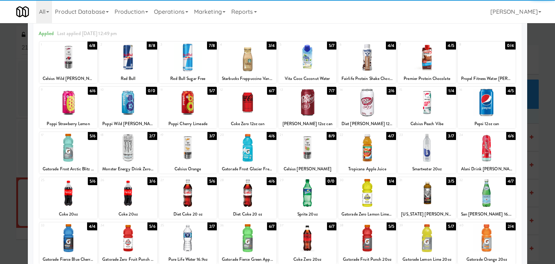
scroll to position [72, 0]
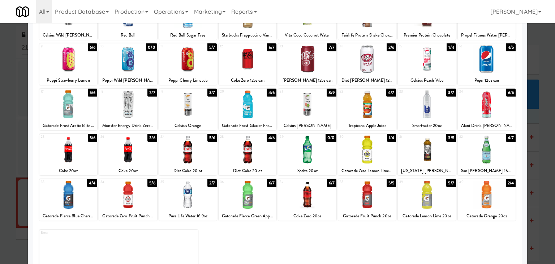
click at [359, 152] on div at bounding box center [367, 149] width 58 height 28
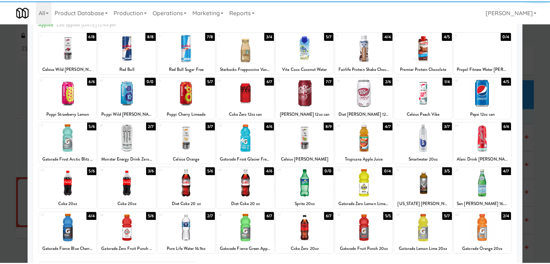
scroll to position [0, 0]
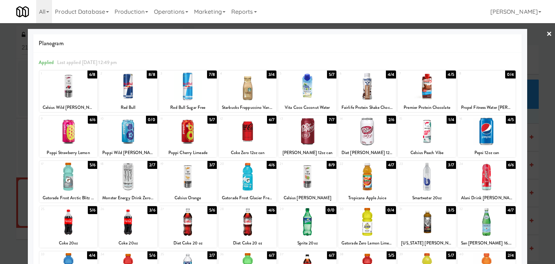
click at [546, 32] on link "×" at bounding box center [549, 34] width 6 height 22
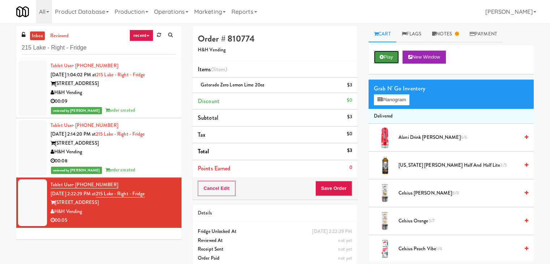
click at [387, 56] on button "Play" at bounding box center [386, 57] width 25 height 13
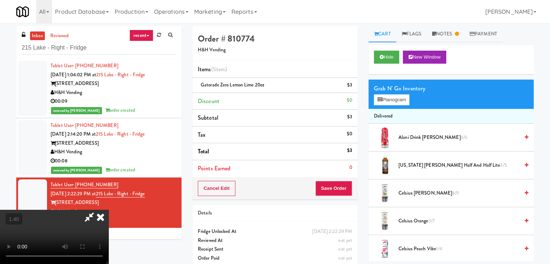
click at [108, 210] on video at bounding box center [54, 237] width 108 height 54
click at [108, 210] on icon at bounding box center [101, 217] width 16 height 14
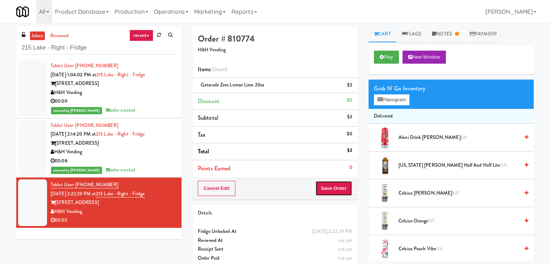
click at [328, 187] on button "Save Order" at bounding box center [333, 188] width 37 height 15
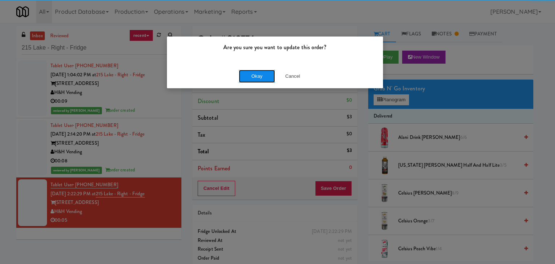
click at [258, 76] on button "Okay" at bounding box center [257, 76] width 36 height 13
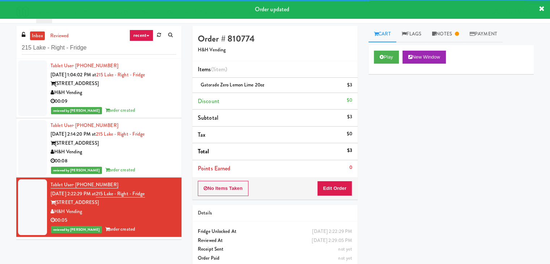
click at [135, 156] on div "00:08" at bounding box center [113, 160] width 125 height 9
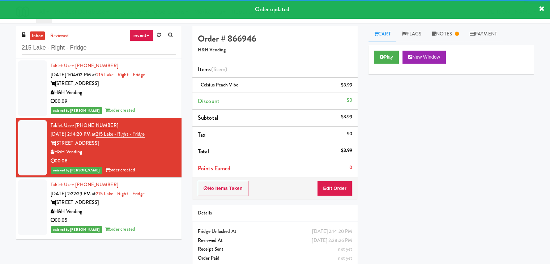
click at [146, 93] on div "H&H Vending" at bounding box center [113, 92] width 125 height 9
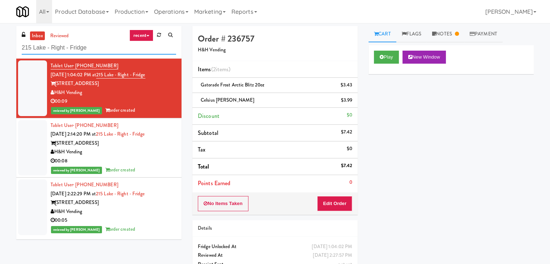
click at [94, 49] on input "215 Lake - Right - Fridge" at bounding box center [99, 47] width 154 height 13
paste input "(Food, Snack & Drink) MT OLIVE-ROBERTET Corporat"
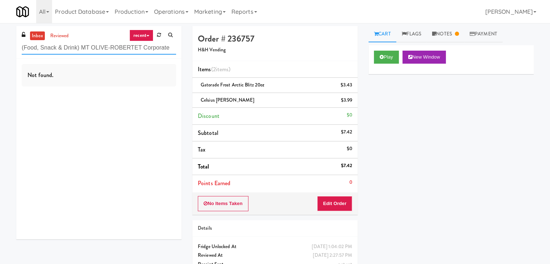
drag, startPoint x: 79, startPoint y: 47, endPoint x: 182, endPoint y: 53, distance: 103.5
click at [182, 53] on div "inbox reviewed recent all unclear take inventory issue suspicious failed recent…" at bounding box center [99, 135] width 176 height 219
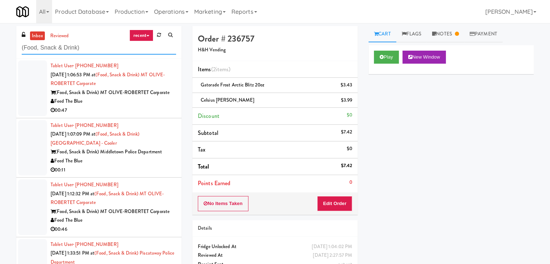
type input "(Food, Snack & Drink)"
click at [153, 109] on div "00:47" at bounding box center [113, 110] width 125 height 9
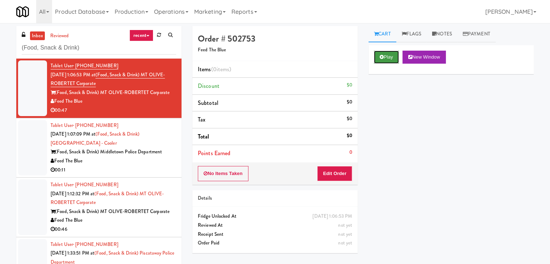
click at [387, 54] on button "Play" at bounding box center [386, 57] width 25 height 13
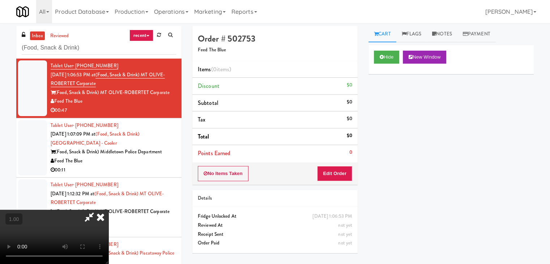
click at [108, 210] on video at bounding box center [54, 237] width 108 height 54
click at [438, 33] on link "Notes" at bounding box center [441, 34] width 31 height 16
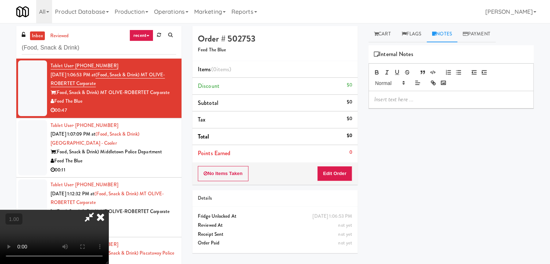
click at [406, 104] on div at bounding box center [451, 99] width 164 height 17
click at [475, 100] on p at bounding box center [451, 99] width 154 height 8
paste div
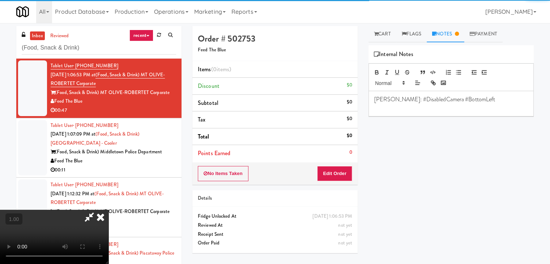
click at [103, 210] on video at bounding box center [54, 237] width 108 height 54
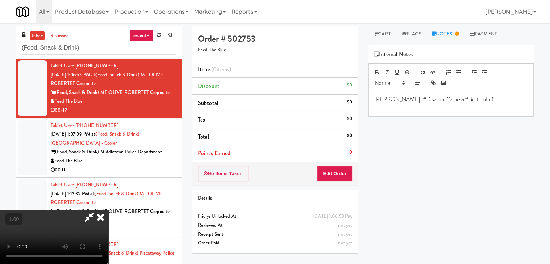
click at [108, 210] on video at bounding box center [54, 237] width 108 height 54
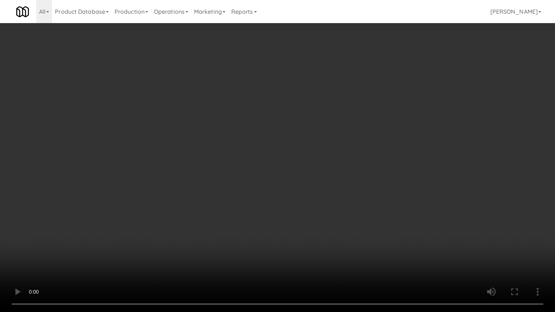
click at [318, 179] on video at bounding box center [277, 156] width 555 height 312
click at [319, 182] on video at bounding box center [277, 156] width 555 height 312
click at [335, 122] on video at bounding box center [277, 156] width 555 height 312
click at [348, 136] on video at bounding box center [277, 156] width 555 height 312
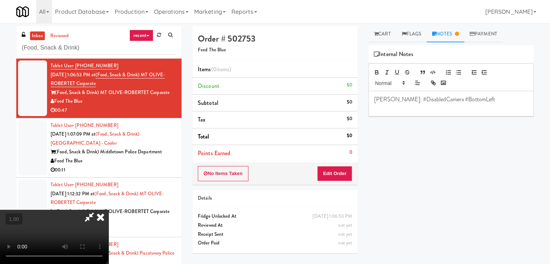
click at [108, 210] on icon at bounding box center [101, 217] width 16 height 14
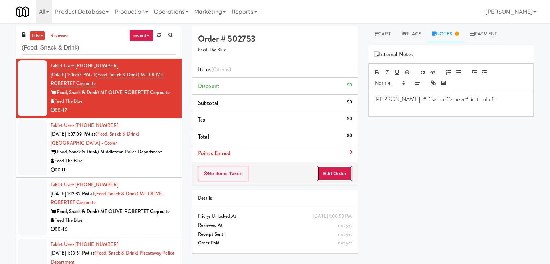
click at [336, 171] on button "Edit Order" at bounding box center [334, 173] width 35 height 15
click at [383, 38] on link "Cart" at bounding box center [382, 34] width 28 height 16
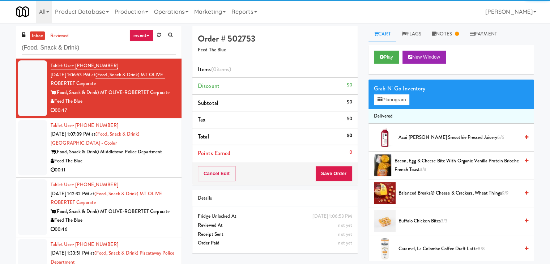
click at [393, 105] on div "Grab N' Go Inventory Planogram" at bounding box center [450, 93] width 165 height 29
click at [393, 100] on button "Planogram" at bounding box center [391, 99] width 35 height 11
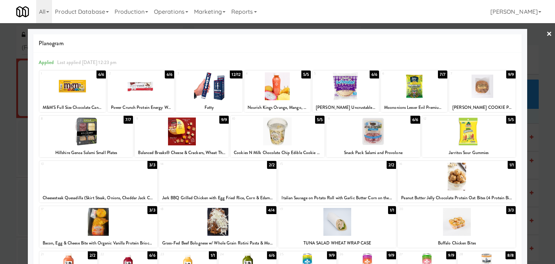
click at [486, 93] on div at bounding box center [482, 86] width 66 height 28
click at [546, 34] on link "×" at bounding box center [549, 34] width 6 height 22
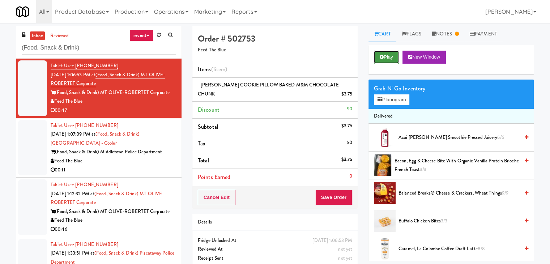
click at [390, 56] on button "Play" at bounding box center [386, 57] width 25 height 13
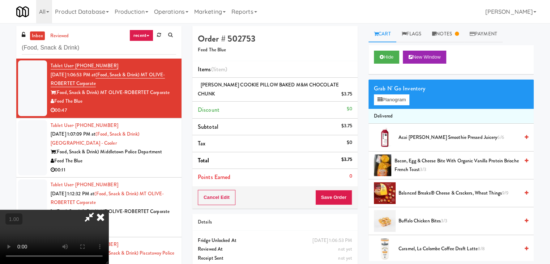
click at [108, 210] on video at bounding box center [54, 237] width 108 height 54
click at [108, 210] on icon at bounding box center [101, 217] width 16 height 14
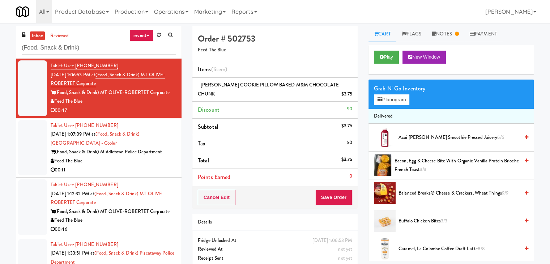
drag, startPoint x: 82, startPoint y: 100, endPoint x: 56, endPoint y: 103, distance: 25.9
click at [56, 103] on div "Feed The Blue" at bounding box center [113, 101] width 125 height 9
copy div "Feed The Blue"
drag, startPoint x: 169, startPoint y: 93, endPoint x: 57, endPoint y: 93, distance: 112.7
click at [57, 93] on div "(Food, Snack & Drink) MT OLIVE-ROBERTET Corporate" at bounding box center [113, 92] width 125 height 9
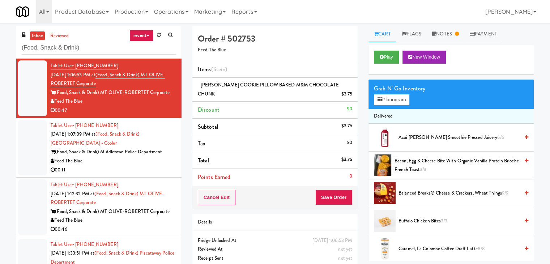
copy div "(Food, Snack & Drink) MT OLIVE-ROBERTET Corporate"
drag, startPoint x: 128, startPoint y: 98, endPoint x: 137, endPoint y: 96, distance: 9.6
click at [128, 98] on div "Feed The Blue" at bounding box center [113, 101] width 125 height 9
drag, startPoint x: 169, startPoint y: 93, endPoint x: 57, endPoint y: 91, distance: 112.0
click at [57, 91] on div "(Food, Snack & Drink) MT OLIVE-ROBERTET Corporate" at bounding box center [113, 92] width 125 height 9
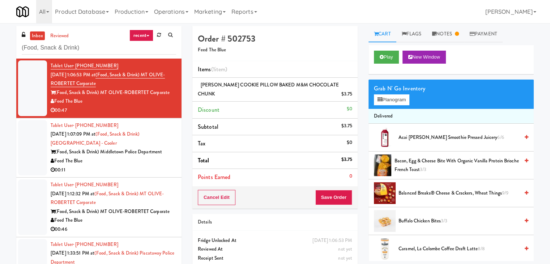
click at [58, 92] on div "(Food, Snack & Drink) MT OLIVE-ROBERTET Corporate" at bounding box center [113, 92] width 125 height 9
drag, startPoint x: 171, startPoint y: 94, endPoint x: 59, endPoint y: 95, distance: 112.0
click at [59, 95] on li "Tablet User · (917) 334-9392 [DATE] 1:06:53 PM at (Food, Snack & Drink) MT OLIV…" at bounding box center [98, 89] width 165 height 60
copy div "Food, Snack & Drink) MT OLIVE-ROBERTET Corporate"
click at [389, 57] on button "Play" at bounding box center [386, 57] width 25 height 13
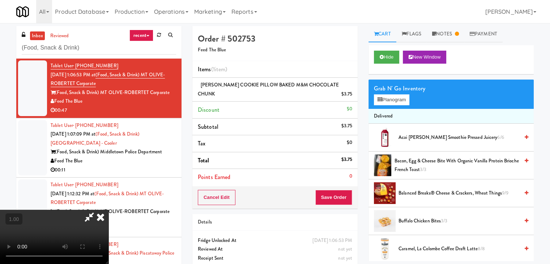
click at [189, 109] on div "Order # 502753 Feed The Blue Items (1 item ) [PERSON_NAME] COOKIE PILLOW BAKED …" at bounding box center [275, 154] width 176 height 256
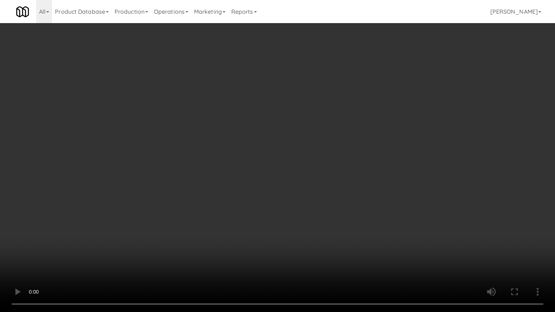
click at [325, 135] on video at bounding box center [277, 156] width 555 height 312
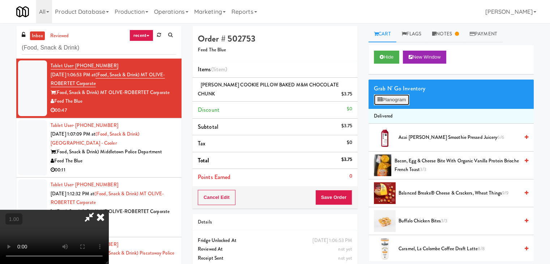
click at [400, 102] on button "Planogram" at bounding box center [391, 99] width 35 height 11
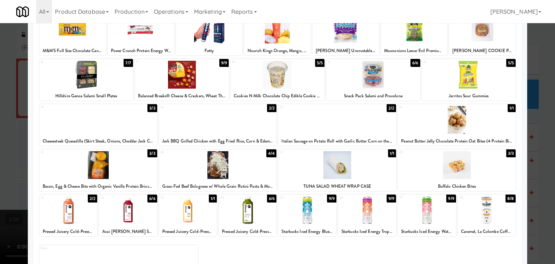
scroll to position [72, 0]
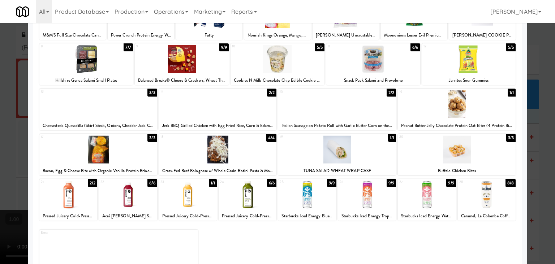
click at [347, 149] on div at bounding box center [337, 149] width 118 height 28
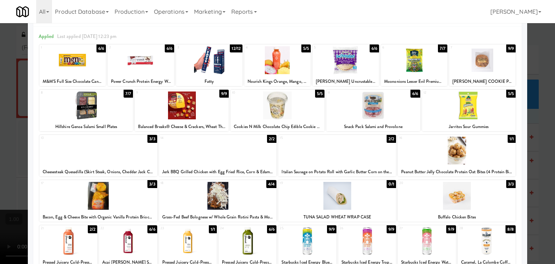
scroll to position [0, 0]
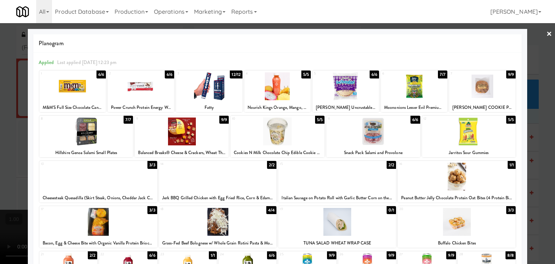
click at [546, 31] on link "×" at bounding box center [549, 34] width 6 height 22
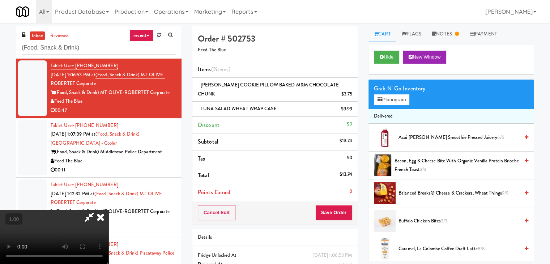
click at [108, 210] on icon at bounding box center [101, 217] width 16 height 14
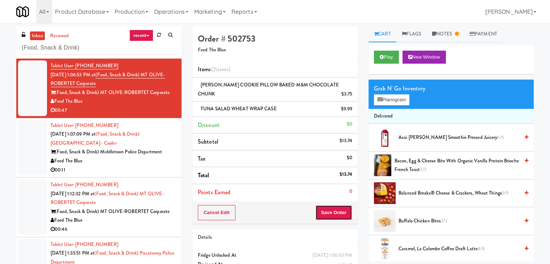
click at [335, 212] on button "Save Order" at bounding box center [333, 212] width 37 height 15
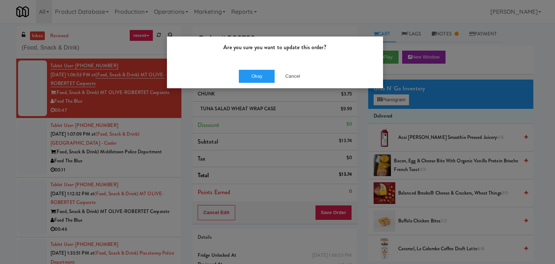
click at [255, 82] on div "Okay Cancel" at bounding box center [275, 76] width 216 height 24
click at [256, 75] on button "Okay" at bounding box center [257, 76] width 36 height 13
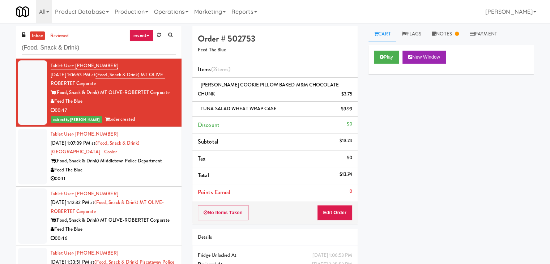
click at [159, 175] on div "00:11" at bounding box center [113, 178] width 125 height 9
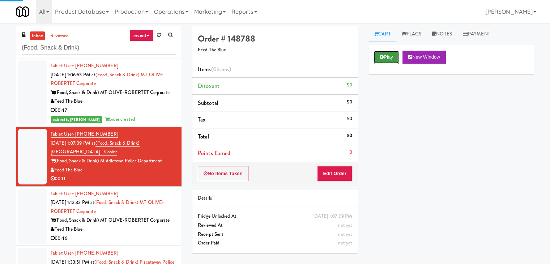
click at [378, 53] on button "Play" at bounding box center [386, 57] width 25 height 13
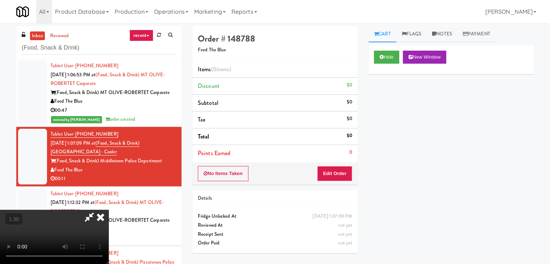
click at [108, 210] on video at bounding box center [54, 237] width 108 height 54
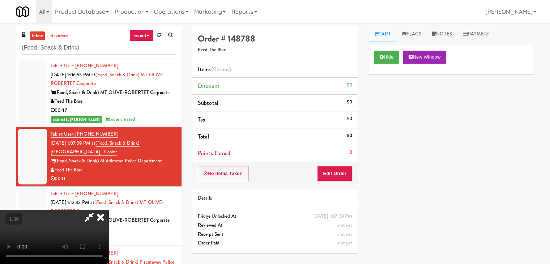
click at [108, 210] on video at bounding box center [54, 237] width 108 height 54
click at [108, 210] on icon at bounding box center [101, 217] width 16 height 14
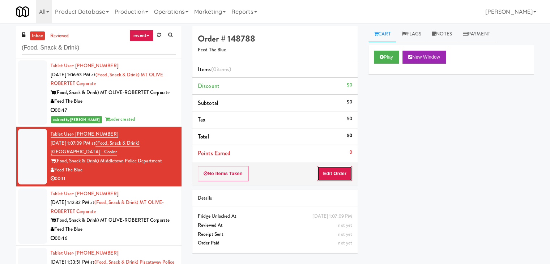
click at [332, 171] on button "Edit Order" at bounding box center [334, 173] width 35 height 15
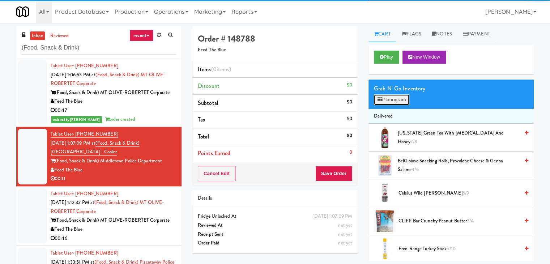
click at [382, 99] on button "Planogram" at bounding box center [391, 99] width 35 height 11
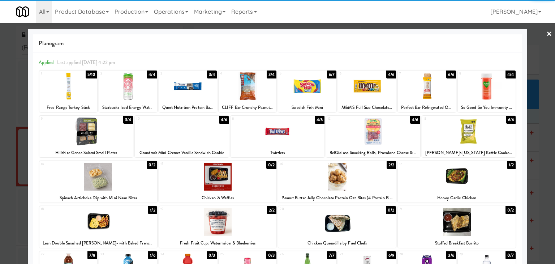
click at [371, 89] on div at bounding box center [367, 86] width 58 height 28
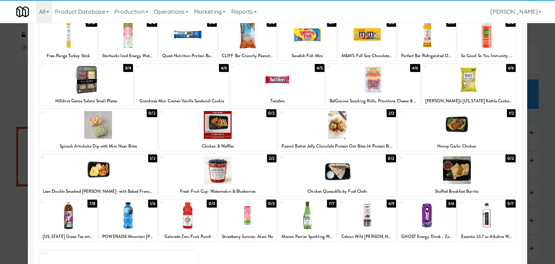
scroll to position [91, 0]
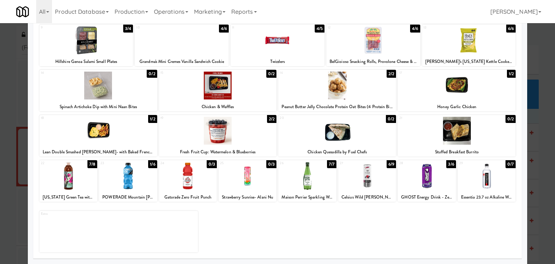
click at [66, 173] on div at bounding box center [68, 176] width 58 height 28
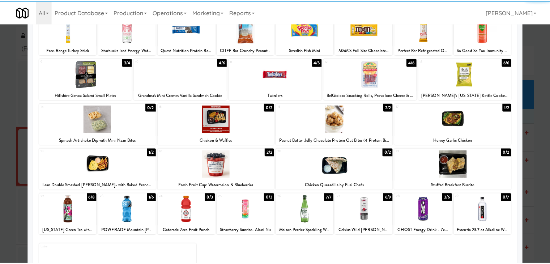
scroll to position [0, 0]
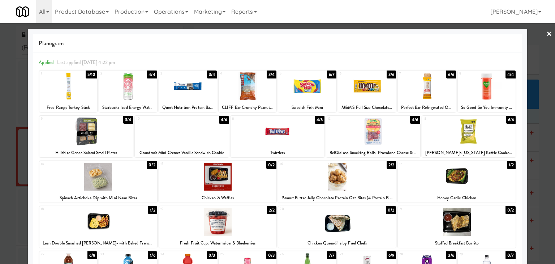
click at [548, 32] on div at bounding box center [277, 132] width 555 height 264
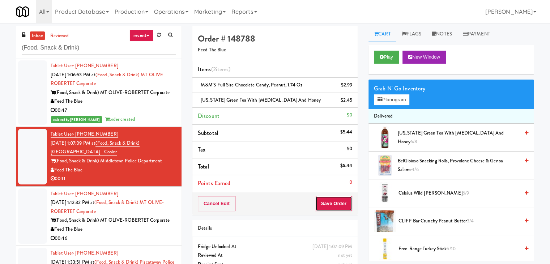
click at [331, 203] on button "Save Order" at bounding box center [333, 203] width 37 height 15
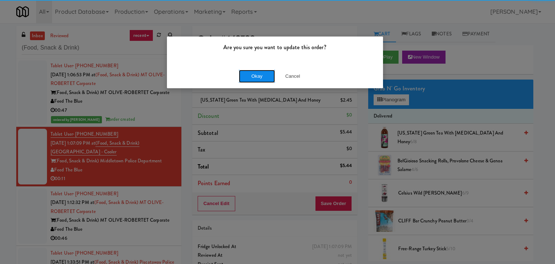
click at [259, 76] on button "Okay" at bounding box center [257, 76] width 36 height 13
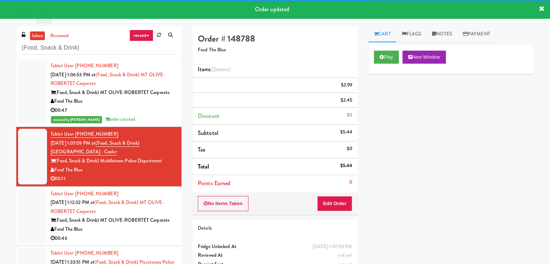
click at [142, 116] on div "reviewed by [PERSON_NAME] A order created" at bounding box center [113, 119] width 125 height 9
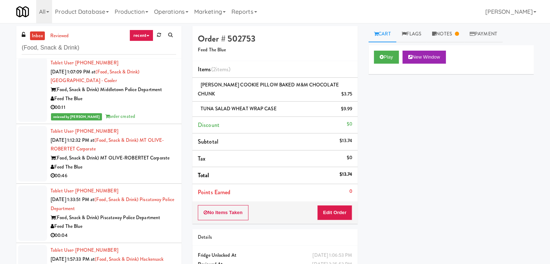
scroll to position [72, 0]
drag, startPoint x: 143, startPoint y: 171, endPoint x: 153, endPoint y: 169, distance: 9.6
click at [143, 171] on div "00:46" at bounding box center [113, 174] width 125 height 9
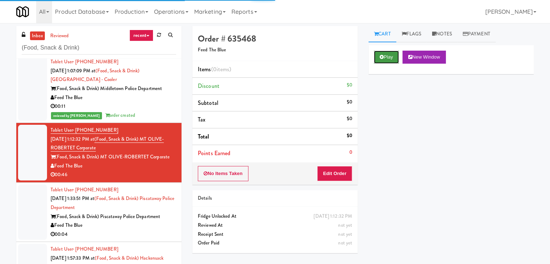
click at [383, 55] on icon at bounding box center [381, 57] width 4 height 5
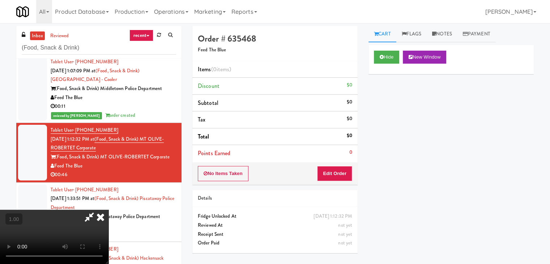
click at [108, 210] on video at bounding box center [54, 237] width 108 height 54
click at [458, 60] on div "Hide New Window" at bounding box center [451, 57] width 154 height 13
click at [436, 34] on icon at bounding box center [434, 33] width 4 height 5
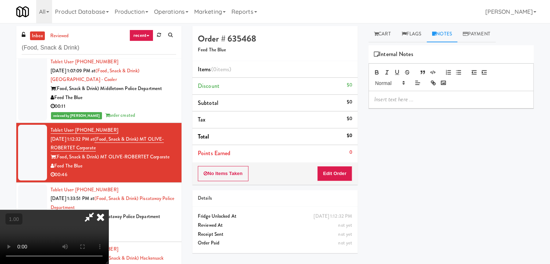
click at [400, 93] on div at bounding box center [451, 99] width 164 height 17
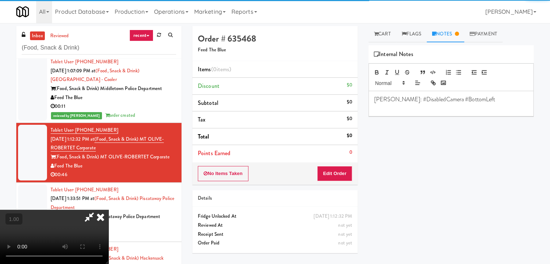
click at [108, 210] on video at bounding box center [54, 237] width 108 height 54
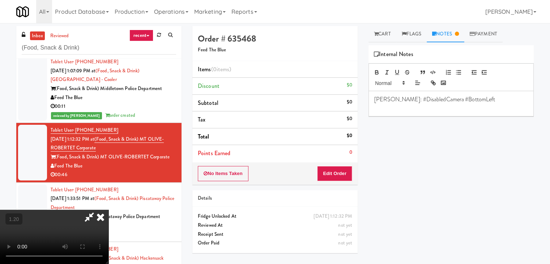
click at [108, 210] on icon at bounding box center [101, 217] width 16 height 14
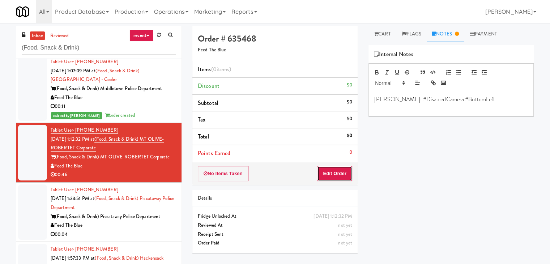
click at [335, 174] on button "Edit Order" at bounding box center [334, 173] width 35 height 15
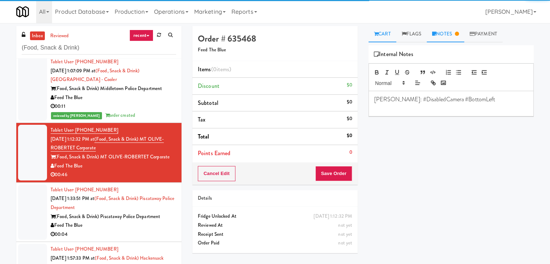
click at [380, 34] on link "Cart" at bounding box center [382, 34] width 28 height 16
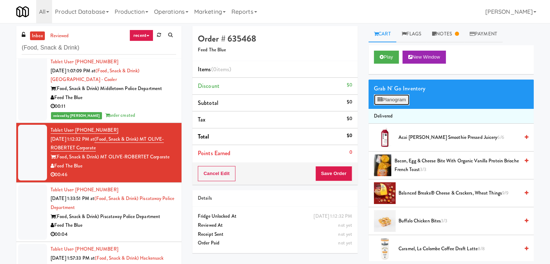
click at [396, 102] on button "Planogram" at bounding box center [391, 99] width 35 height 11
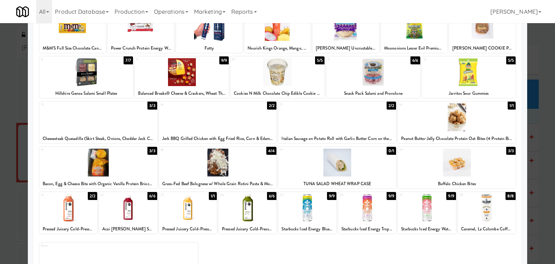
scroll to position [72, 0]
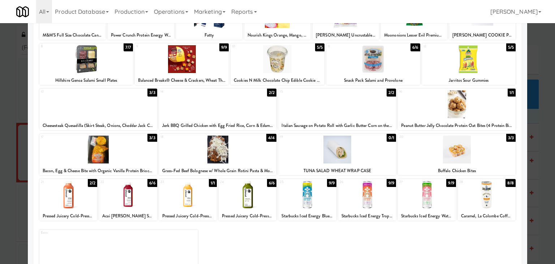
click at [236, 106] on div at bounding box center [218, 104] width 118 height 28
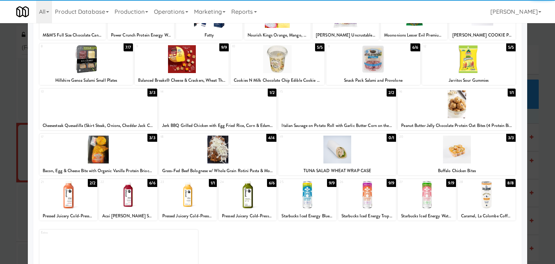
click at [236, 106] on div at bounding box center [218, 104] width 118 height 28
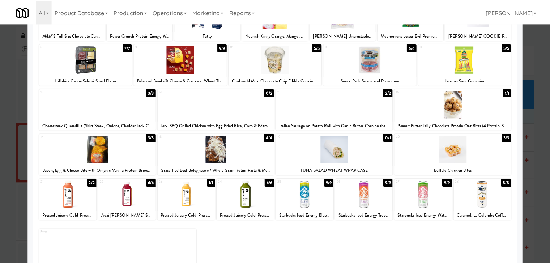
scroll to position [0, 0]
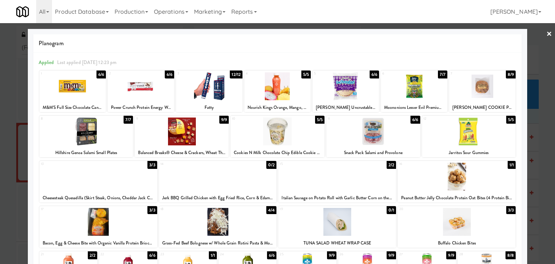
click at [546, 34] on link "×" at bounding box center [549, 34] width 6 height 22
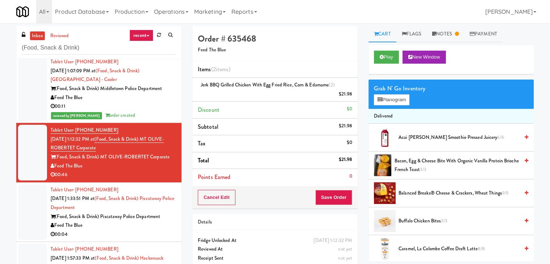
drag, startPoint x: 85, startPoint y: 165, endPoint x: 56, endPoint y: 165, distance: 28.5
click at [56, 165] on div "Feed The Blue" at bounding box center [113, 166] width 125 height 9
copy div "Feed The Blue"
drag, startPoint x: 106, startPoint y: 137, endPoint x: 164, endPoint y: 147, distance: 59.2
click at [164, 147] on div "Tablet User · (215) 384-1308 [DATE] 1:12:32 PM at (Food, Snack & Drink) MT OLIV…" at bounding box center [113, 152] width 125 height 53
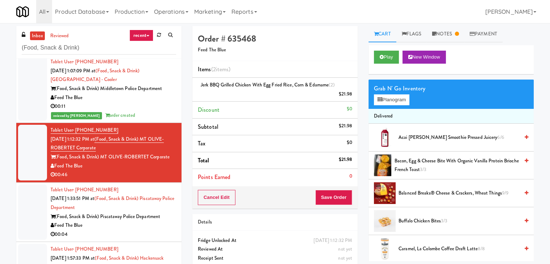
copy link "(Food, Snack & Drink) MT OLIVE-ROBERTET Corporate"
drag, startPoint x: 170, startPoint y: 158, endPoint x: 56, endPoint y: 158, distance: 113.5
click at [56, 158] on div "(Food, Snack & Drink) MT OLIVE-ROBERTET Corporate" at bounding box center [113, 156] width 125 height 9
copy div "(Food, Snack & Drink) MT OLIVE-ROBERTET Corporate"
click at [17, 206] on li "Tablet User · (732) 803-6904 [DATE] 1:33:51 PM at (Food, Snack & Drink) Piscata…" at bounding box center [98, 212] width 165 height 60
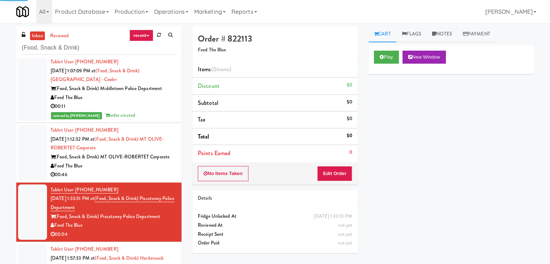
click at [107, 167] on div "Feed The Blue" at bounding box center [113, 166] width 125 height 9
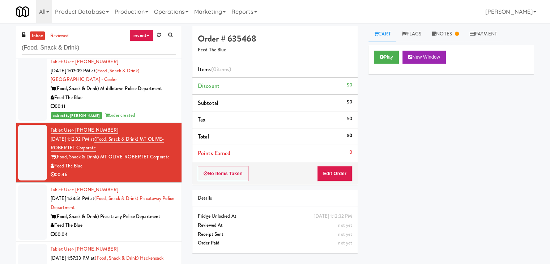
drag, startPoint x: 104, startPoint y: 136, endPoint x: 155, endPoint y: 150, distance: 53.0
click at [155, 150] on div "Tablet User · (215) 384-1308 [DATE] 1:12:32 PM at (Food, Snack & Drink) MT OLIV…" at bounding box center [113, 152] width 125 height 53
copy span "(Food, Snack & Drink) MT OLIVE-ROBERTET Corporate"
click at [429, 154] on div "Play New Window Primary Flag Clear Flag if unable to determine what was taken o…" at bounding box center [450, 180] width 165 height 271
click at [137, 104] on div "00:11" at bounding box center [113, 106] width 125 height 9
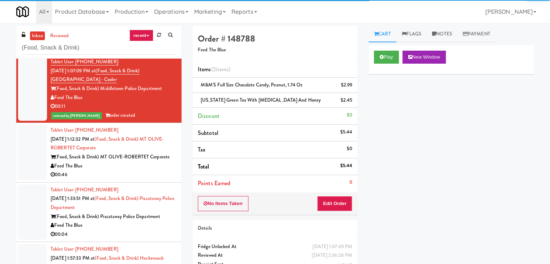
click at [149, 176] on div "00:46" at bounding box center [113, 174] width 125 height 9
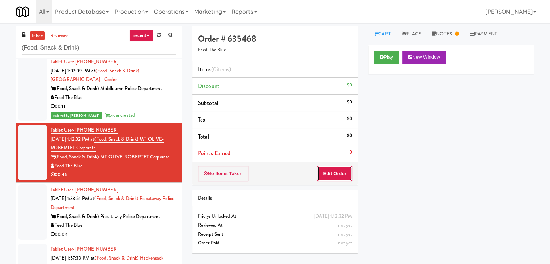
click at [336, 174] on button "Edit Order" at bounding box center [334, 173] width 35 height 15
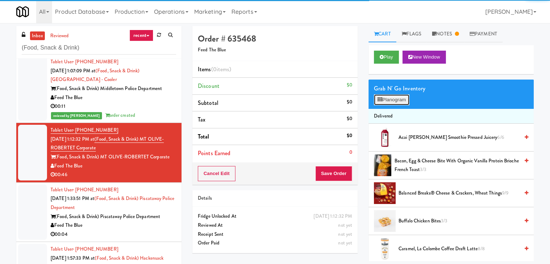
click at [392, 96] on button "Planogram" at bounding box center [391, 99] width 35 height 11
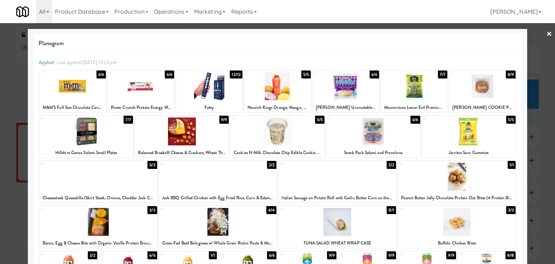
click at [215, 176] on div at bounding box center [218, 177] width 118 height 28
drag, startPoint x: 545, startPoint y: 35, endPoint x: 384, endPoint y: 54, distance: 161.5
click at [546, 35] on link "×" at bounding box center [549, 34] width 6 height 22
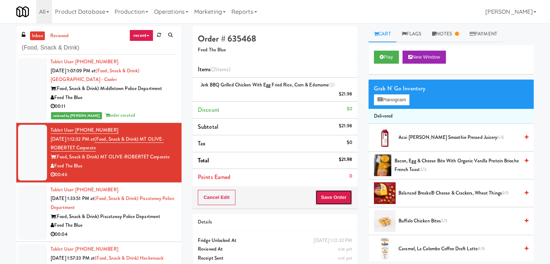
click at [336, 200] on button "Save Order" at bounding box center [333, 197] width 37 height 15
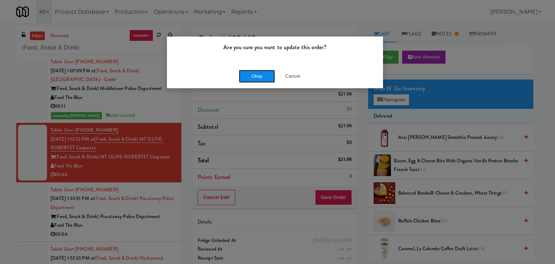
click at [254, 73] on button "Okay" at bounding box center [257, 76] width 36 height 13
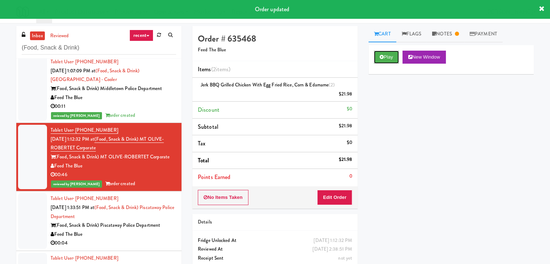
drag, startPoint x: 383, startPoint y: 59, endPoint x: 335, endPoint y: 69, distance: 49.5
click at [383, 58] on icon at bounding box center [381, 57] width 4 height 5
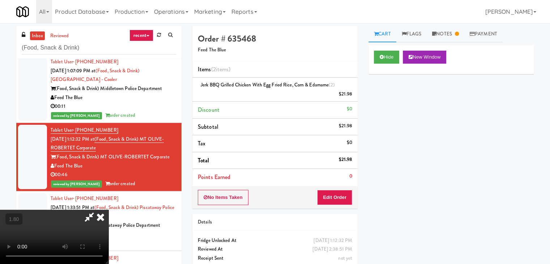
click at [108, 210] on icon at bounding box center [101, 217] width 16 height 14
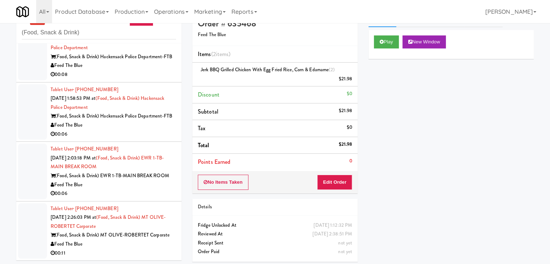
scroll to position [23, 0]
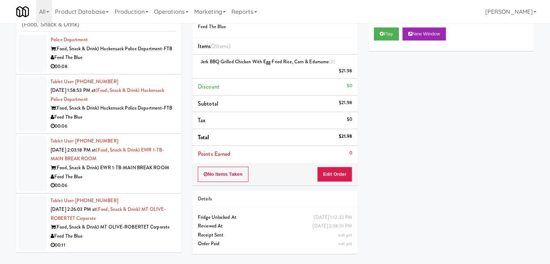
click at [145, 241] on div "00:11" at bounding box center [113, 245] width 125 height 9
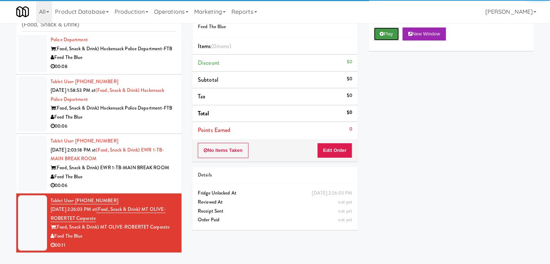
click at [386, 35] on button "Play" at bounding box center [386, 33] width 25 height 13
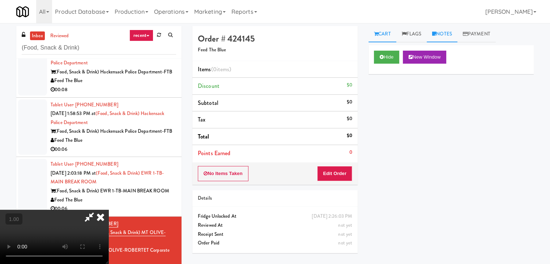
click at [448, 32] on link "Notes" at bounding box center [441, 34] width 31 height 16
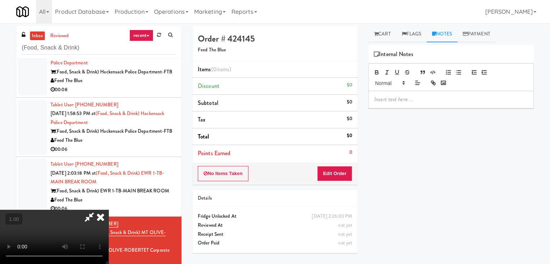
click at [419, 99] on p at bounding box center [451, 99] width 154 height 8
click at [466, 96] on p at bounding box center [451, 99] width 154 height 8
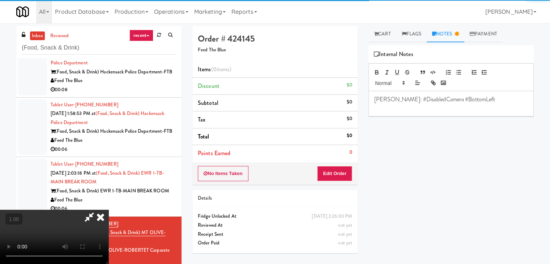
click at [108, 210] on video at bounding box center [54, 237] width 108 height 54
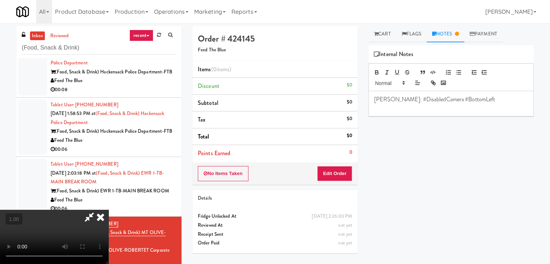
click at [108, 210] on video at bounding box center [54, 237] width 108 height 54
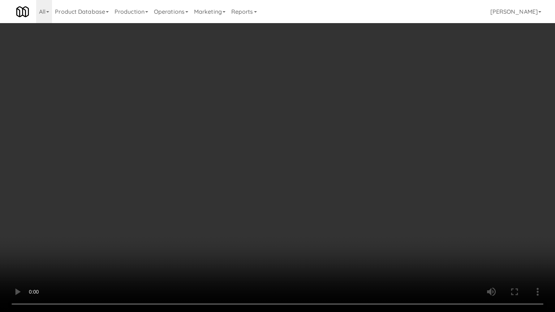
click at [296, 134] on video at bounding box center [277, 156] width 555 height 312
click at [305, 127] on video at bounding box center [277, 156] width 555 height 312
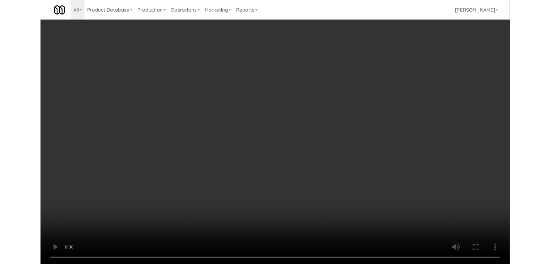
scroll to position [302, 0]
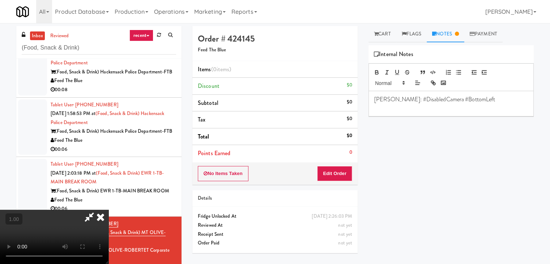
click at [108, 210] on icon at bounding box center [101, 217] width 16 height 14
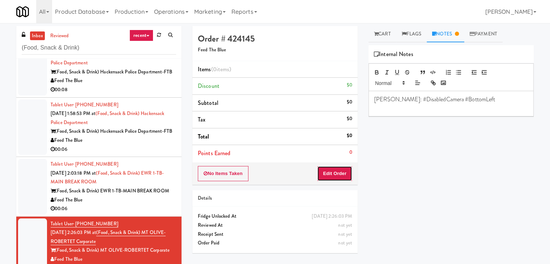
click at [337, 172] on button "Edit Order" at bounding box center [334, 173] width 35 height 15
click at [380, 32] on link "Cart" at bounding box center [382, 34] width 28 height 16
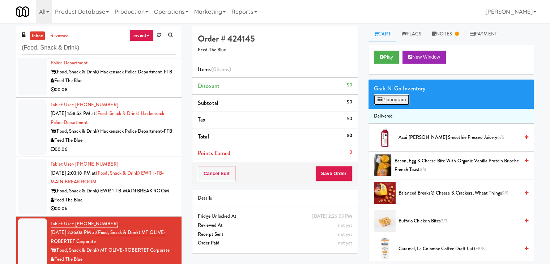
click at [392, 100] on button "Planogram" at bounding box center [391, 99] width 35 height 11
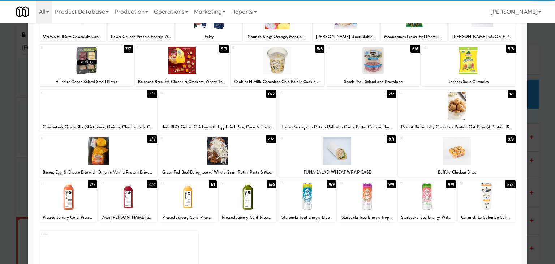
scroll to position [72, 0]
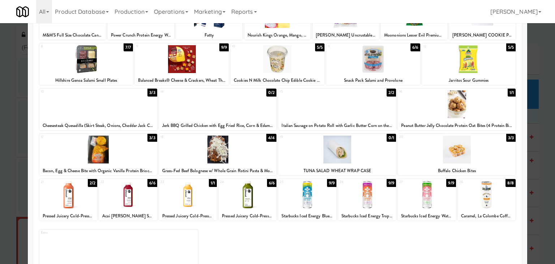
click at [476, 148] on div at bounding box center [457, 149] width 118 height 28
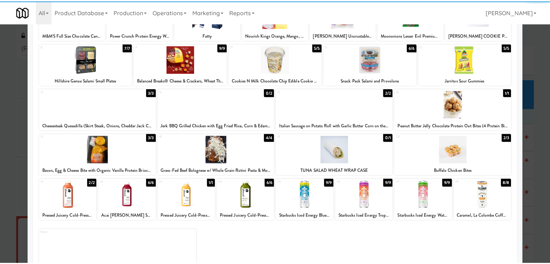
scroll to position [0, 0]
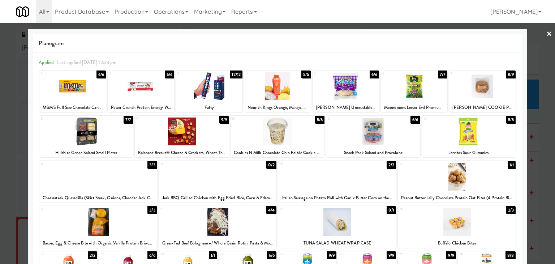
click at [546, 33] on link "×" at bounding box center [549, 34] width 6 height 22
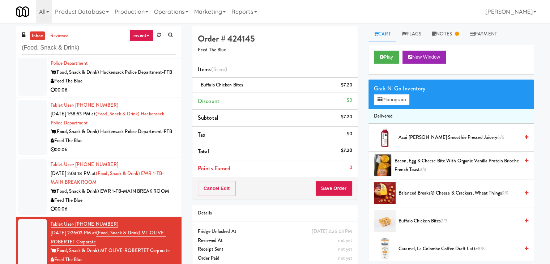
scroll to position [302, 0]
click at [328, 182] on button "Save Order" at bounding box center [333, 188] width 37 height 15
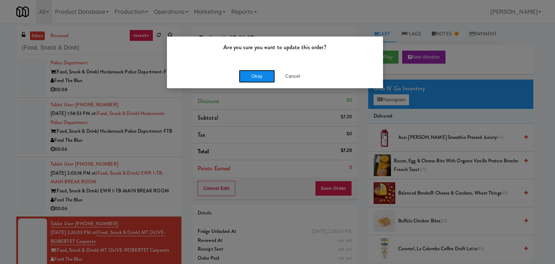
click at [254, 74] on button "Okay" at bounding box center [257, 76] width 36 height 13
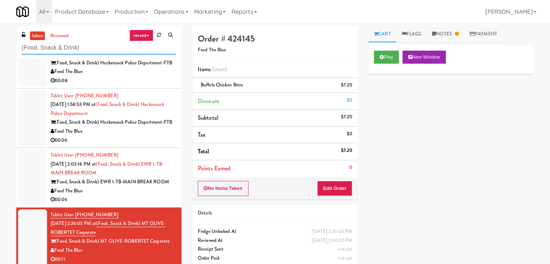
click at [93, 51] on input "(Food, Snack & Drink)" at bounding box center [99, 47] width 154 height 13
paste input "First Street - Cooler - Left"
type input "First Street - Cooler - Left"
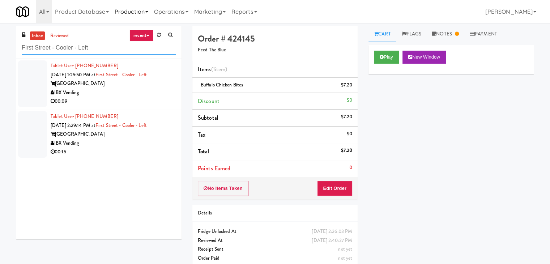
scroll to position [0, 0]
click at [155, 102] on div "00:09" at bounding box center [113, 101] width 125 height 9
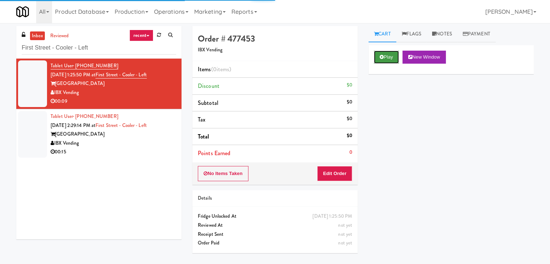
click at [380, 58] on icon at bounding box center [381, 57] width 4 height 5
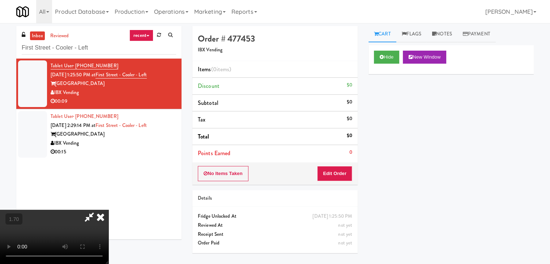
drag, startPoint x: 325, startPoint y: 84, endPoint x: 331, endPoint y: 126, distance: 42.7
click at [108, 210] on icon at bounding box center [101, 217] width 16 height 14
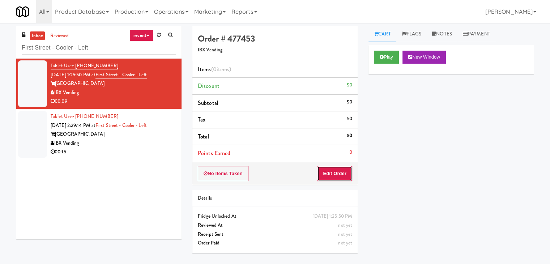
click at [336, 169] on button "Edit Order" at bounding box center [334, 173] width 35 height 15
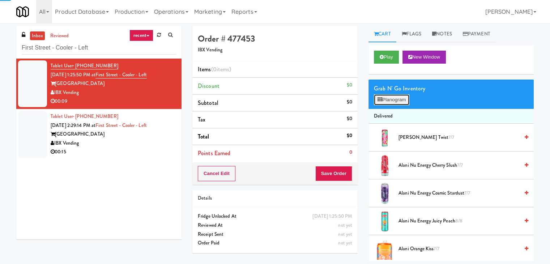
click at [383, 103] on button "Planogram" at bounding box center [391, 99] width 35 height 11
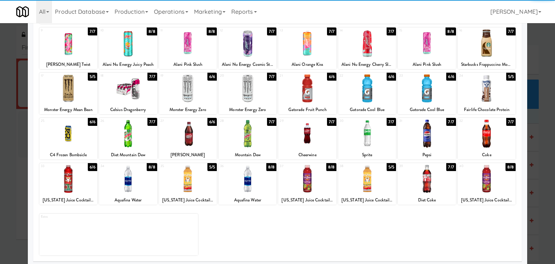
scroll to position [91, 0]
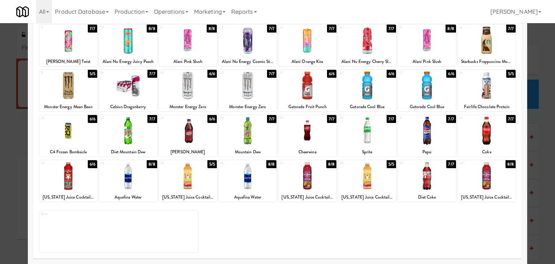
click at [363, 175] on div at bounding box center [367, 176] width 58 height 28
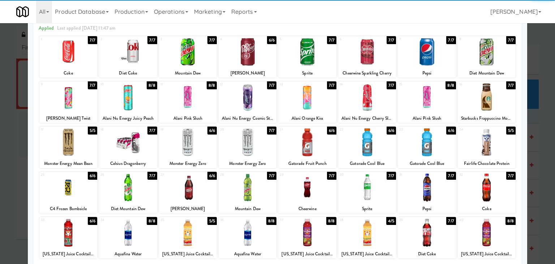
scroll to position [0, 0]
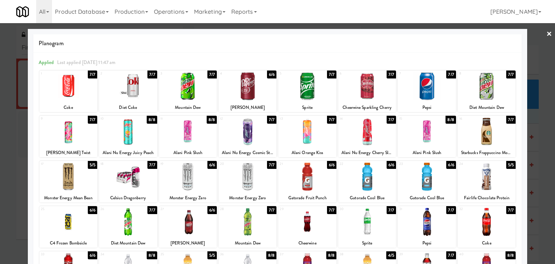
click at [546, 34] on link "×" at bounding box center [549, 34] width 6 height 22
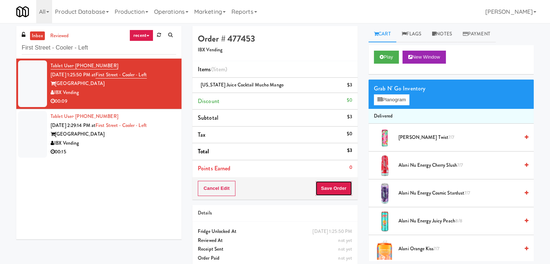
click at [330, 187] on button "Save Order" at bounding box center [333, 188] width 37 height 15
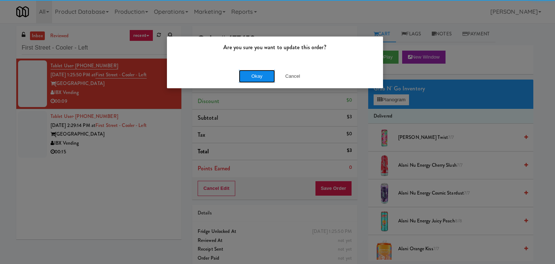
click at [251, 76] on button "Okay" at bounding box center [257, 76] width 36 height 13
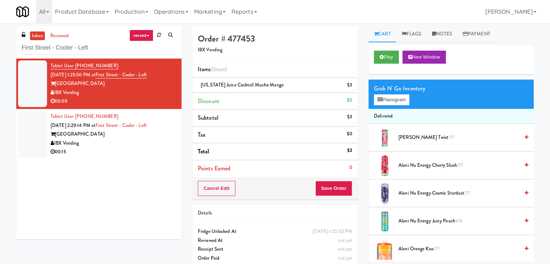
click at [137, 151] on div "00:15" at bounding box center [113, 151] width 125 height 9
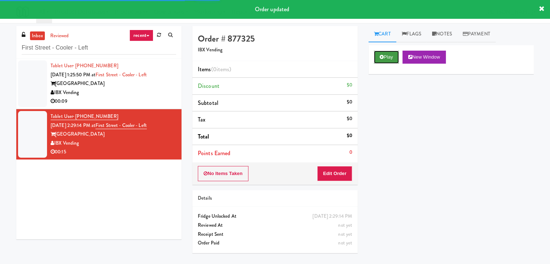
click at [389, 52] on button "Play" at bounding box center [386, 57] width 25 height 13
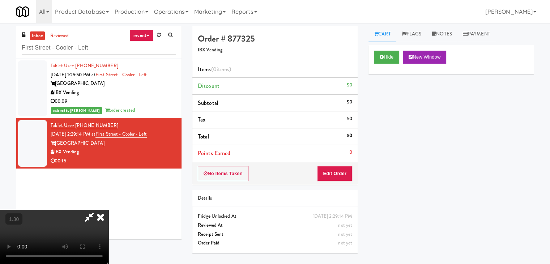
click at [108, 210] on video at bounding box center [54, 237] width 108 height 54
click at [108, 210] on icon at bounding box center [101, 217] width 16 height 14
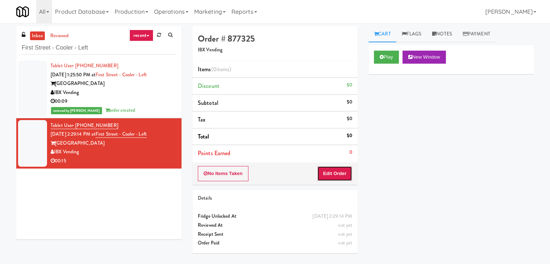
click at [333, 177] on button "Edit Order" at bounding box center [334, 173] width 35 height 15
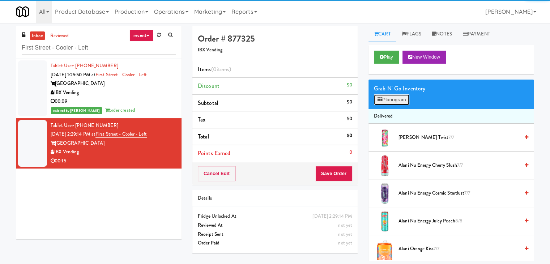
click at [387, 97] on button "Planogram" at bounding box center [391, 99] width 35 height 11
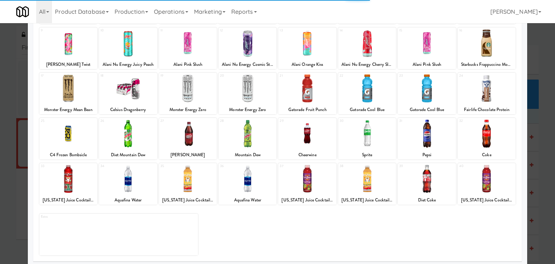
scroll to position [91, 0]
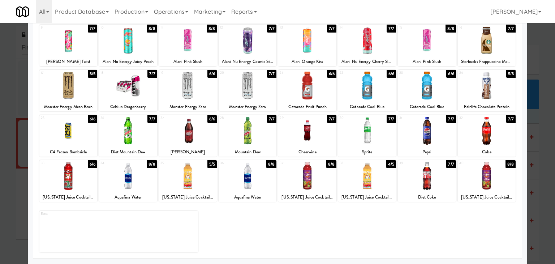
click at [133, 179] on div at bounding box center [128, 176] width 58 height 28
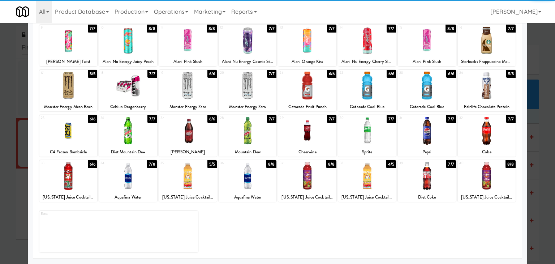
click at [134, 179] on div at bounding box center [128, 176] width 58 height 28
click at [476, 83] on div at bounding box center [487, 86] width 58 height 28
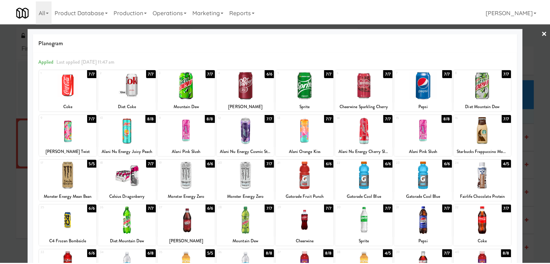
scroll to position [0, 0]
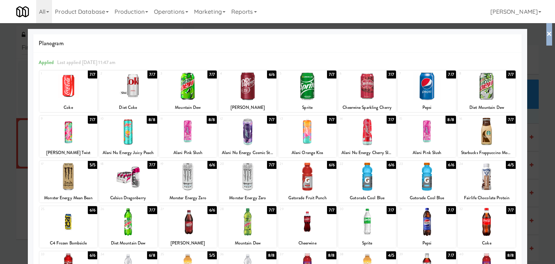
click at [546, 32] on div "× Planogram Applied Last applied [DATE] 11:47 am 1 7/7 Coke 2 7/7 Diet Coke 3 7…" at bounding box center [277, 132] width 555 height 264
click at [546, 35] on link "×" at bounding box center [549, 34] width 6 height 22
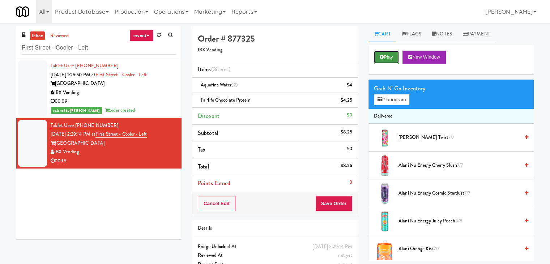
click at [383, 60] on button "Play" at bounding box center [386, 57] width 25 height 13
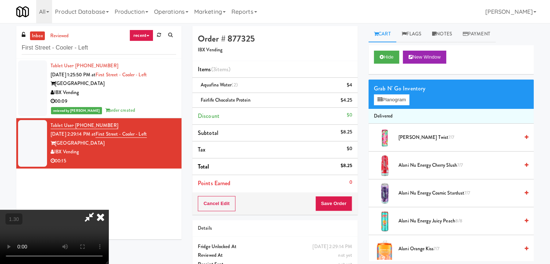
click at [108, 210] on icon at bounding box center [101, 217] width 16 height 14
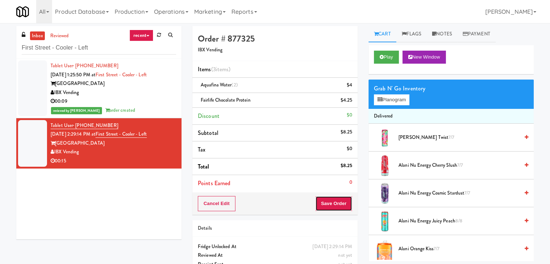
drag, startPoint x: 323, startPoint y: 203, endPoint x: 319, endPoint y: 202, distance: 3.9
click at [323, 203] on button "Save Order" at bounding box center [333, 203] width 37 height 15
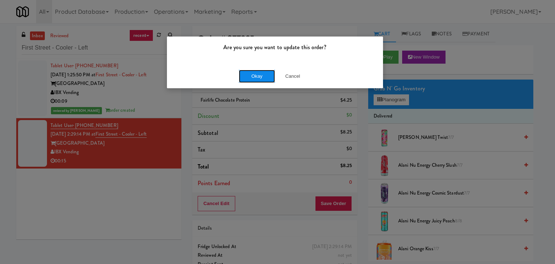
click at [262, 77] on button "Okay" at bounding box center [257, 76] width 36 height 13
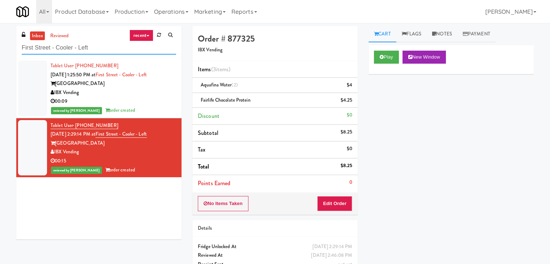
click at [90, 48] on input "First Street - Cooler - Left" at bounding box center [99, 47] width 154 height 13
paste input "Parkway Lofts - Drinks"
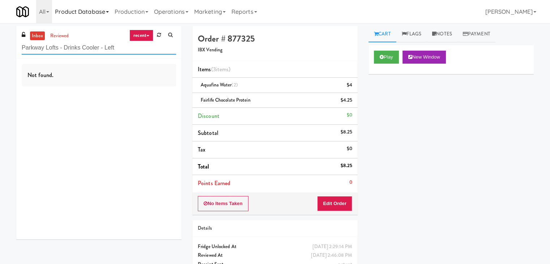
type input "Parkway Lofts - Drinks Cooler - Left"
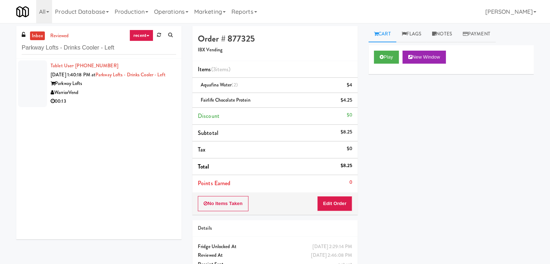
click at [158, 97] on div "WarriorVend" at bounding box center [113, 92] width 125 height 9
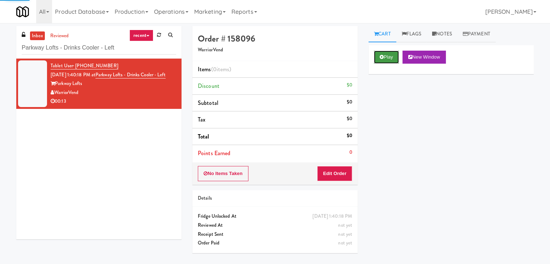
click at [385, 60] on button "Play" at bounding box center [386, 57] width 25 height 13
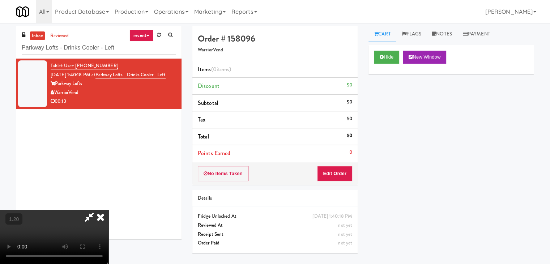
click at [108, 210] on video at bounding box center [54, 237] width 108 height 54
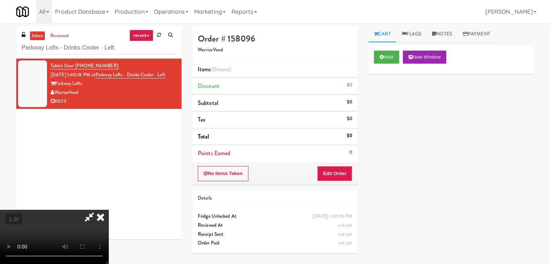
click at [108, 210] on video at bounding box center [54, 237] width 108 height 54
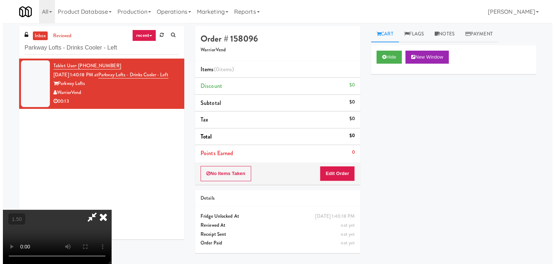
scroll to position [0, 0]
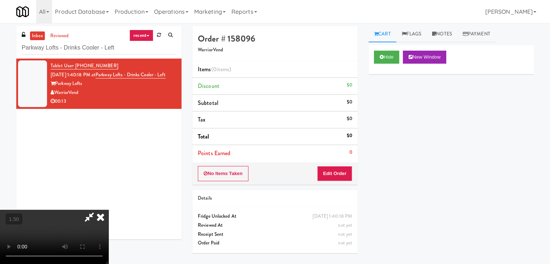
click at [108, 210] on icon at bounding box center [101, 217] width 16 height 14
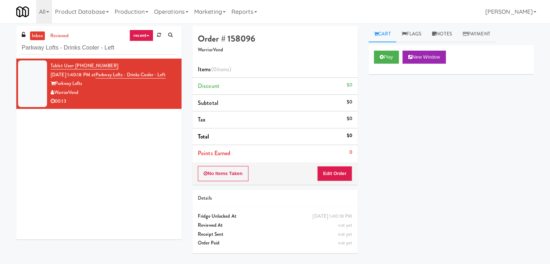
drag, startPoint x: 323, startPoint y: 163, endPoint x: 324, endPoint y: 167, distance: 4.6
click at [323, 165] on div "No Items Taken Edit Order" at bounding box center [274, 173] width 165 height 22
click at [327, 171] on button "Edit Order" at bounding box center [334, 173] width 35 height 15
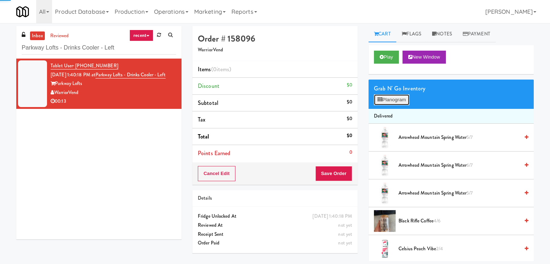
click at [400, 100] on button "Planogram" at bounding box center [391, 99] width 35 height 11
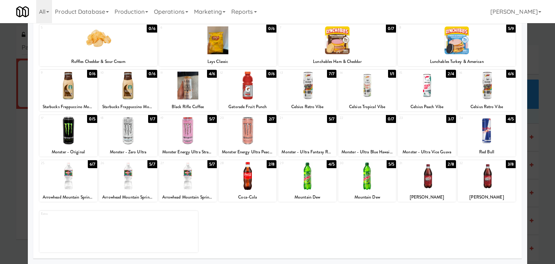
click at [484, 169] on div at bounding box center [487, 176] width 58 height 28
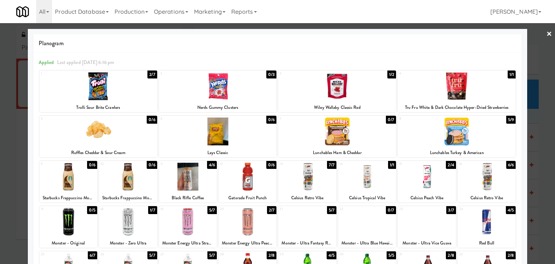
click at [546, 31] on link "×" at bounding box center [549, 34] width 6 height 22
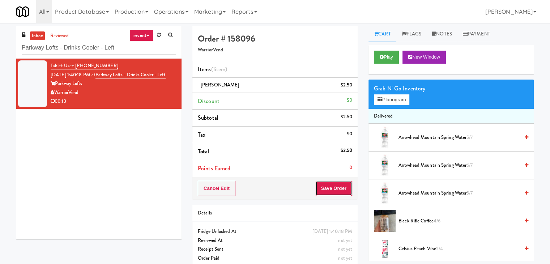
click at [330, 188] on button "Save Order" at bounding box center [333, 188] width 37 height 15
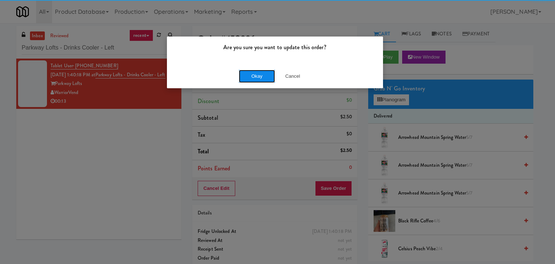
click at [253, 76] on button "Okay" at bounding box center [257, 76] width 36 height 13
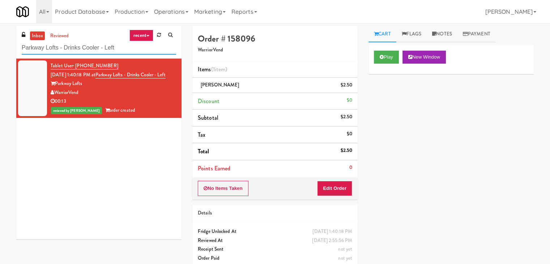
click at [108, 49] on input "Parkway Lofts - Drinks Cooler - Left" at bounding box center [99, 47] width 154 height 13
paste input "[GEOGRAPHIC_DATA] - Ambient"
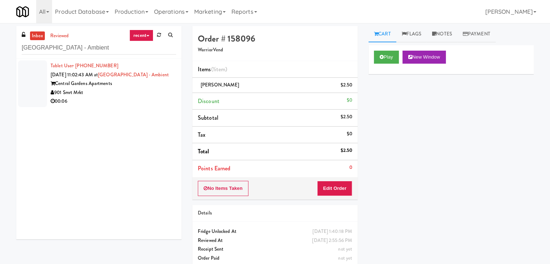
click at [141, 98] on div "00:06" at bounding box center [113, 101] width 125 height 9
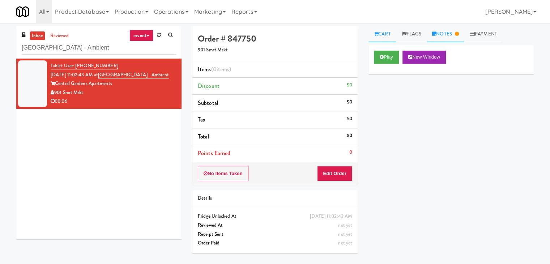
click at [448, 34] on link "Notes" at bounding box center [445, 34] width 38 height 16
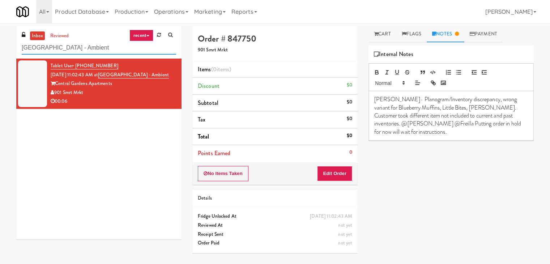
click at [103, 48] on input "[GEOGRAPHIC_DATA] - Ambient" at bounding box center [99, 47] width 154 height 13
paste input "5825 - [GEOGRAPHIC_DATA] - [GEOGRAPHIC_DATA] Scientific"
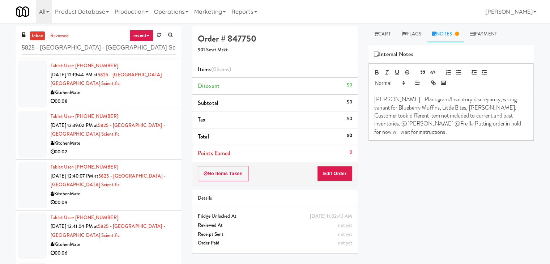
click at [132, 93] on div "KitchenMate" at bounding box center [113, 92] width 125 height 9
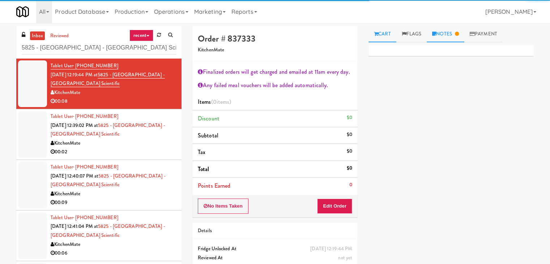
click at [443, 34] on link "Notes" at bounding box center [445, 34] width 38 height 16
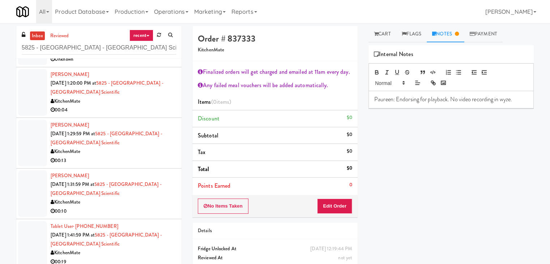
scroll to position [397, 0]
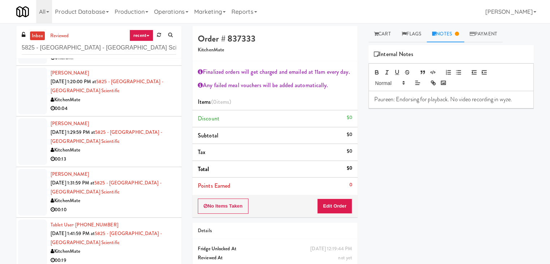
click at [142, 157] on div "00:13" at bounding box center [113, 159] width 125 height 9
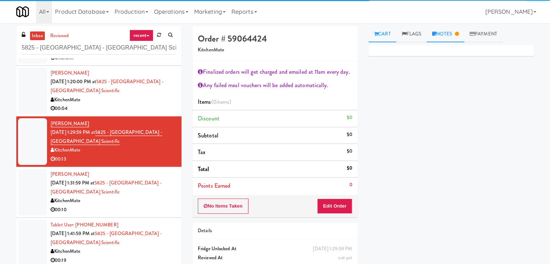
click at [446, 37] on link "Notes" at bounding box center [445, 34] width 38 height 16
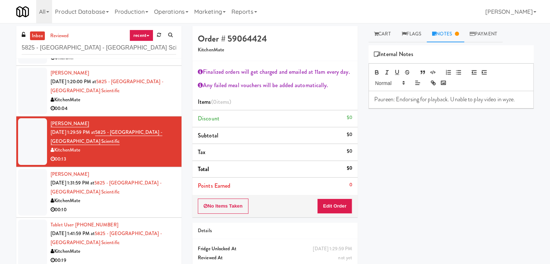
scroll to position [490, 0]
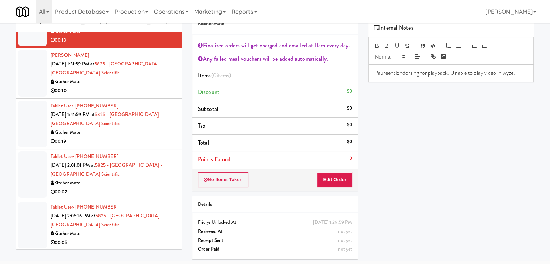
click at [124, 189] on div "00:07" at bounding box center [113, 192] width 125 height 9
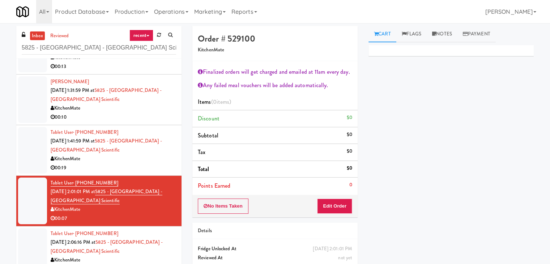
click at [138, 163] on div "00:19" at bounding box center [113, 167] width 125 height 9
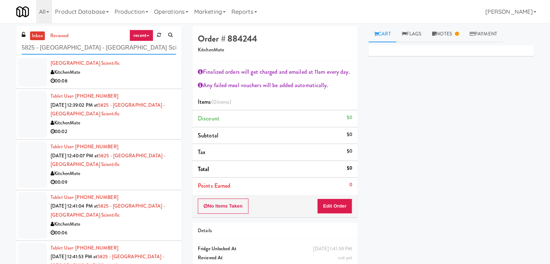
click at [102, 48] on input "5825 - [GEOGRAPHIC_DATA] - [GEOGRAPHIC_DATA] Scientific" at bounding box center [99, 47] width 154 height 13
paste input "[STREET_ADDRESS]"
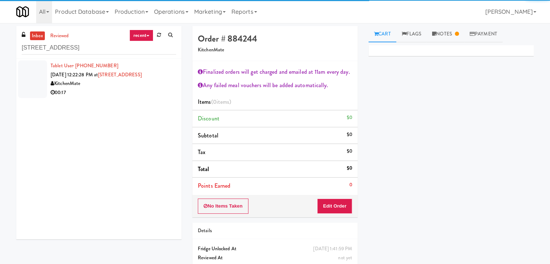
click at [122, 98] on li "Tablet User · (647) 674-5789 [DATE] 12:22:28 PM at [GEOGRAPHIC_DATA] 00:17" at bounding box center [98, 79] width 165 height 41
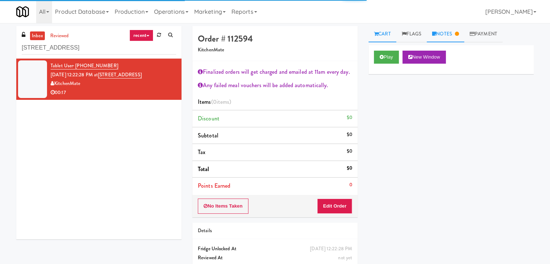
click at [441, 34] on link "Notes" at bounding box center [445, 34] width 38 height 16
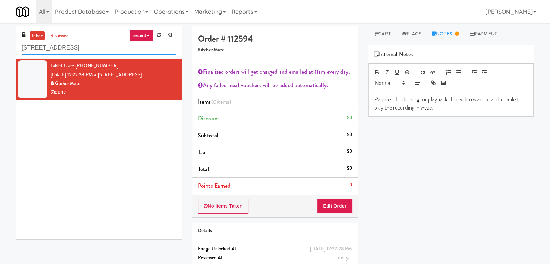
click at [82, 51] on input "[STREET_ADDRESS]" at bounding box center [99, 47] width 154 height 13
paste input "[PERSON_NAME] Ave 2 (R) - Steam Whistle"
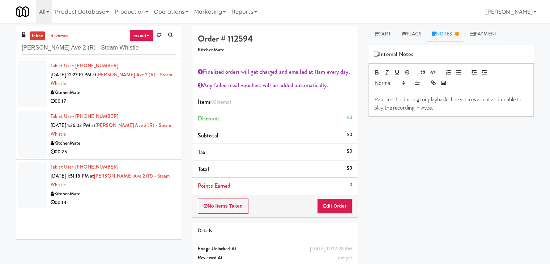
click at [120, 98] on div "00:17" at bounding box center [113, 101] width 125 height 9
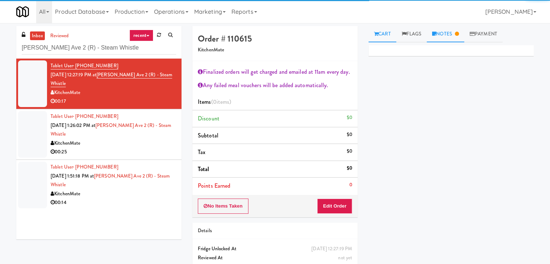
click at [444, 32] on link "Notes" at bounding box center [445, 34] width 38 height 16
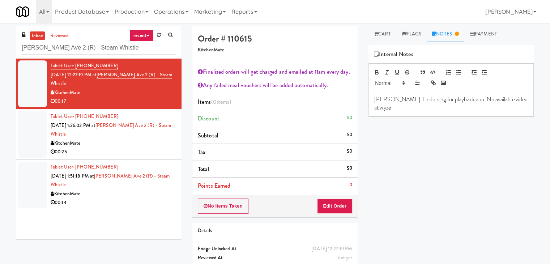
click at [137, 147] on div "00:25" at bounding box center [113, 151] width 125 height 9
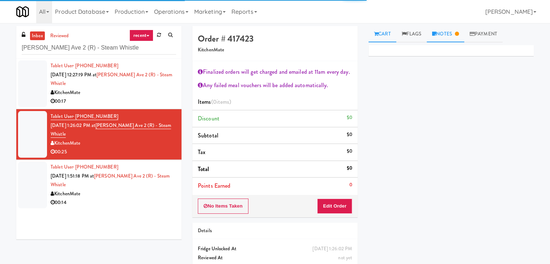
click at [443, 36] on link "Notes" at bounding box center [445, 34] width 38 height 16
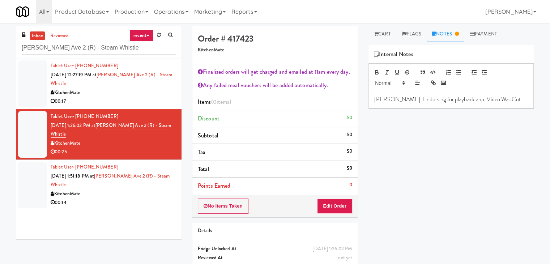
click at [122, 189] on div "KitchenMate" at bounding box center [113, 193] width 125 height 9
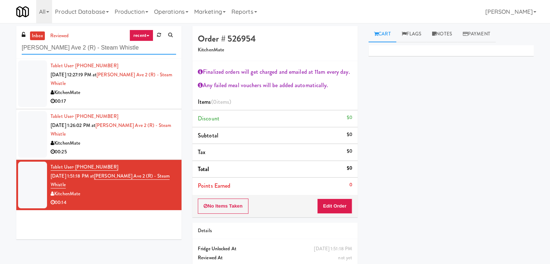
click at [106, 49] on input "[PERSON_NAME] Ave 2 (R) - Steam Whistle" at bounding box center [99, 47] width 154 height 13
paste input "Home Depot-2 - 10th Flr Cafe Right"
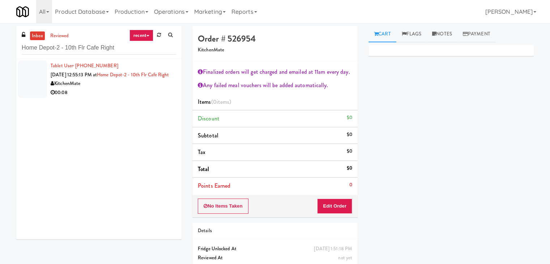
click at [149, 88] on div "KitchenMate" at bounding box center [113, 83] width 125 height 9
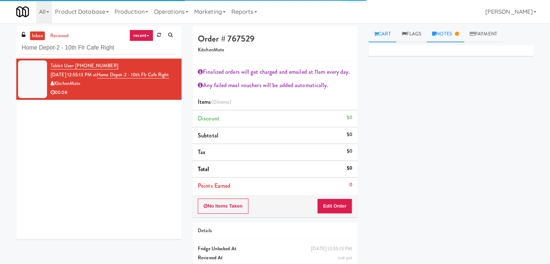
click at [442, 34] on link "Notes" at bounding box center [445, 34] width 38 height 16
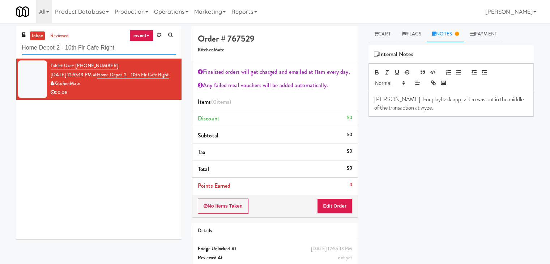
click at [94, 50] on input "Home Depot-2 - 10th Flr Cafe Right" at bounding box center [99, 47] width 154 height 13
paste input "2200 Progress - Left - Fridge"
type input "2200 Progress - Left - Fridge"
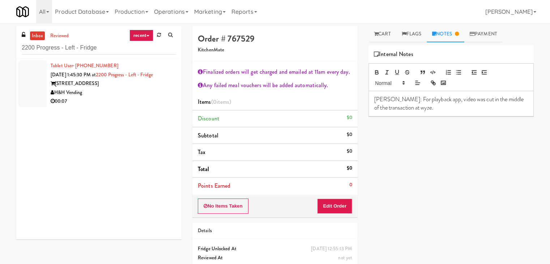
click at [152, 93] on div "H&H Vending" at bounding box center [113, 92] width 125 height 9
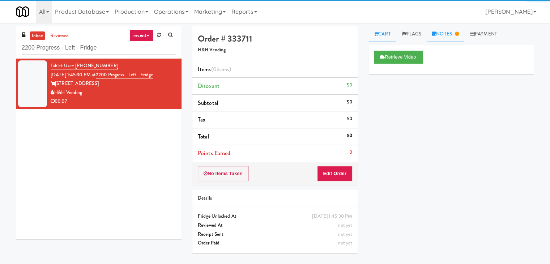
click at [446, 34] on link "Notes" at bounding box center [445, 34] width 38 height 16
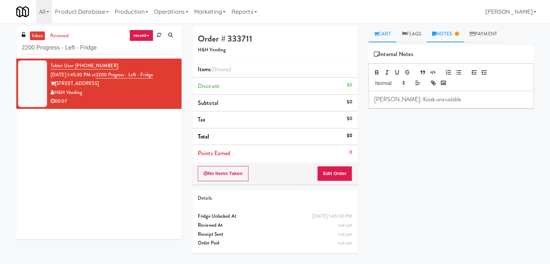
click at [380, 32] on link "Cart" at bounding box center [382, 34] width 28 height 16
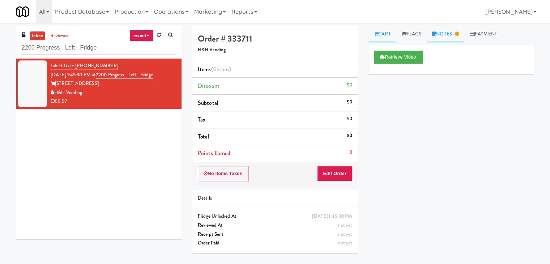
click at [454, 30] on link "Notes" at bounding box center [445, 34] width 38 height 16
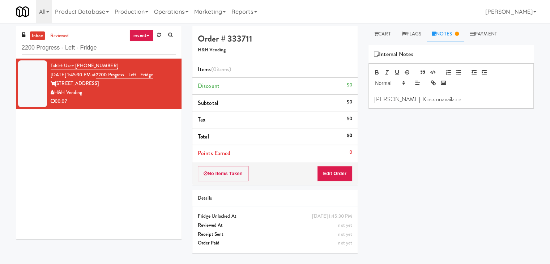
click at [460, 99] on p "[PERSON_NAME]: Kiosk unavailable" at bounding box center [451, 99] width 154 height 8
drag, startPoint x: 386, startPoint y: 32, endPoint x: 386, endPoint y: 37, distance: 5.1
click at [386, 32] on link "Cart" at bounding box center [382, 34] width 28 height 16
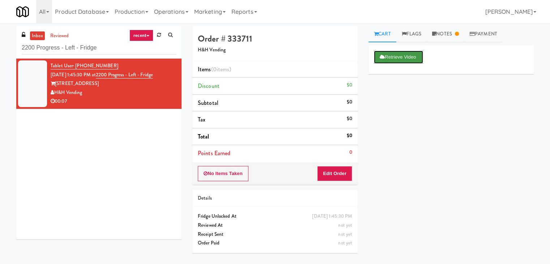
click at [389, 57] on button "Retrieve Video" at bounding box center [398, 57] width 49 height 13
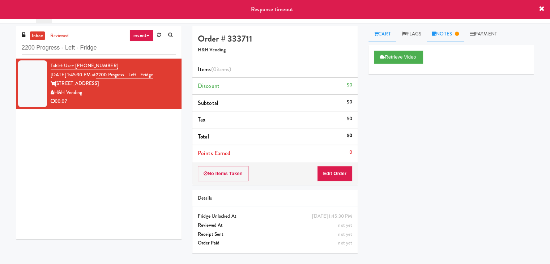
click at [447, 34] on link "Notes" at bounding box center [445, 34] width 38 height 16
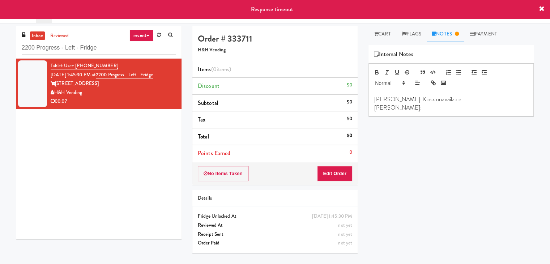
click at [434, 106] on p "[PERSON_NAME]:" at bounding box center [451, 108] width 154 height 8
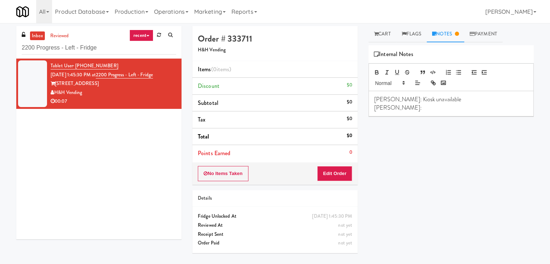
click at [479, 104] on p "[PERSON_NAME]:" at bounding box center [451, 108] width 154 height 8
drag, startPoint x: 416, startPoint y: 107, endPoint x: 365, endPoint y: 104, distance: 51.0
click at [365, 104] on div "Cart Flags Notes Payment Retrieve Video Primary Flag Clear Flag if unable to de…" at bounding box center [451, 143] width 176 height 235
click at [434, 107] on p "[PERSON_NAME]: Response Time Out at 3:09PM" at bounding box center [451, 108] width 154 height 8
drag, startPoint x: 431, startPoint y: 107, endPoint x: 385, endPoint y: 107, distance: 46.6
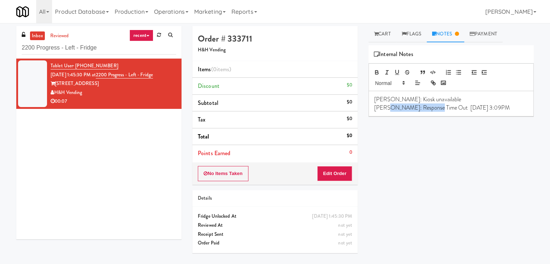
click at [385, 107] on p "[PERSON_NAME]: Response Time Out [DATE] 3:09PM" at bounding box center [451, 108] width 154 height 8
drag, startPoint x: 107, startPoint y: 74, endPoint x: 168, endPoint y: 78, distance: 61.6
click at [168, 78] on div "Tablet User · (816) 258-1373 [DATE] 1:45:30 PM at 2200 Progress - Left - Fridge…" at bounding box center [113, 83] width 125 height 44
click at [88, 46] on input "2200 Progress - Left - Fridge" at bounding box center [99, 47] width 154 height 13
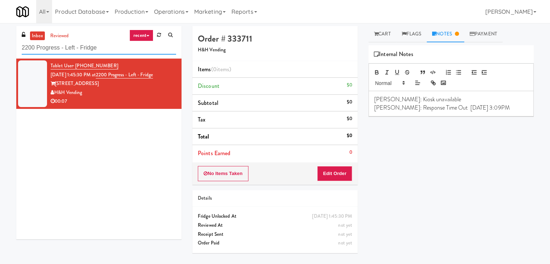
click at [88, 46] on input "2200 Progress - Left - Fridge" at bounding box center [99, 47] width 154 height 13
paste input "Fridge - Gym"
type input "Fridge - Gym"
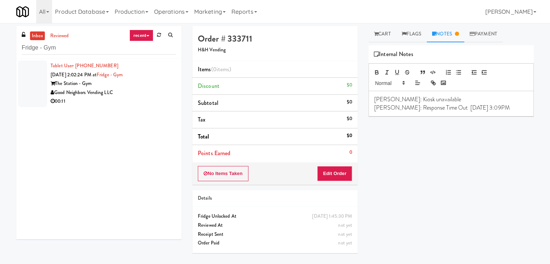
click at [127, 98] on div "00:11" at bounding box center [113, 101] width 125 height 9
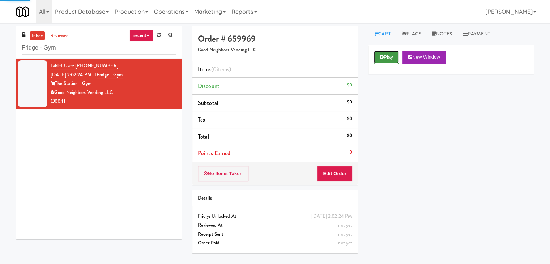
click at [384, 56] on button "Play" at bounding box center [386, 57] width 25 height 13
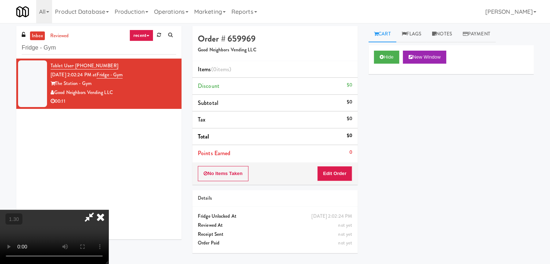
click at [108, 210] on video at bounding box center [54, 237] width 108 height 54
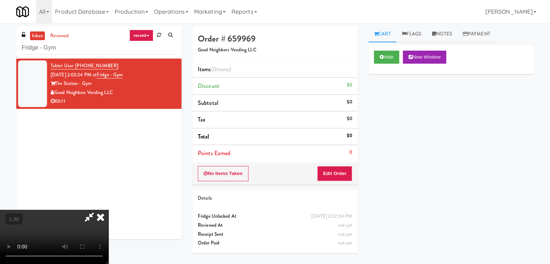
click at [108, 210] on video at bounding box center [54, 237] width 108 height 54
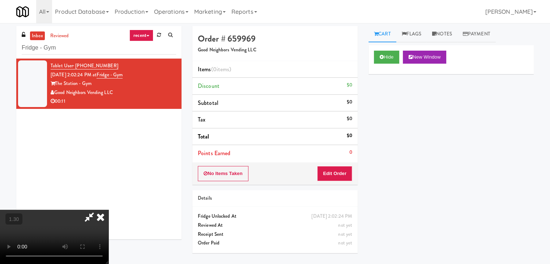
click at [108, 210] on icon at bounding box center [101, 217] width 16 height 14
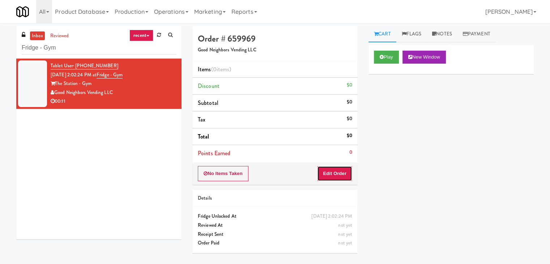
click at [331, 171] on button "Edit Order" at bounding box center [334, 173] width 35 height 15
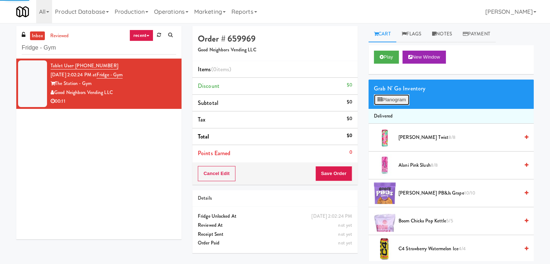
click at [393, 99] on button "Planogram" at bounding box center [391, 99] width 35 height 11
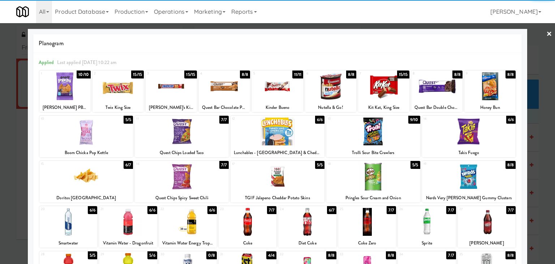
scroll to position [36, 0]
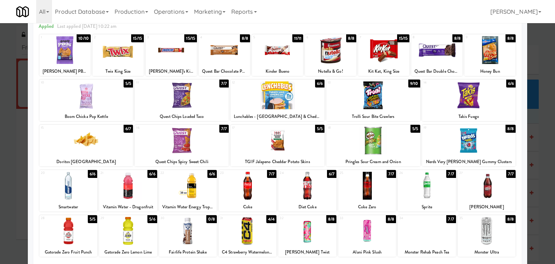
click at [68, 187] on div at bounding box center [68, 186] width 58 height 28
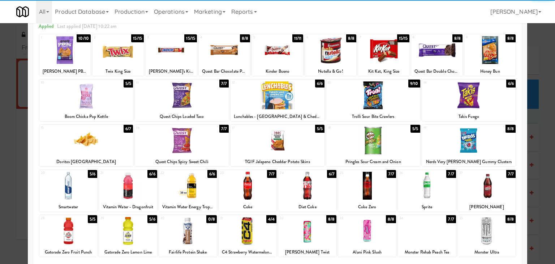
click at [113, 102] on div at bounding box center [86, 95] width 94 height 28
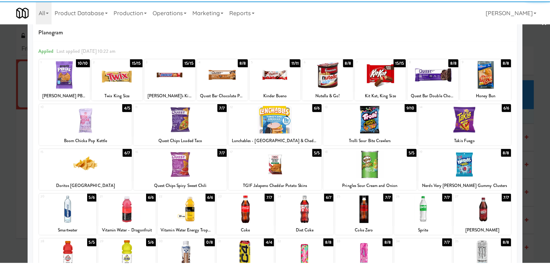
scroll to position [0, 0]
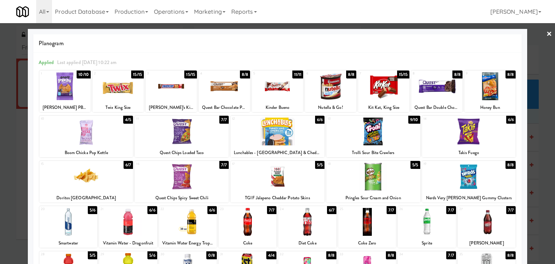
click at [546, 32] on link "×" at bounding box center [549, 34] width 6 height 22
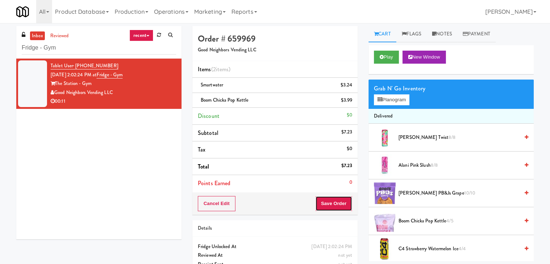
click at [328, 206] on button "Save Order" at bounding box center [333, 203] width 37 height 15
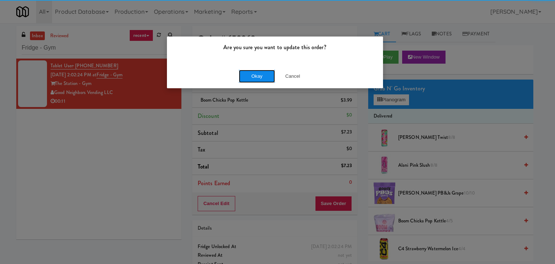
click at [251, 78] on button "Okay" at bounding box center [257, 76] width 36 height 13
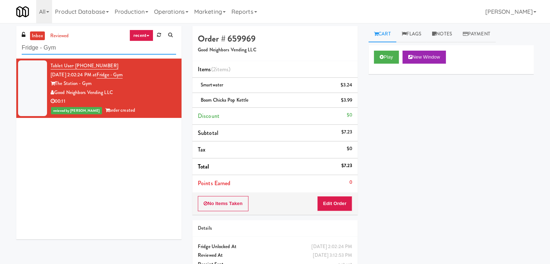
click at [81, 47] on input "Fridge - Gym" at bounding box center [99, 47] width 154 height 13
paste input "AS- Combo"
type input "FAS- Combo"
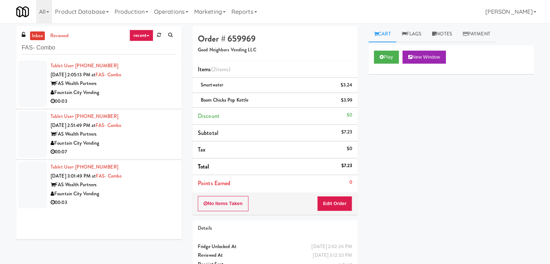
click at [151, 93] on div "Fountain City Vending" at bounding box center [113, 92] width 125 height 9
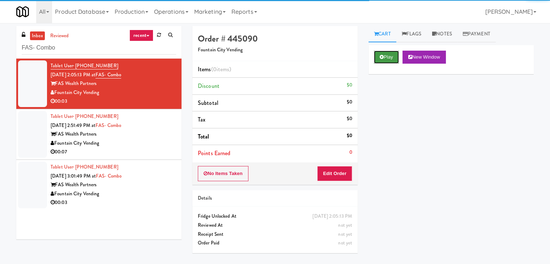
click at [382, 55] on icon at bounding box center [381, 57] width 4 height 5
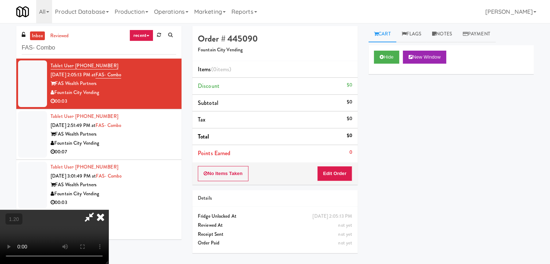
click at [108, 210] on icon at bounding box center [101, 217] width 16 height 14
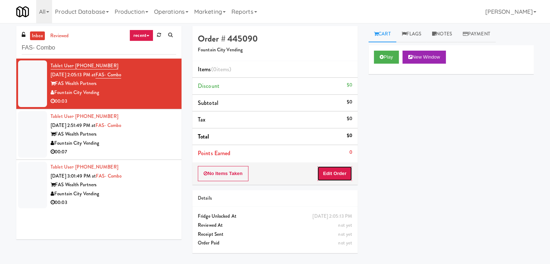
click at [331, 167] on button "Edit Order" at bounding box center [334, 173] width 35 height 15
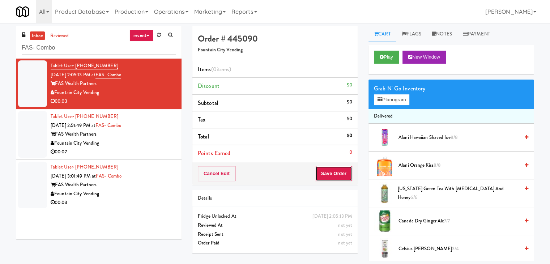
click at [332, 171] on button "Save Order" at bounding box center [333, 173] width 37 height 15
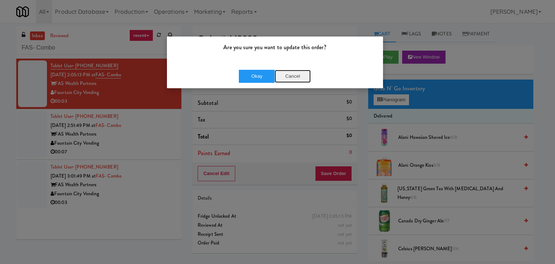
click at [292, 73] on button "Cancel" at bounding box center [293, 76] width 36 height 13
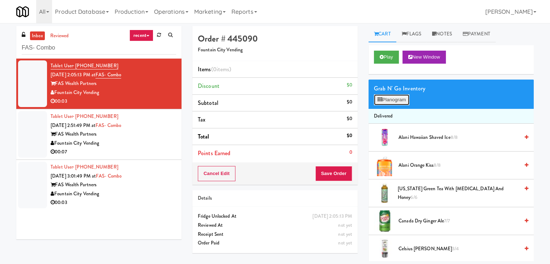
click at [390, 99] on button "Planogram" at bounding box center [391, 99] width 35 height 11
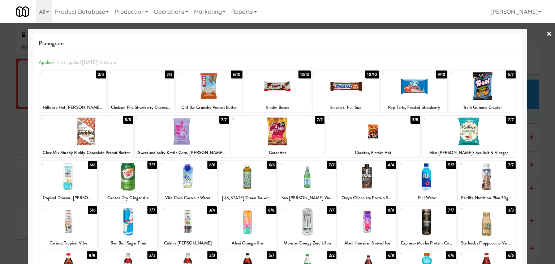
click at [476, 138] on div at bounding box center [469, 131] width 94 height 28
click at [546, 33] on link "×" at bounding box center [549, 34] width 6 height 22
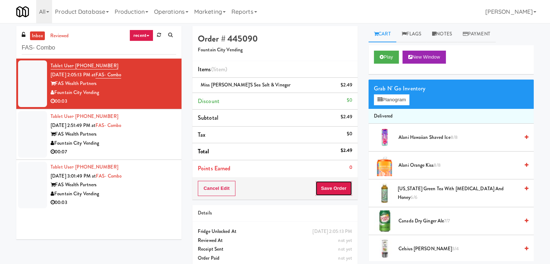
click at [332, 184] on button "Save Order" at bounding box center [333, 188] width 37 height 15
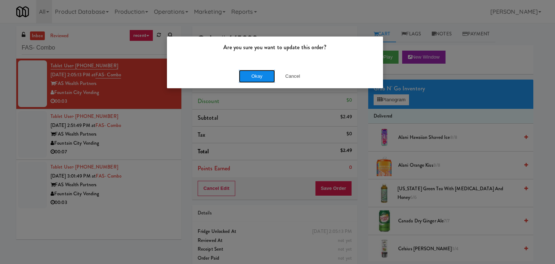
click at [262, 78] on button "Okay" at bounding box center [257, 76] width 36 height 13
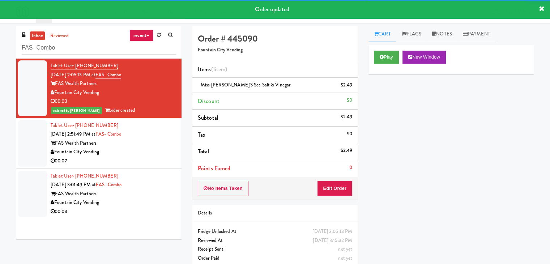
click at [152, 150] on div "Fountain City Vending" at bounding box center [113, 151] width 125 height 9
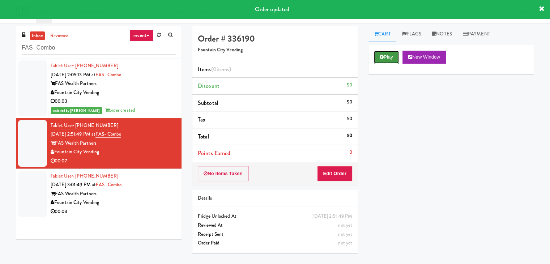
click at [383, 57] on button "Play" at bounding box center [386, 57] width 25 height 13
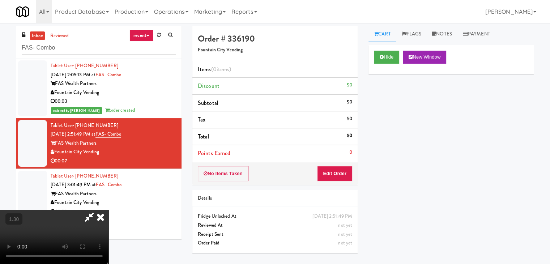
click at [108, 210] on video at bounding box center [54, 237] width 108 height 54
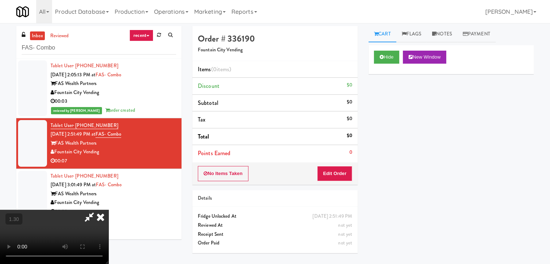
click at [108, 210] on video at bounding box center [54, 237] width 108 height 54
click at [108, 210] on icon at bounding box center [101, 217] width 16 height 14
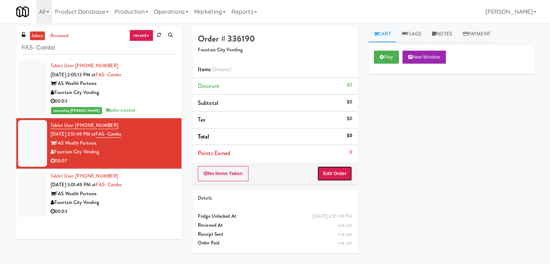
drag, startPoint x: 331, startPoint y: 168, endPoint x: 351, endPoint y: 157, distance: 22.8
click at [331, 168] on button "Edit Order" at bounding box center [334, 173] width 35 height 15
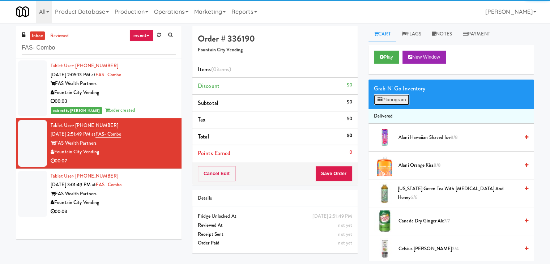
click at [390, 99] on button "Planogram" at bounding box center [391, 99] width 35 height 11
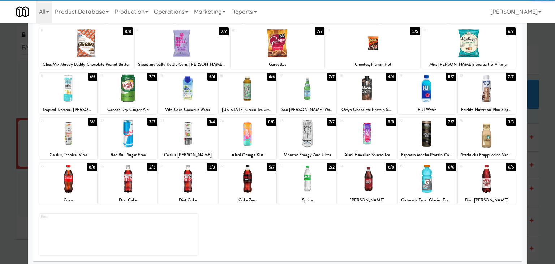
scroll to position [91, 0]
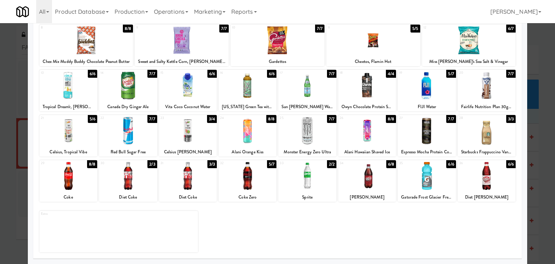
click at [251, 173] on div at bounding box center [248, 176] width 58 height 28
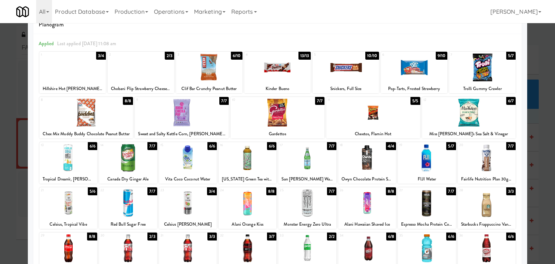
scroll to position [19, 0]
click at [380, 112] on div at bounding box center [373, 113] width 94 height 28
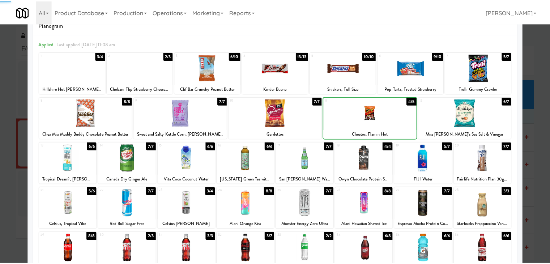
scroll to position [0, 0]
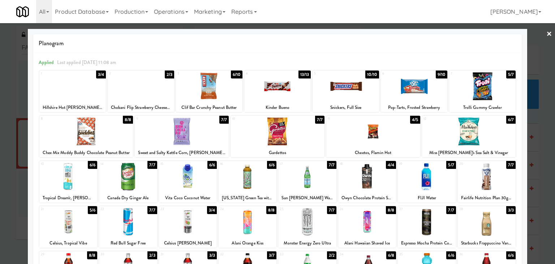
click at [546, 34] on link "×" at bounding box center [549, 34] width 6 height 22
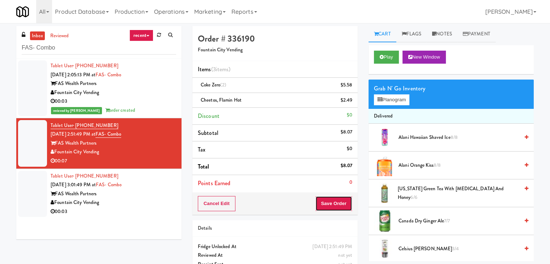
click at [320, 202] on button "Save Order" at bounding box center [333, 203] width 37 height 15
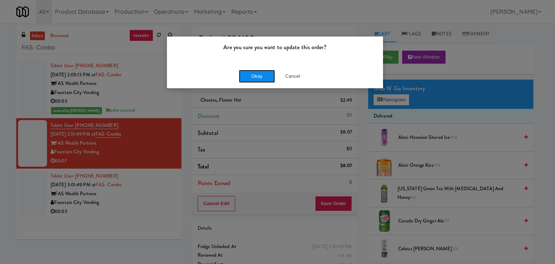
click at [258, 76] on button "Okay" at bounding box center [257, 76] width 36 height 13
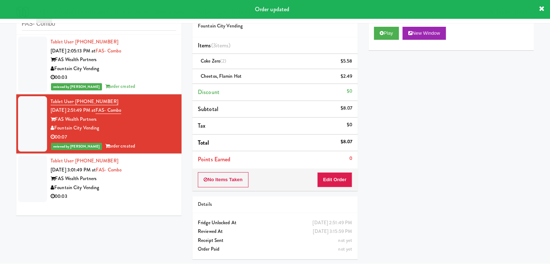
click at [151, 187] on div "Fountain City Vending" at bounding box center [113, 187] width 125 height 9
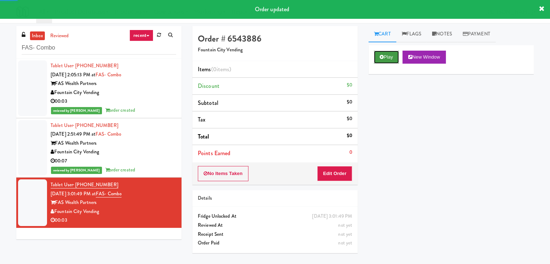
click at [384, 55] on button "Play" at bounding box center [386, 57] width 25 height 13
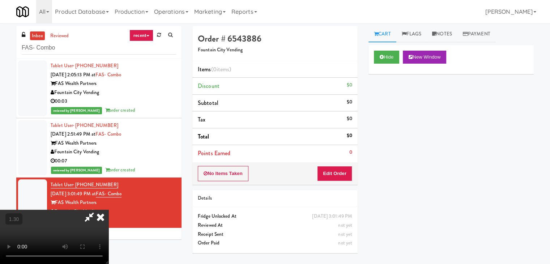
click at [108, 210] on video at bounding box center [54, 237] width 108 height 54
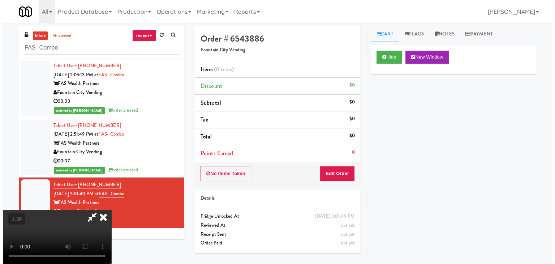
scroll to position [0, 0]
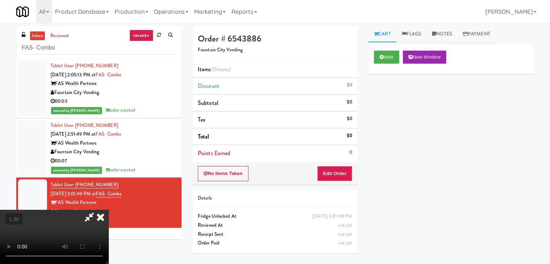
click at [108, 210] on icon at bounding box center [101, 217] width 16 height 14
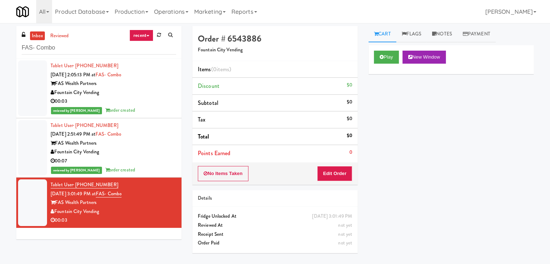
click at [337, 181] on div "No Items Taken Edit Order" at bounding box center [274, 173] width 165 height 22
click at [339, 170] on button "Edit Order" at bounding box center [334, 173] width 35 height 15
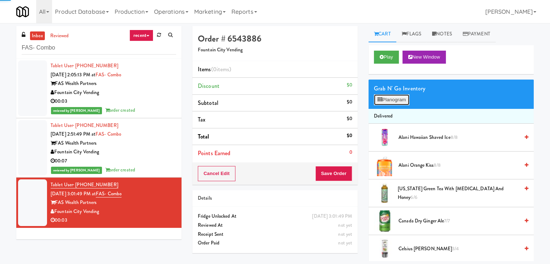
click at [393, 96] on button "Planogram" at bounding box center [391, 99] width 35 height 11
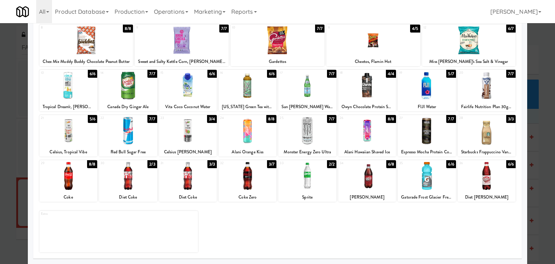
click at [249, 178] on div at bounding box center [248, 176] width 58 height 28
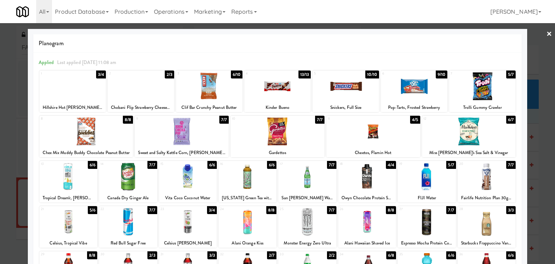
drag, startPoint x: 544, startPoint y: 31, endPoint x: 539, endPoint y: 33, distance: 5.0
click at [546, 31] on link "×" at bounding box center [549, 34] width 6 height 22
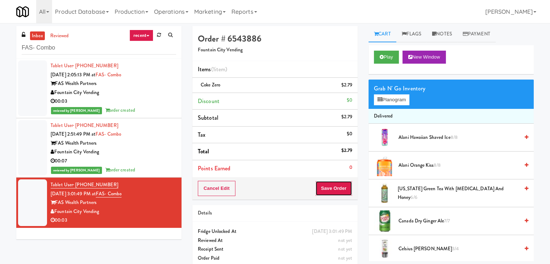
click at [328, 186] on button "Save Order" at bounding box center [333, 188] width 37 height 15
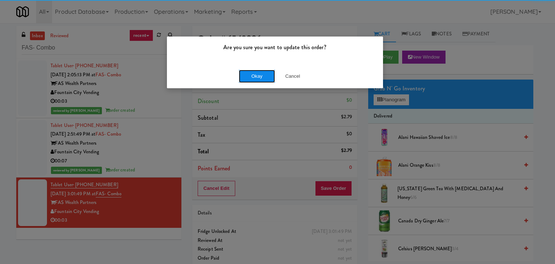
click at [261, 73] on button "Okay" at bounding box center [257, 76] width 36 height 13
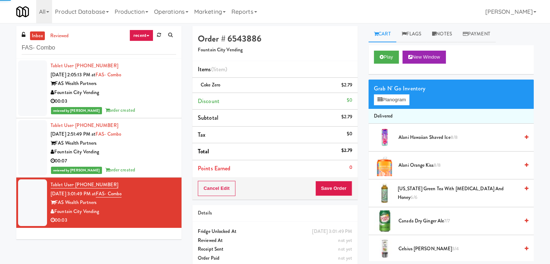
drag, startPoint x: 152, startPoint y: 149, endPoint x: 194, endPoint y: 144, distance: 41.8
click at [152, 149] on div "Fountain City Vending" at bounding box center [113, 151] width 125 height 9
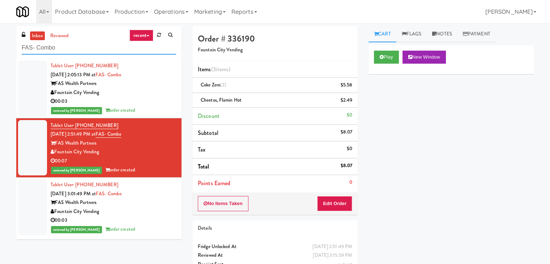
click at [81, 47] on input "FAS- Combo" at bounding box center [99, 47] width 154 height 13
paste input "Metro Wall - Combo cooler"
type input "Metro Wall - Combo cooler"
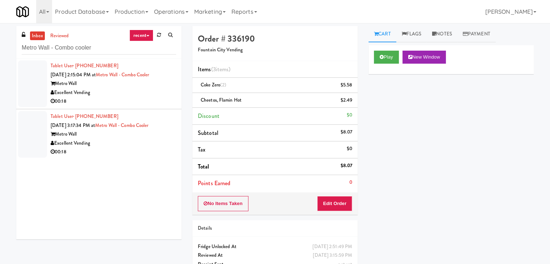
click at [152, 99] on div "00:18" at bounding box center [113, 101] width 125 height 9
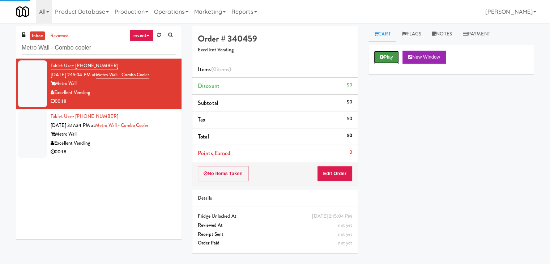
click at [382, 57] on icon at bounding box center [381, 57] width 4 height 5
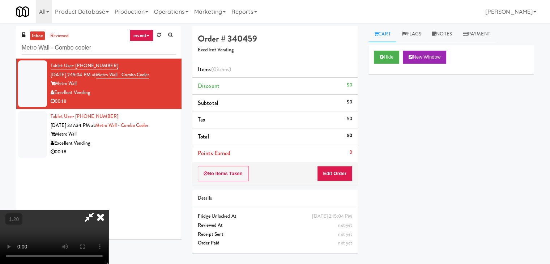
click at [108, 210] on video at bounding box center [54, 237] width 108 height 54
drag, startPoint x: 319, startPoint y: 26, endPoint x: 326, endPoint y: 122, distance: 95.6
click at [108, 210] on icon at bounding box center [101, 217] width 16 height 14
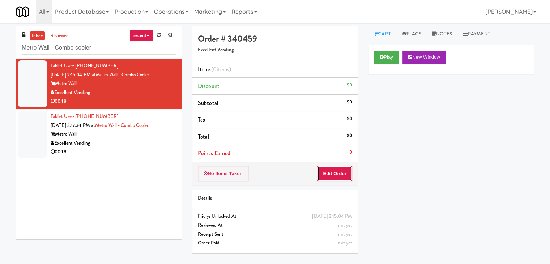
click at [340, 172] on button "Edit Order" at bounding box center [334, 173] width 35 height 15
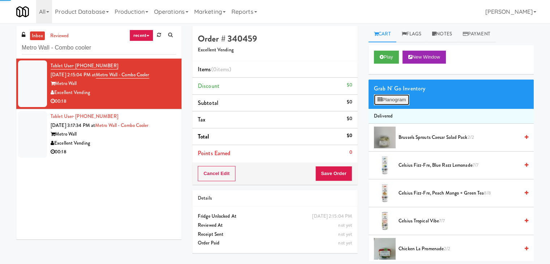
click at [383, 103] on button "Planogram" at bounding box center [391, 99] width 35 height 11
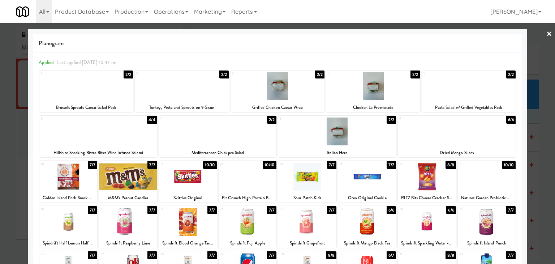
drag, startPoint x: 266, startPoint y: 90, endPoint x: 373, endPoint y: 90, distance: 107.0
click at [266, 90] on div at bounding box center [278, 86] width 94 height 28
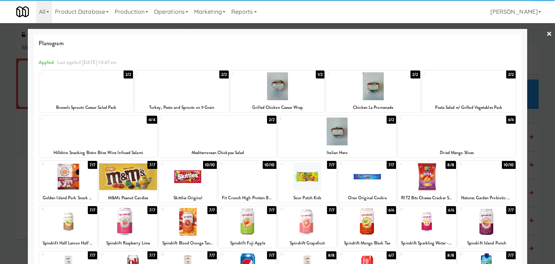
click at [546, 35] on link "×" at bounding box center [549, 34] width 6 height 22
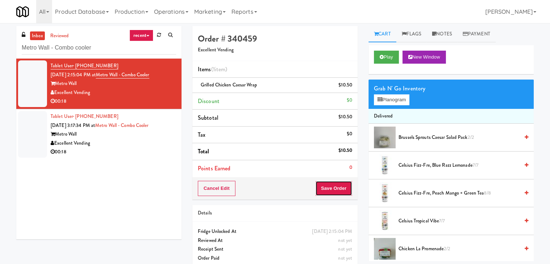
click at [332, 188] on button "Save Order" at bounding box center [333, 188] width 37 height 15
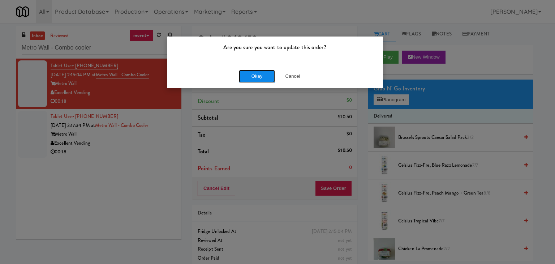
click at [264, 71] on button "Okay" at bounding box center [257, 76] width 36 height 13
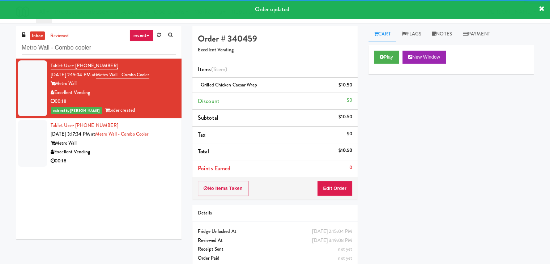
click at [128, 161] on div "00:18" at bounding box center [113, 160] width 125 height 9
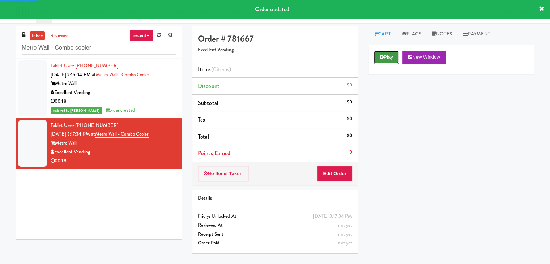
click at [379, 56] on icon at bounding box center [381, 57] width 4 height 5
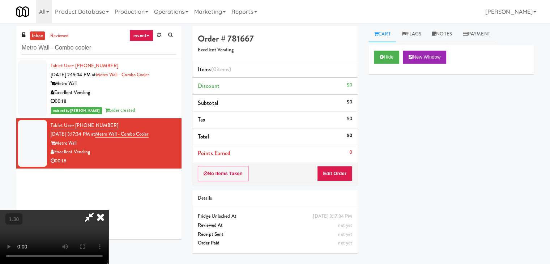
click at [108, 210] on video at bounding box center [54, 237] width 108 height 54
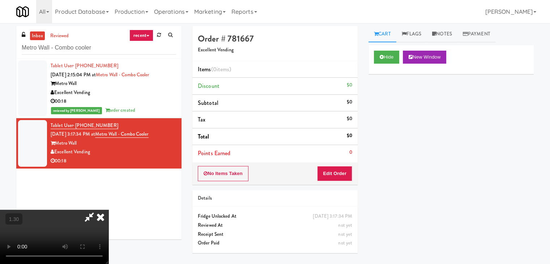
click at [108, 210] on video at bounding box center [54, 237] width 108 height 54
click at [108, 210] on icon at bounding box center [101, 217] width 16 height 14
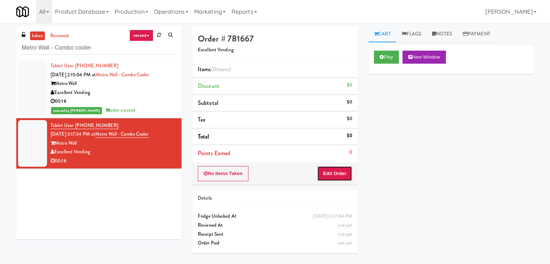
click at [343, 176] on button "Edit Order" at bounding box center [334, 173] width 35 height 15
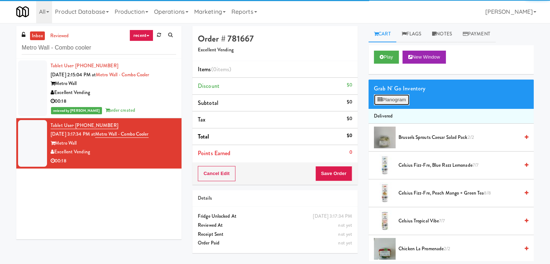
click at [390, 102] on button "Planogram" at bounding box center [391, 99] width 35 height 11
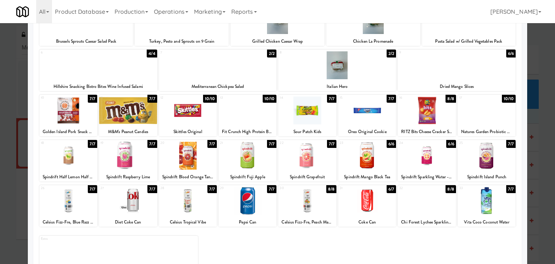
scroll to position [72, 0]
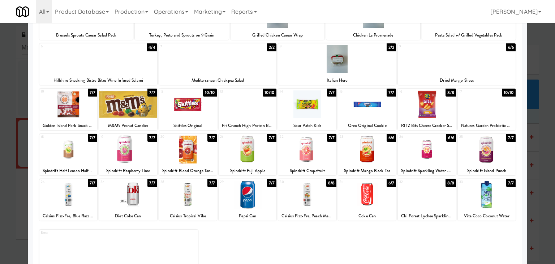
click at [77, 106] on div at bounding box center [68, 104] width 58 height 28
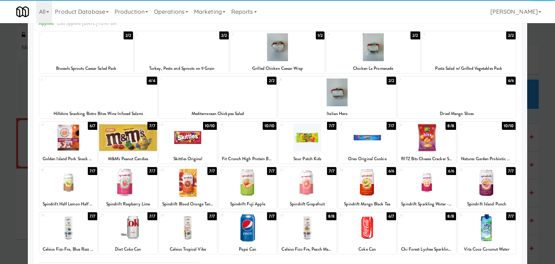
scroll to position [0, 0]
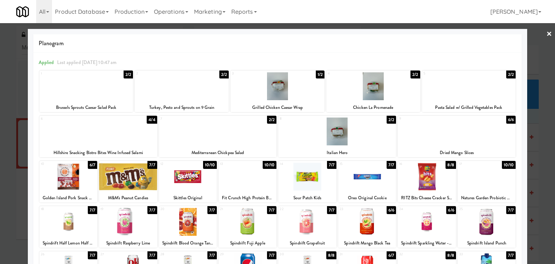
click at [441, 128] on div at bounding box center [457, 131] width 118 height 28
click at [546, 33] on link "×" at bounding box center [549, 34] width 6 height 22
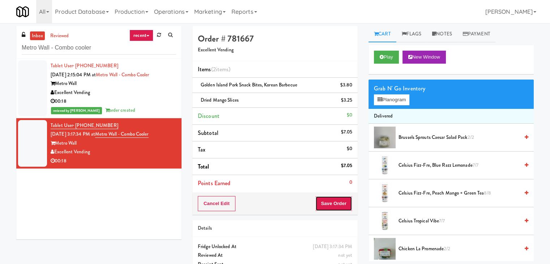
click at [331, 203] on button "Save Order" at bounding box center [333, 203] width 37 height 15
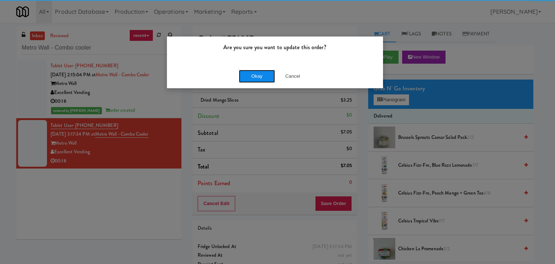
click at [256, 72] on button "Okay" at bounding box center [257, 76] width 36 height 13
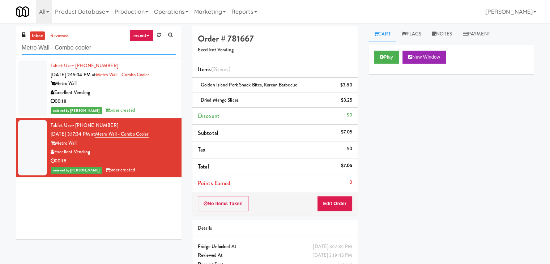
click at [98, 53] on input "Metro Wall - Combo cooler" at bounding box center [99, 47] width 154 height 13
paste input "[PERSON_NAME] - Pantry - Right"
type input "[PERSON_NAME] - Pantry - Right"
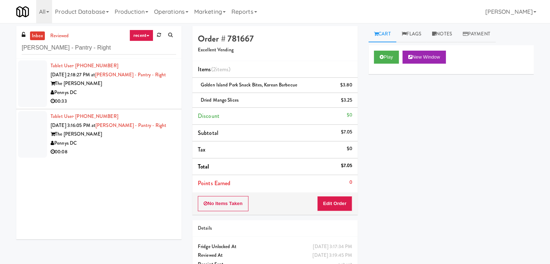
click at [159, 88] on div "Pennys DC" at bounding box center [113, 92] width 125 height 9
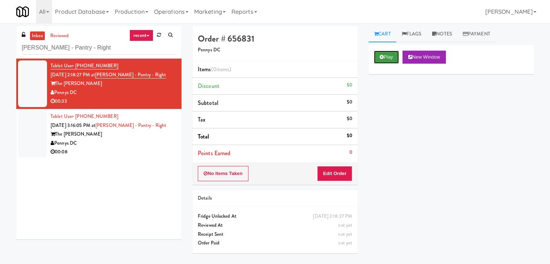
click at [384, 55] on button "Play" at bounding box center [386, 57] width 25 height 13
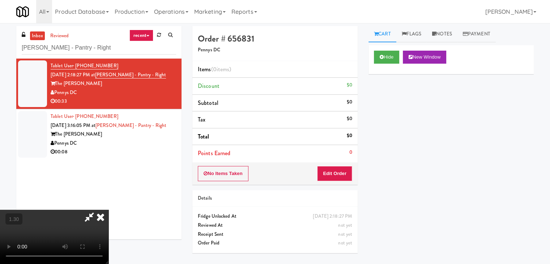
click at [108, 210] on video at bounding box center [54, 237] width 108 height 54
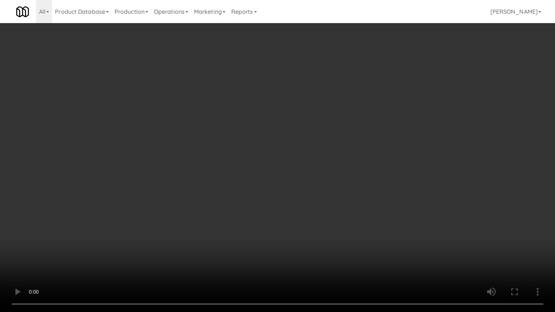
click at [279, 133] on video at bounding box center [277, 156] width 555 height 312
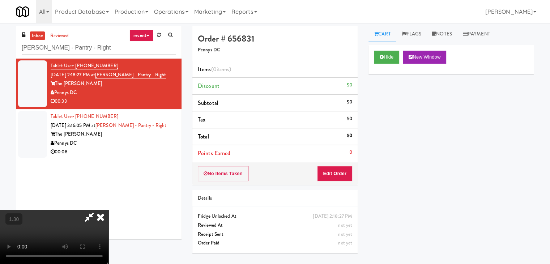
click at [108, 210] on icon at bounding box center [101, 217] width 16 height 14
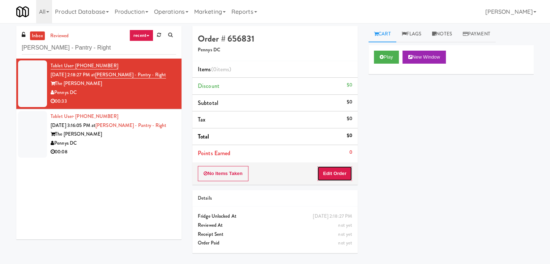
click at [334, 174] on button "Edit Order" at bounding box center [334, 173] width 35 height 15
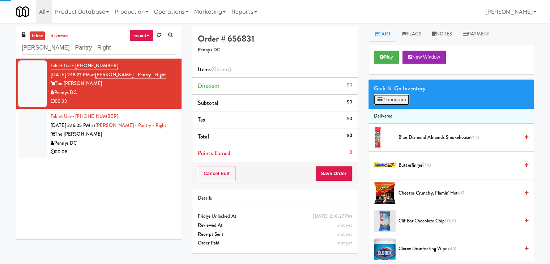
click at [404, 94] on button "Planogram" at bounding box center [391, 99] width 35 height 11
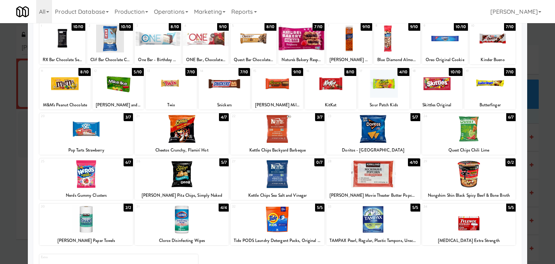
scroll to position [36, 0]
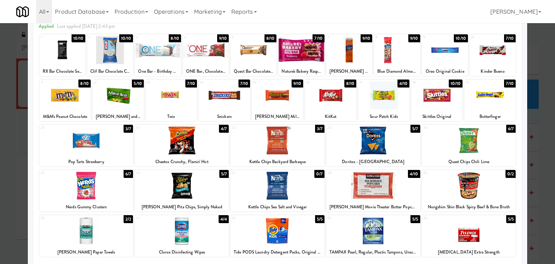
click at [273, 93] on div at bounding box center [277, 95] width 51 height 28
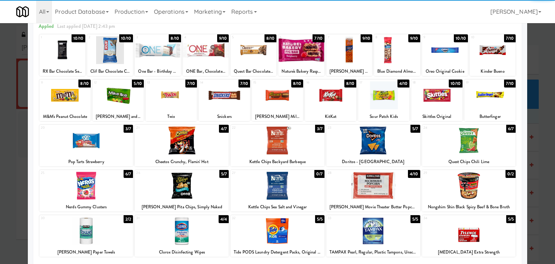
scroll to position [91, 0]
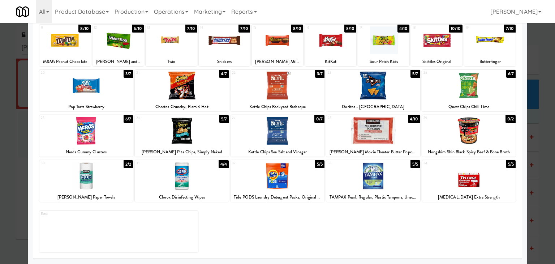
drag, startPoint x: 273, startPoint y: 93, endPoint x: 281, endPoint y: 92, distance: 8.0
click at [274, 93] on div at bounding box center [278, 86] width 94 height 28
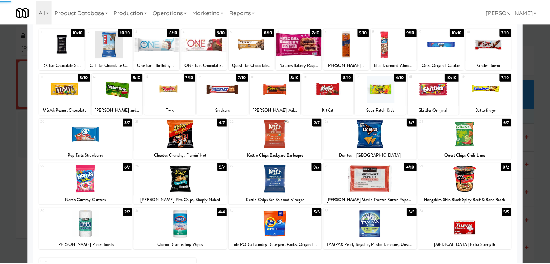
scroll to position [0, 0]
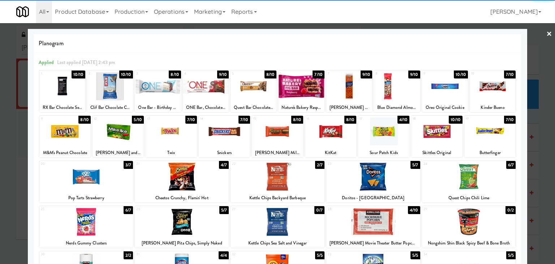
click at [546, 34] on link "×" at bounding box center [549, 34] width 6 height 22
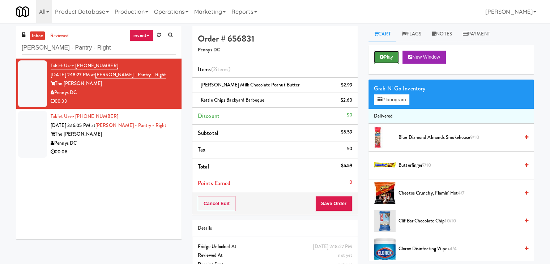
click at [382, 57] on icon at bounding box center [381, 57] width 4 height 5
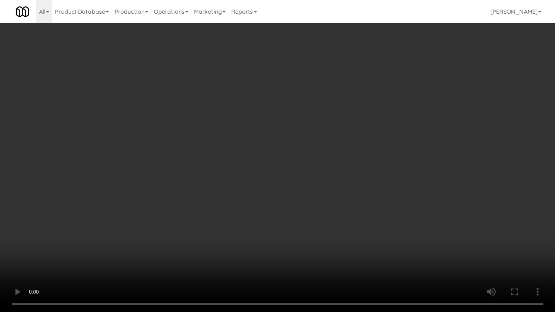
click at [337, 180] on video at bounding box center [277, 156] width 555 height 312
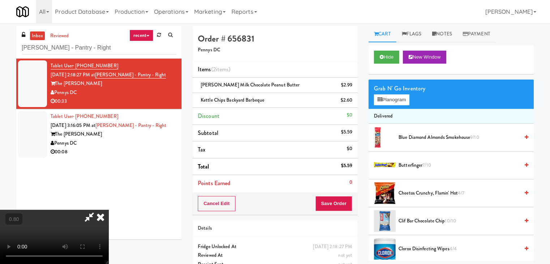
click at [98, 210] on icon at bounding box center [89, 217] width 17 height 14
click at [440, 34] on link "Notes" at bounding box center [441, 34] width 31 height 16
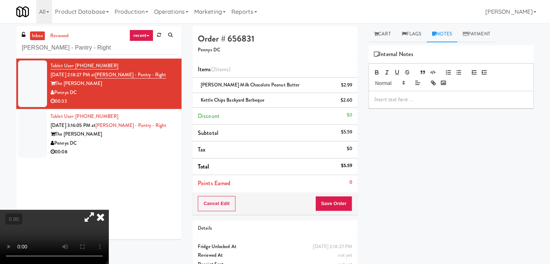
click at [413, 103] on div at bounding box center [451, 99] width 164 height 17
drag, startPoint x: 440, startPoint y: 101, endPoint x: 425, endPoint y: 145, distance: 46.4
click at [440, 101] on p at bounding box center [451, 99] width 154 height 8
click at [474, 103] on div at bounding box center [451, 99] width 164 height 17
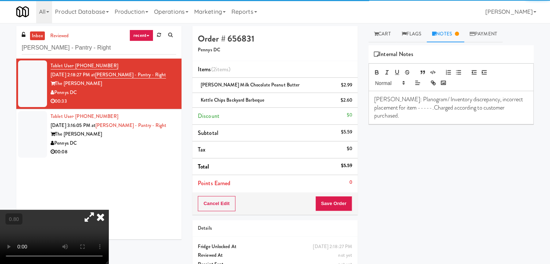
click at [108, 210] on icon at bounding box center [101, 217] width 16 height 14
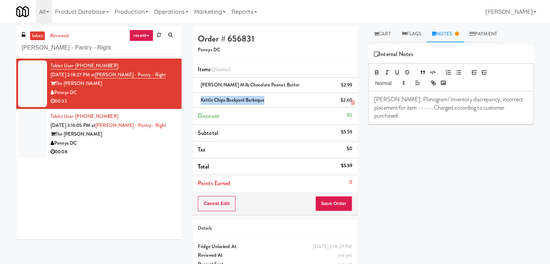
drag, startPoint x: 263, startPoint y: 101, endPoint x: 199, endPoint y: 100, distance: 63.6
click at [199, 100] on div "Kettle Chips Backyard Barbeque $2.60" at bounding box center [275, 100] width 154 height 9
drag, startPoint x: 399, startPoint y: 107, endPoint x: 385, endPoint y: 107, distance: 14.1
click at [385, 107] on p "[PERSON_NAME]: Planogram/ Inventory discrepancy, incorrect placement for item -…" at bounding box center [451, 107] width 154 height 24
click at [461, 106] on p "[PERSON_NAME]: Planogram/ Inventory discrepancy, incorrect placement for item K…" at bounding box center [451, 107] width 154 height 24
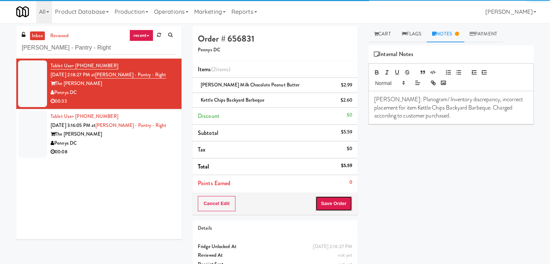
click at [330, 201] on button "Save Order" at bounding box center [333, 203] width 37 height 15
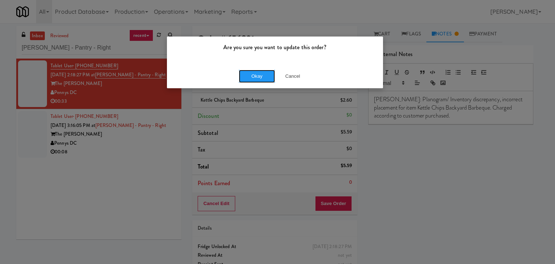
drag, startPoint x: 258, startPoint y: 77, endPoint x: 252, endPoint y: 80, distance: 6.6
click at [258, 77] on button "Okay" at bounding box center [257, 76] width 36 height 13
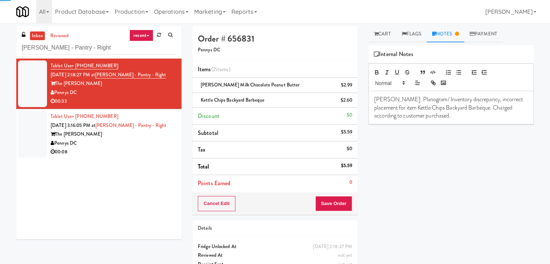
click at [132, 140] on div "Pennys DC" at bounding box center [113, 143] width 125 height 9
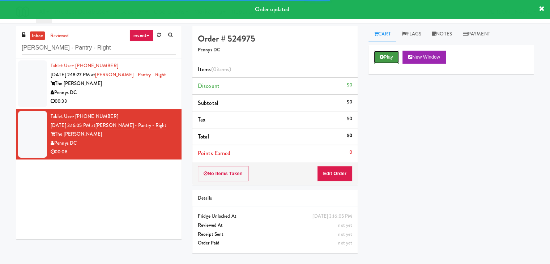
click at [392, 55] on button "Play" at bounding box center [386, 57] width 25 height 13
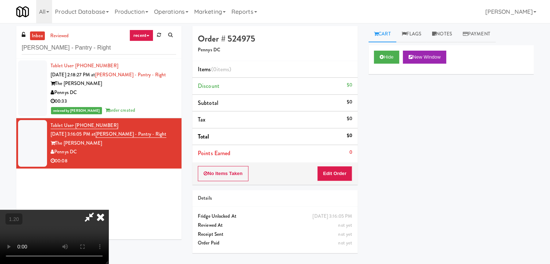
click at [108, 210] on video at bounding box center [54, 237] width 108 height 54
click at [108, 210] on icon at bounding box center [101, 217] width 16 height 14
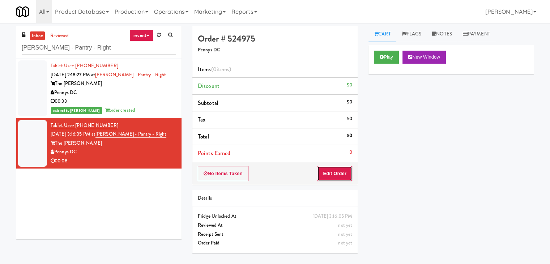
click at [328, 170] on button "Edit Order" at bounding box center [334, 173] width 35 height 15
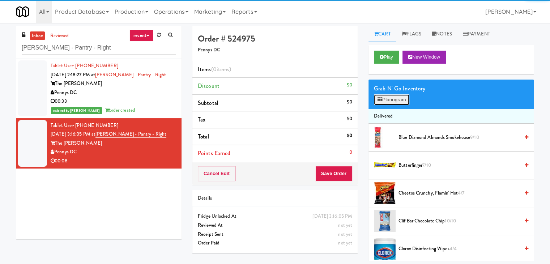
click at [383, 99] on button "Planogram" at bounding box center [391, 99] width 35 height 11
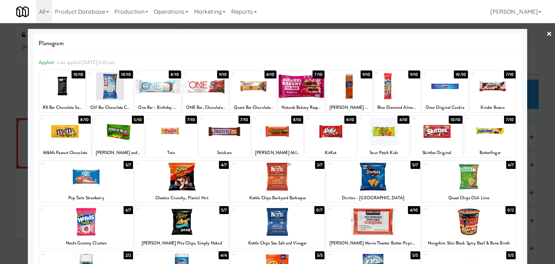
click at [165, 83] on div at bounding box center [158, 86] width 46 height 28
click at [546, 35] on link "×" at bounding box center [549, 34] width 6 height 22
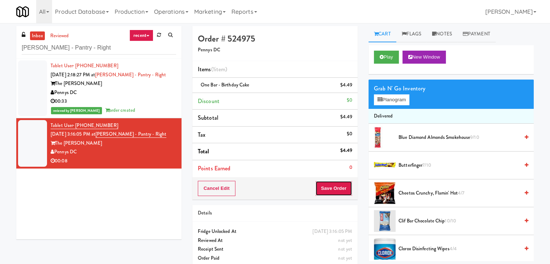
click at [340, 184] on button "Save Order" at bounding box center [333, 188] width 37 height 15
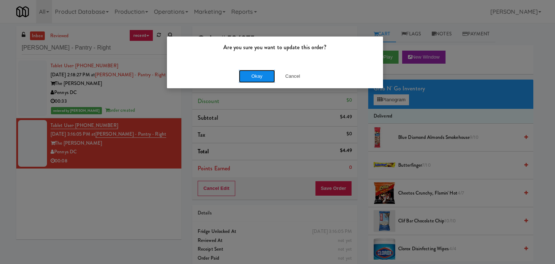
click at [248, 77] on button "Okay" at bounding box center [257, 76] width 36 height 13
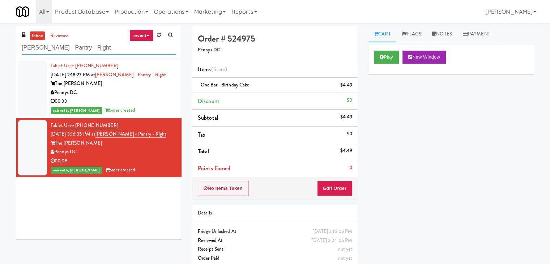
click at [108, 42] on input "[PERSON_NAME] - Pantry - Right" at bounding box center [99, 47] width 154 height 13
paste input "[GEOGRAPHIC_DATA] - [GEOGRAPHIC_DATA]"
type input "[GEOGRAPHIC_DATA] - [GEOGRAPHIC_DATA]"
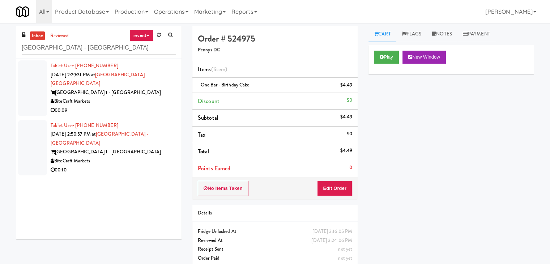
click at [150, 97] on div "BiteCraft Markets" at bounding box center [113, 101] width 125 height 9
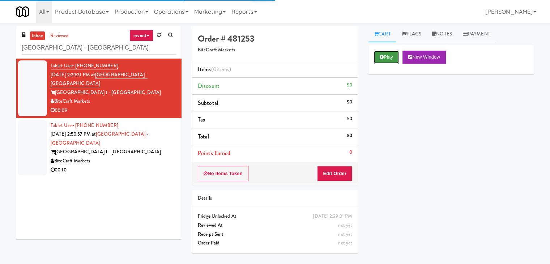
click at [380, 59] on button "Play" at bounding box center [386, 57] width 25 height 13
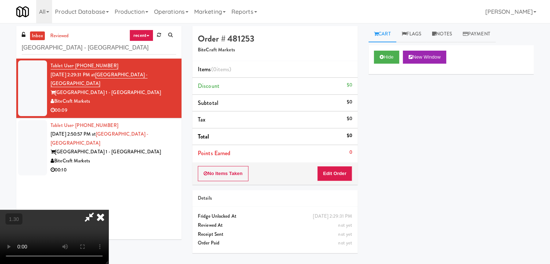
click at [108, 210] on video at bounding box center [54, 237] width 108 height 54
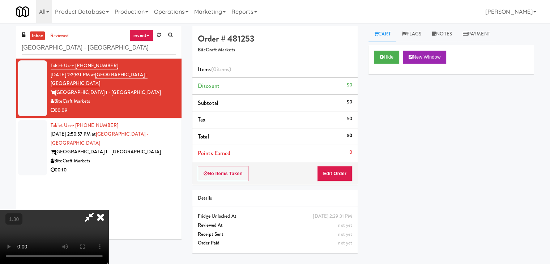
click at [108, 210] on video at bounding box center [54, 237] width 108 height 54
click at [108, 210] on icon at bounding box center [101, 217] width 16 height 14
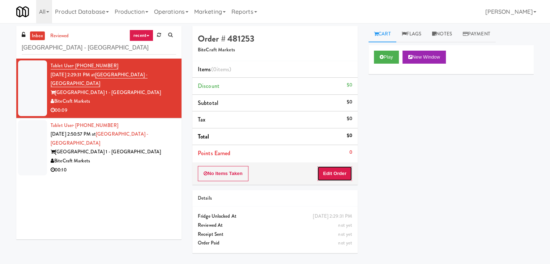
click at [336, 177] on button "Edit Order" at bounding box center [334, 173] width 35 height 15
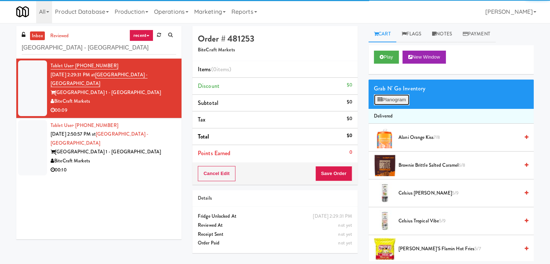
click at [383, 104] on button "Planogram" at bounding box center [391, 99] width 35 height 11
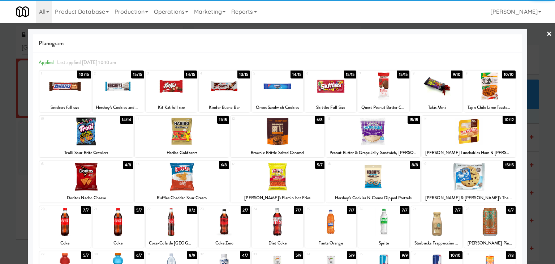
scroll to position [72, 0]
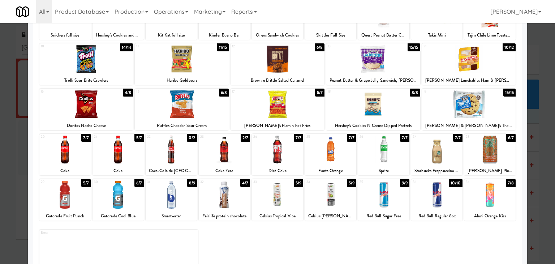
click at [61, 153] on div at bounding box center [64, 149] width 51 height 28
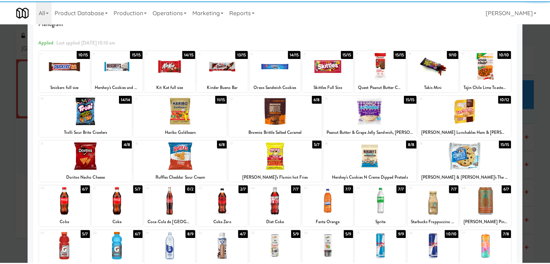
scroll to position [0, 0]
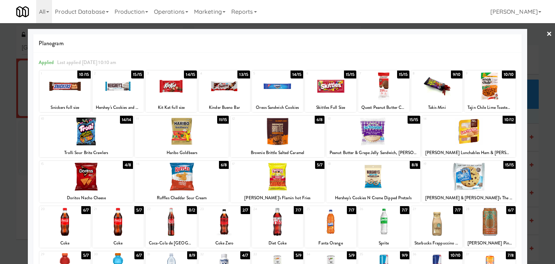
click at [337, 93] on div at bounding box center [330, 86] width 51 height 28
click at [546, 33] on link "×" at bounding box center [549, 34] width 6 height 22
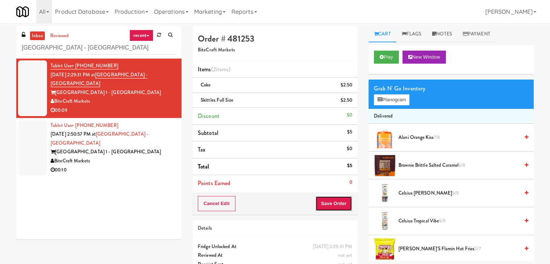
click at [334, 202] on button "Save Order" at bounding box center [333, 203] width 37 height 15
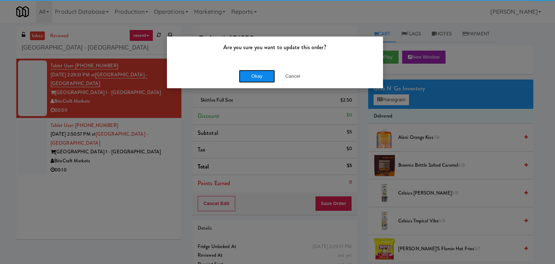
click at [264, 74] on button "Okay" at bounding box center [257, 76] width 36 height 13
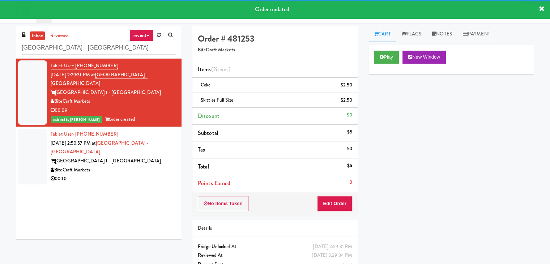
click at [138, 156] on div "[GEOGRAPHIC_DATA] 1 - [GEOGRAPHIC_DATA]" at bounding box center [113, 160] width 125 height 9
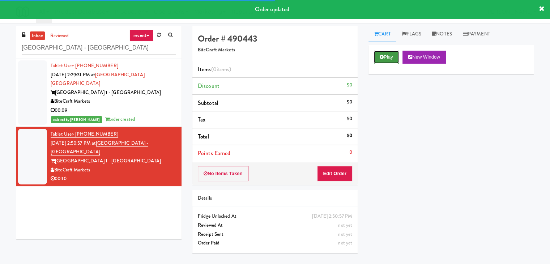
click at [389, 52] on button "Play" at bounding box center [386, 57] width 25 height 13
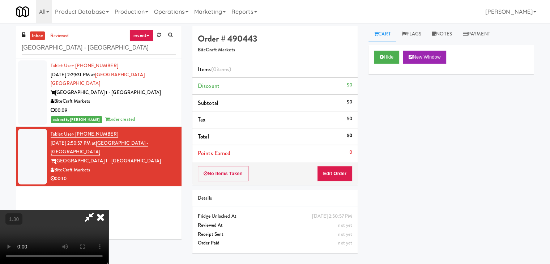
click at [108, 210] on video at bounding box center [54, 237] width 108 height 54
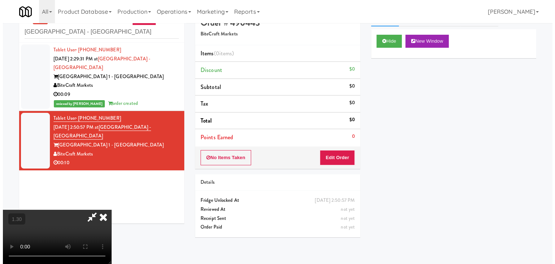
scroll to position [23, 0]
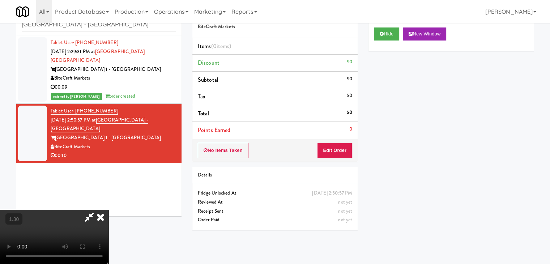
click at [108, 210] on video at bounding box center [54, 237] width 108 height 54
click at [108, 210] on icon at bounding box center [101, 217] width 16 height 14
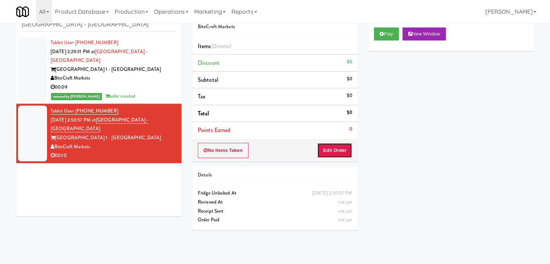
click at [335, 153] on button "Edit Order" at bounding box center [334, 150] width 35 height 15
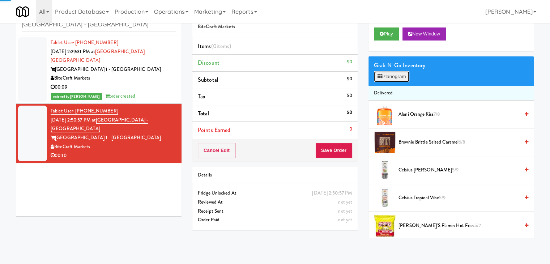
click at [396, 76] on button "Planogram" at bounding box center [391, 76] width 35 height 11
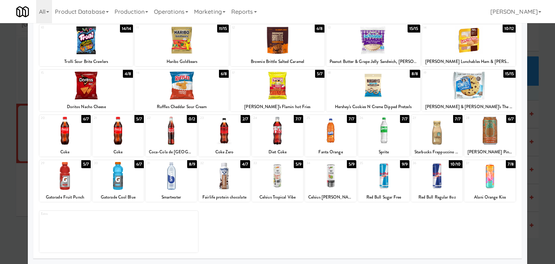
click at [129, 173] on div at bounding box center [118, 176] width 51 height 28
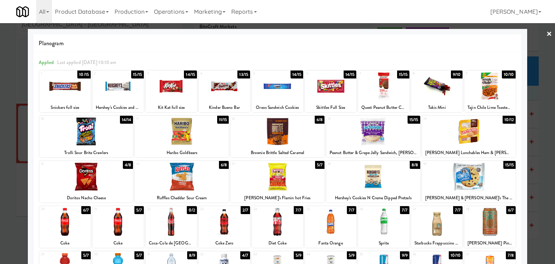
drag, startPoint x: 545, startPoint y: 37, endPoint x: 506, endPoint y: 40, distance: 38.8
click at [546, 36] on link "×" at bounding box center [549, 34] width 6 height 22
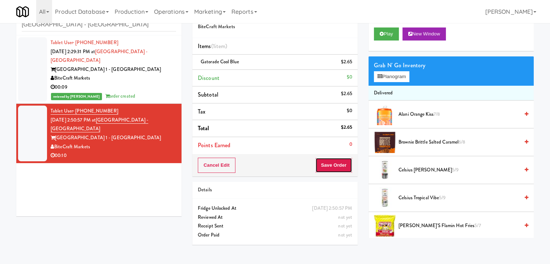
click at [329, 162] on button "Save Order" at bounding box center [333, 165] width 37 height 15
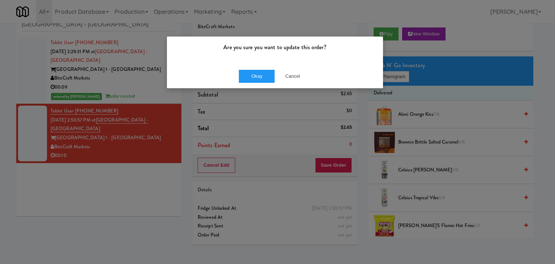
click at [261, 68] on div "Okay Cancel" at bounding box center [275, 76] width 216 height 24
click at [259, 76] on button "Okay" at bounding box center [257, 76] width 36 height 13
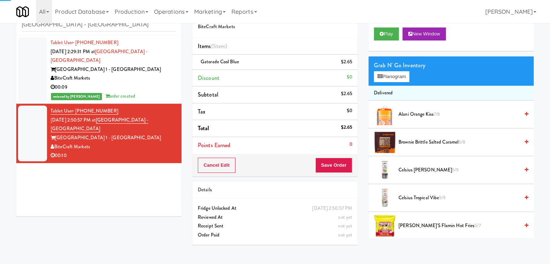
click at [145, 83] on div "00:09" at bounding box center [113, 87] width 125 height 9
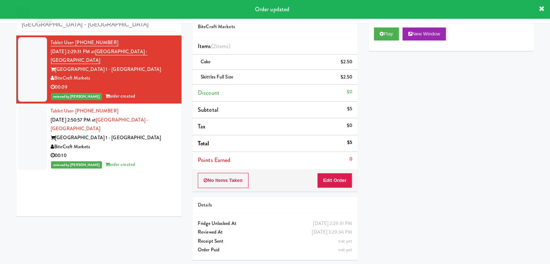
click at [146, 142] on div "BiteCraft Markets" at bounding box center [113, 146] width 125 height 9
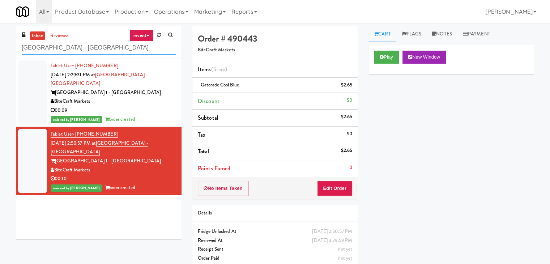
click at [100, 48] on input "[GEOGRAPHIC_DATA] - [GEOGRAPHIC_DATA]" at bounding box center [99, 47] width 154 height 13
paste input "Aperture UCF - Cooler - Left"
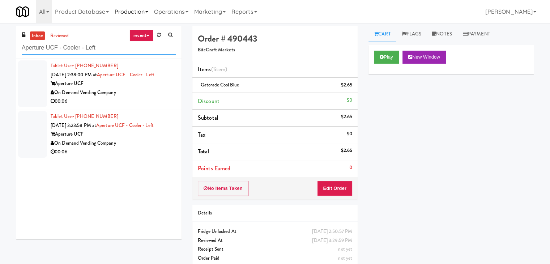
type input "Aperture UCF - Cooler - Left"
click at [146, 99] on div "00:06" at bounding box center [113, 101] width 125 height 9
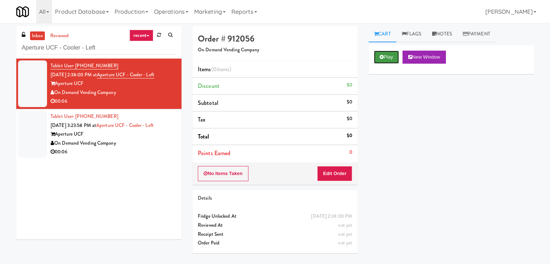
click at [384, 57] on button "Play" at bounding box center [386, 57] width 25 height 13
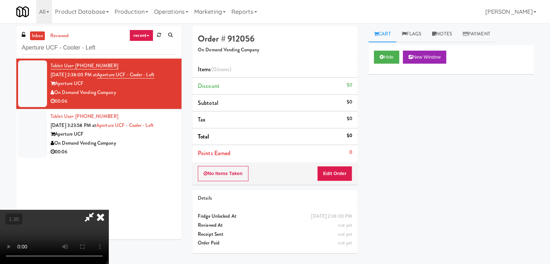
click at [108, 210] on video at bounding box center [54, 237] width 108 height 54
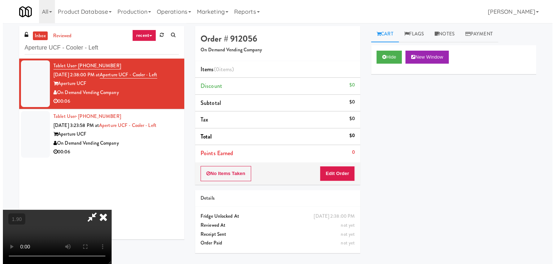
scroll to position [0, 0]
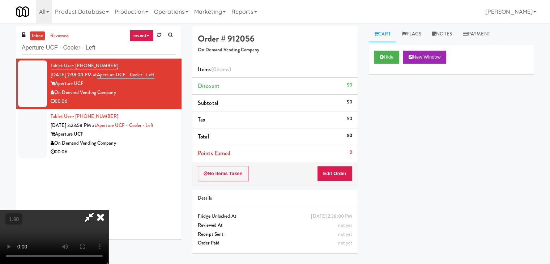
drag, startPoint x: 316, startPoint y: 32, endPoint x: 336, endPoint y: 105, distance: 75.2
click at [108, 210] on icon at bounding box center [101, 217] width 16 height 14
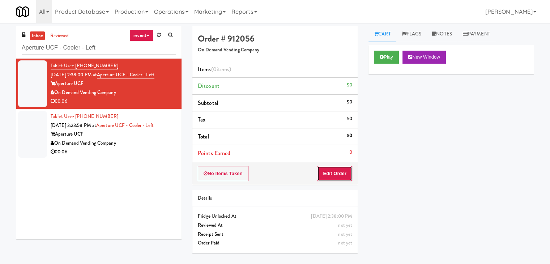
click at [341, 169] on button "Edit Order" at bounding box center [334, 173] width 35 height 15
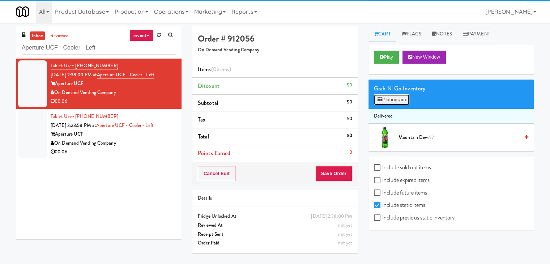
click at [394, 95] on button "Planogram" at bounding box center [391, 99] width 35 height 11
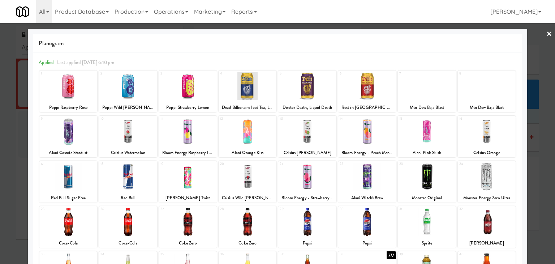
click at [546, 32] on link "×" at bounding box center [549, 34] width 6 height 22
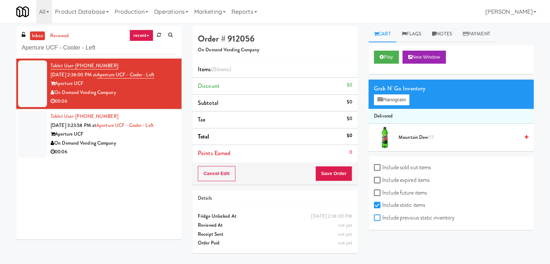
click at [377, 220] on input "Include previous static inventory" at bounding box center [378, 218] width 8 height 6
checkbox input "true"
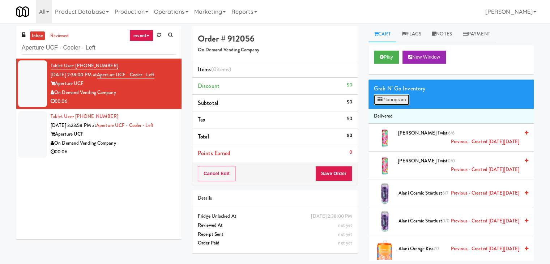
click at [404, 96] on button "Planogram" at bounding box center [391, 99] width 35 height 11
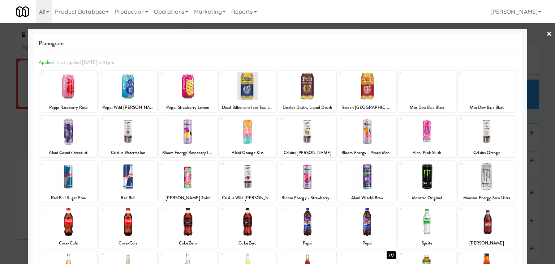
click at [546, 34] on link "×" at bounding box center [549, 34] width 6 height 22
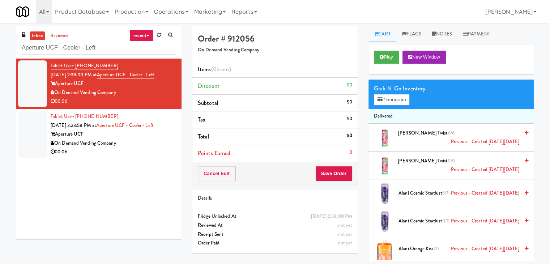
click at [152, 148] on div "00:06" at bounding box center [113, 151] width 125 height 9
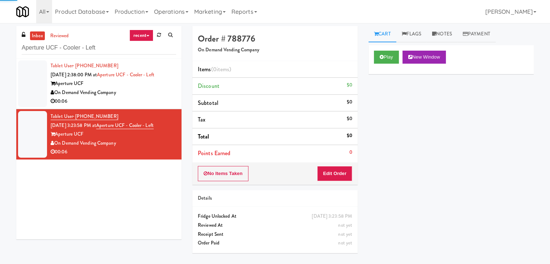
click at [149, 100] on div "00:06" at bounding box center [113, 101] width 125 height 9
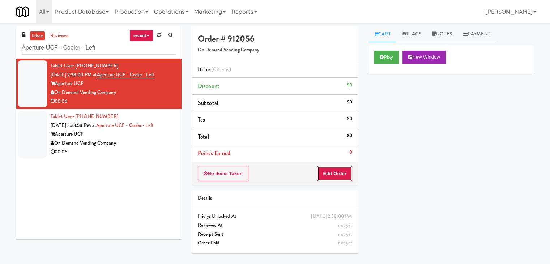
click at [340, 169] on button "Edit Order" at bounding box center [334, 173] width 35 height 15
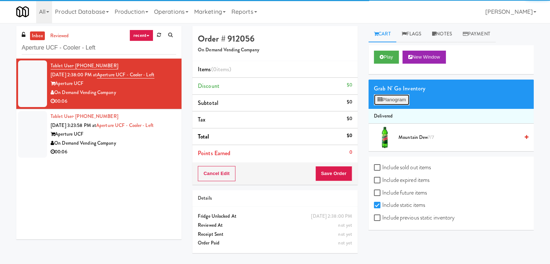
click at [392, 100] on button "Planogram" at bounding box center [391, 99] width 35 height 11
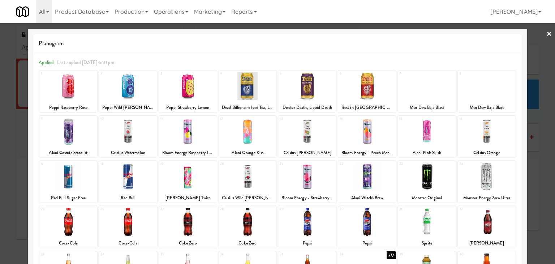
click at [546, 34] on link "×" at bounding box center [549, 34] width 6 height 22
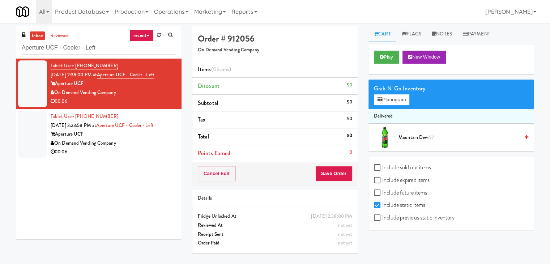
click at [127, 145] on div "On Demand Vending Company" at bounding box center [113, 143] width 125 height 9
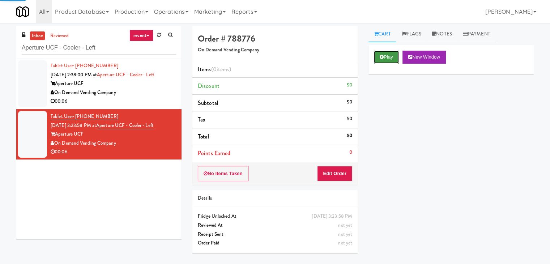
click at [390, 58] on button "Play" at bounding box center [386, 57] width 25 height 13
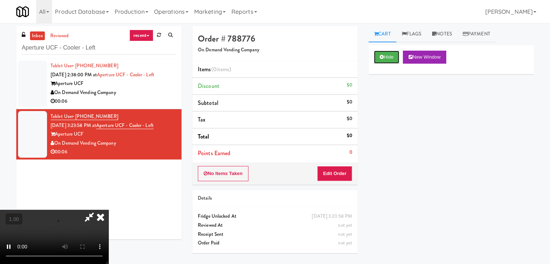
scroll to position [102, 0]
click at [108, 210] on video at bounding box center [54, 237] width 108 height 54
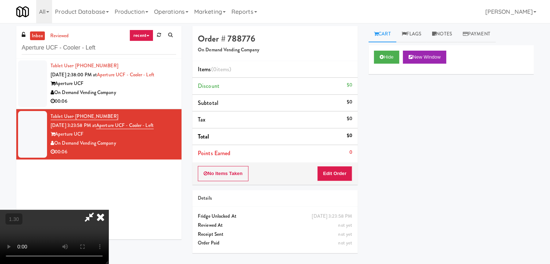
click at [108, 210] on video at bounding box center [54, 237] width 108 height 54
click at [108, 210] on icon at bounding box center [101, 217] width 16 height 14
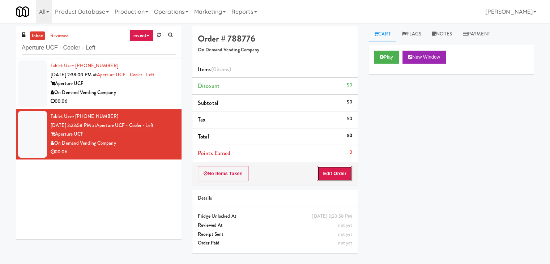
click at [336, 171] on button "Edit Order" at bounding box center [334, 173] width 35 height 15
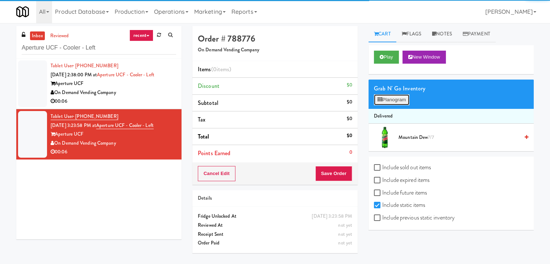
click at [395, 101] on button "Planogram" at bounding box center [391, 99] width 35 height 11
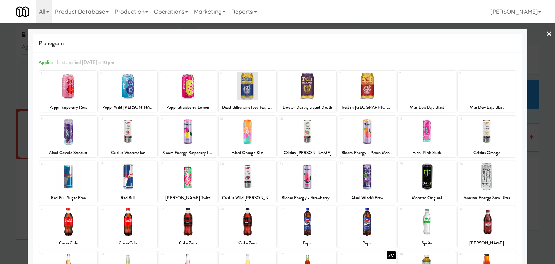
click at [546, 34] on link "×" at bounding box center [549, 34] width 6 height 22
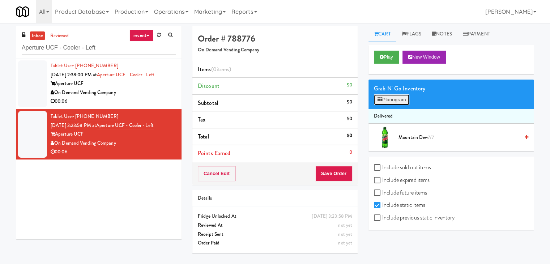
click at [405, 98] on button "Planogram" at bounding box center [391, 99] width 35 height 11
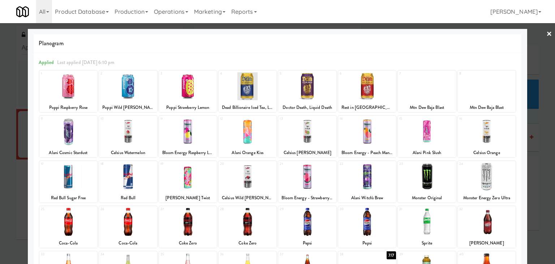
click at [546, 31] on link "×" at bounding box center [549, 34] width 6 height 22
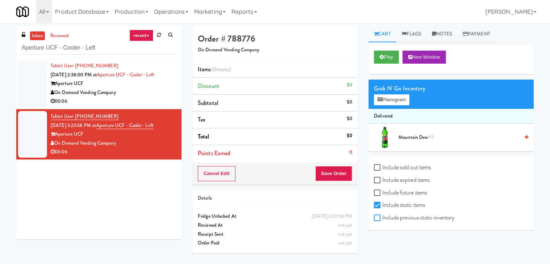
click at [377, 218] on input "Include previous static inventory" at bounding box center [378, 218] width 8 height 6
checkbox input "true"
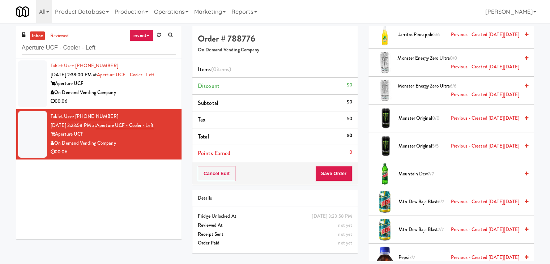
scroll to position [1120, 0]
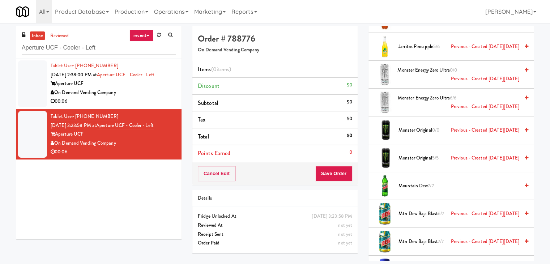
click at [524, 95] on icon at bounding box center [526, 97] width 4 height 5
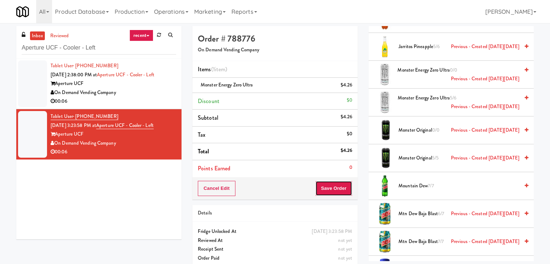
click at [334, 189] on button "Save Order" at bounding box center [333, 188] width 37 height 15
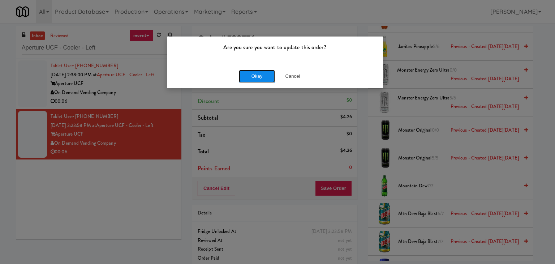
click at [259, 73] on button "Okay" at bounding box center [257, 76] width 36 height 13
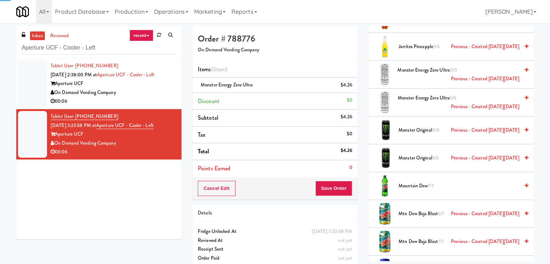
click at [143, 98] on div "00:06" at bounding box center [113, 101] width 125 height 9
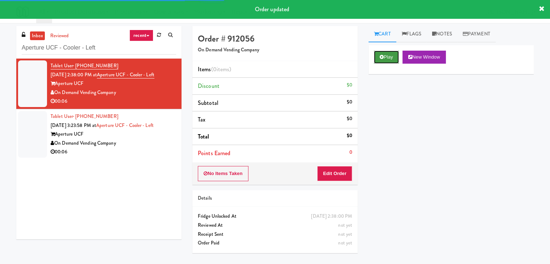
click at [383, 54] on button "Play" at bounding box center [386, 57] width 25 height 13
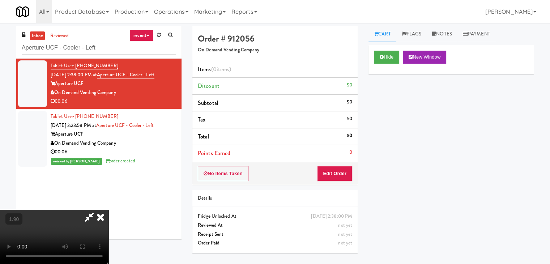
click at [108, 210] on icon at bounding box center [101, 217] width 16 height 14
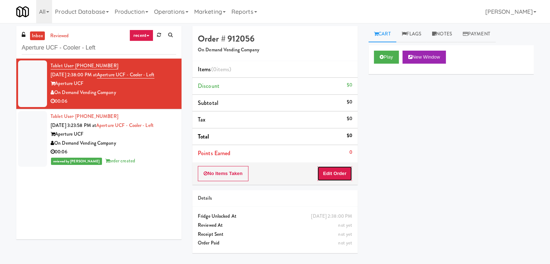
click at [331, 173] on button "Edit Order" at bounding box center [334, 173] width 35 height 15
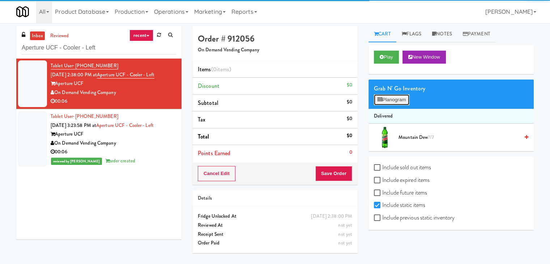
click at [399, 103] on button "Planogram" at bounding box center [391, 99] width 35 height 11
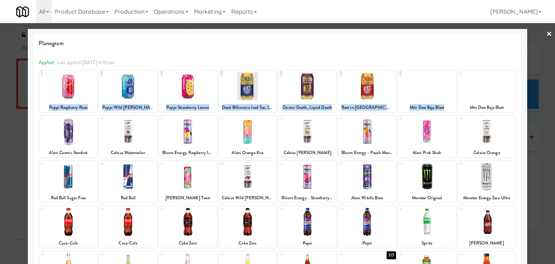
drag, startPoint x: 510, startPoint y: 72, endPoint x: 532, endPoint y: 39, distance: 39.5
click at [520, 50] on div "Planogram Applied Last applied [DATE] 6:10 pm 1 Poppi Raspberry Rose 2 Poppi Wi…" at bounding box center [277, 192] width 499 height 326
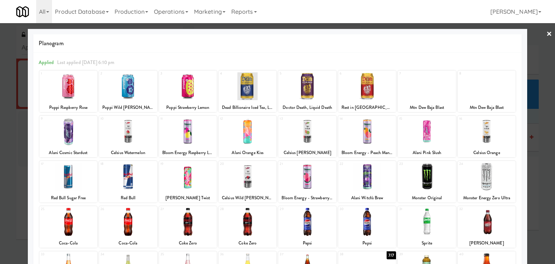
click at [546, 32] on link "×" at bounding box center [549, 34] width 6 height 22
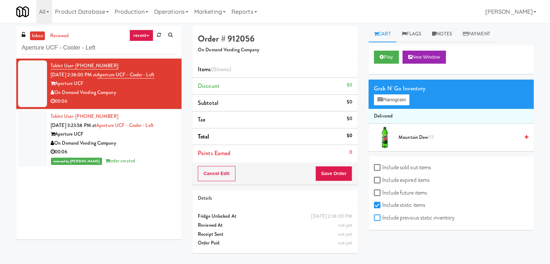
click at [376, 218] on input "Include previous static inventory" at bounding box center [378, 218] width 8 height 6
checkbox input "true"
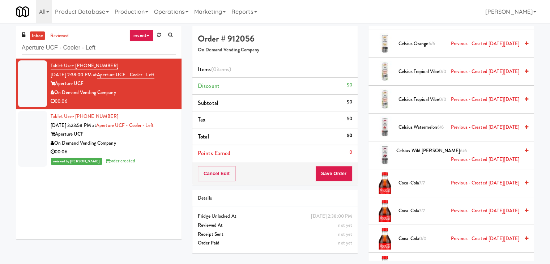
scroll to position [542, 0]
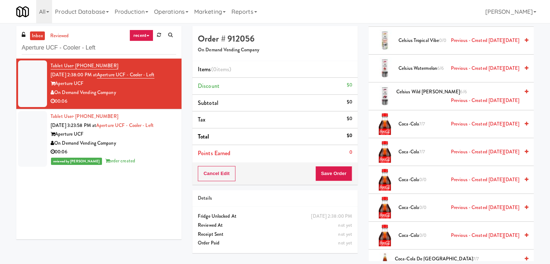
click at [523, 121] on li "Coca-Cola 7/7 Previous - Created [DATE][DATE]" at bounding box center [450, 124] width 165 height 28
click at [524, 122] on icon at bounding box center [526, 123] width 4 height 5
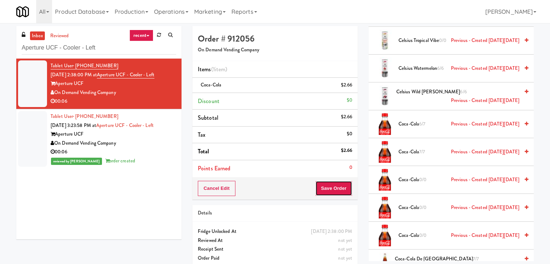
click at [330, 187] on button "Save Order" at bounding box center [333, 188] width 37 height 15
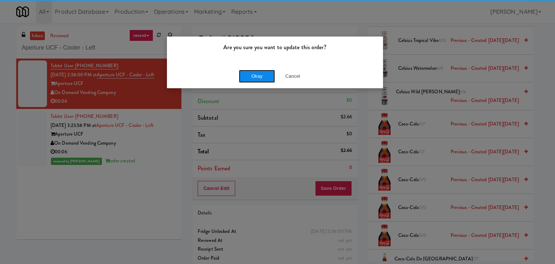
click at [253, 81] on button "Okay" at bounding box center [257, 76] width 36 height 13
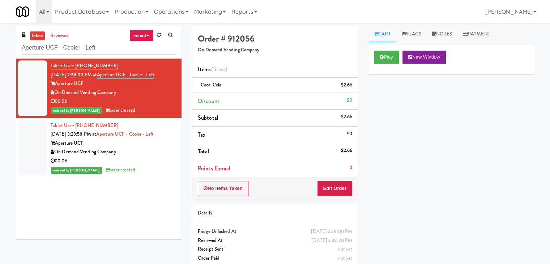
scroll to position [0, 0]
click at [447, 36] on link "Notes" at bounding box center [441, 34] width 31 height 16
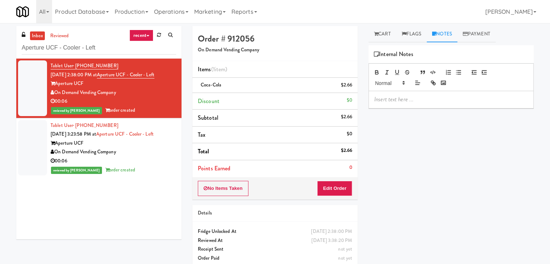
click at [421, 93] on div at bounding box center [451, 99] width 164 height 17
click at [478, 96] on p at bounding box center [451, 99] width 154 height 8
click at [338, 187] on button "Edit Order" at bounding box center [334, 188] width 35 height 15
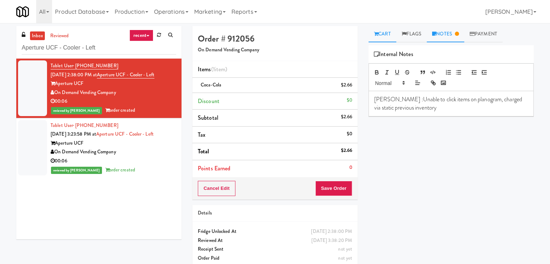
click at [381, 34] on link "Cart" at bounding box center [382, 34] width 28 height 16
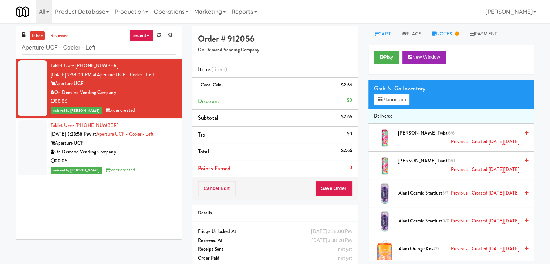
click at [444, 35] on link "Notes" at bounding box center [445, 34] width 38 height 16
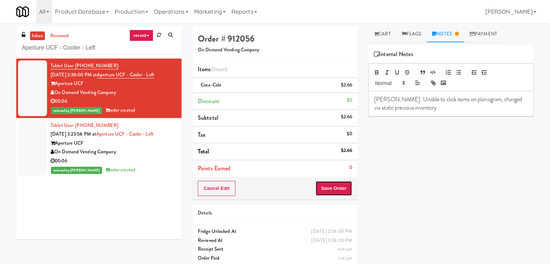
click at [338, 189] on button "Save Order" at bounding box center [333, 188] width 37 height 15
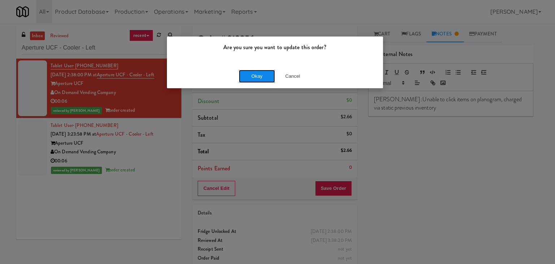
click at [267, 76] on button "Okay" at bounding box center [257, 76] width 36 height 13
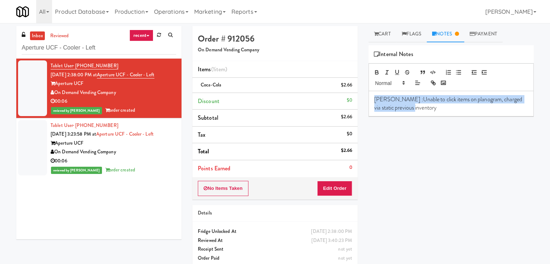
drag, startPoint x: 373, startPoint y: 97, endPoint x: 428, endPoint y: 108, distance: 56.1
click at [428, 108] on div "[PERSON_NAME] :Unable to click items on planogram, charged via static previous …" at bounding box center [451, 103] width 164 height 25
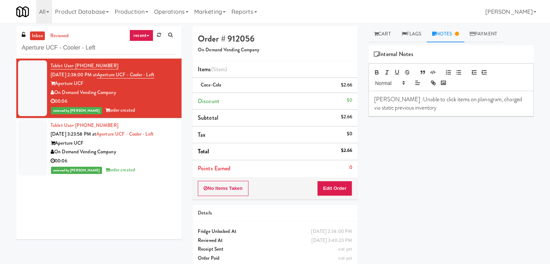
click at [150, 151] on div "On Demand Vending Company" at bounding box center [113, 151] width 125 height 9
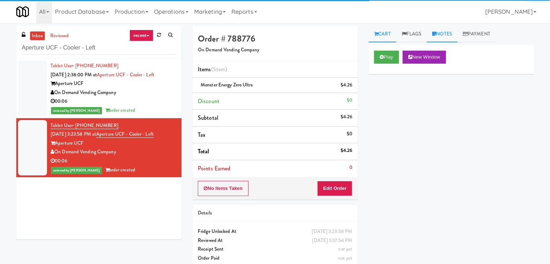
click at [447, 30] on link "Notes" at bounding box center [441, 34] width 31 height 16
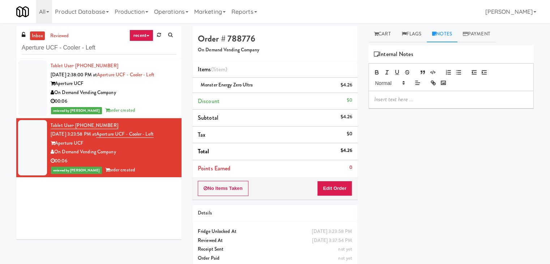
click at [405, 98] on p at bounding box center [451, 99] width 154 height 8
click at [464, 99] on p "[PERSON_NAME] :Unable to click items on planogram, charged via static previous …" at bounding box center [451, 103] width 154 height 16
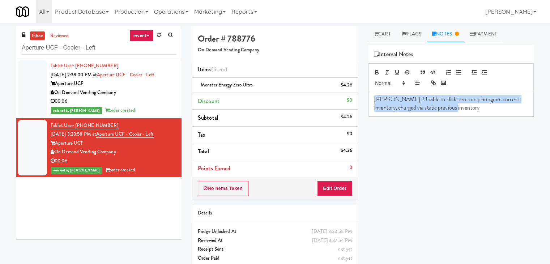
drag, startPoint x: 371, startPoint y: 97, endPoint x: 483, endPoint y: 112, distance: 112.3
click at [483, 112] on div "[PERSON_NAME] :Unable to click items on planogram current inventory, charged vi…" at bounding box center [451, 103] width 164 height 25
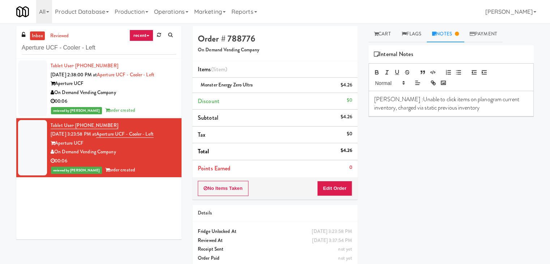
click at [122, 100] on div "00:06" at bounding box center [113, 101] width 125 height 9
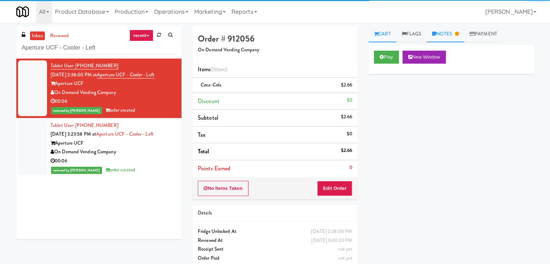
click at [445, 36] on link "Notes" at bounding box center [445, 34] width 38 height 16
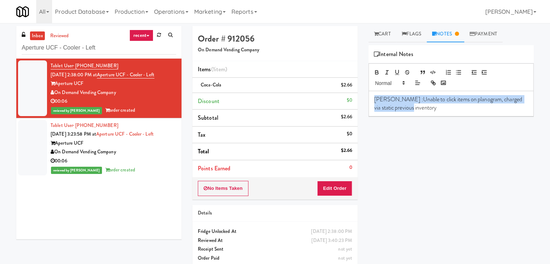
drag, startPoint x: 370, startPoint y: 96, endPoint x: 453, endPoint y: 113, distance: 84.8
click at [453, 113] on div "[PERSON_NAME] :Unable to click items on planogram, charged via static previous …" at bounding box center [451, 103] width 164 height 25
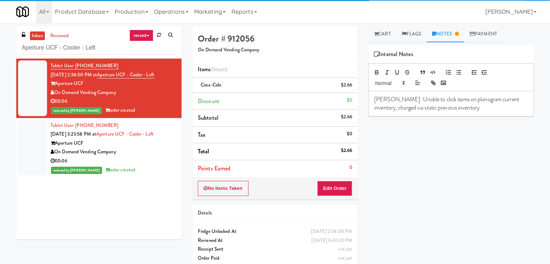
click at [446, 136] on div "Play New Window Primary Flag Clear Flag if unable to determine what was taken o…" at bounding box center [450, 180] width 165 height 271
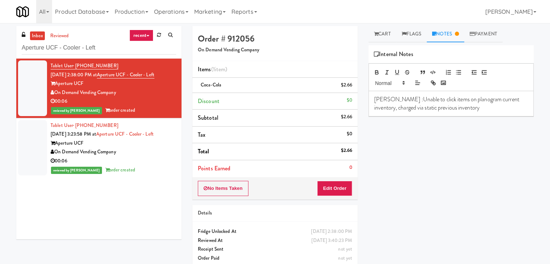
click at [123, 163] on div "00:06" at bounding box center [113, 160] width 125 height 9
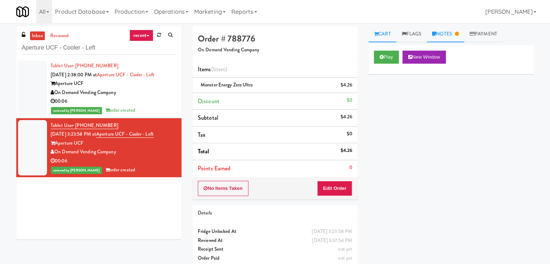
click at [451, 35] on link "Notes" at bounding box center [445, 34] width 38 height 16
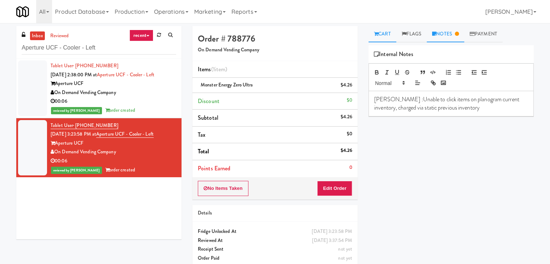
click at [383, 35] on link "Cart" at bounding box center [382, 34] width 28 height 16
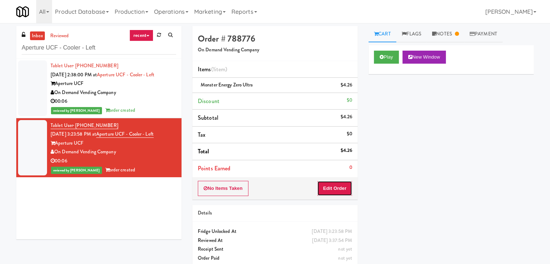
click at [331, 191] on button "Edit Order" at bounding box center [334, 188] width 35 height 15
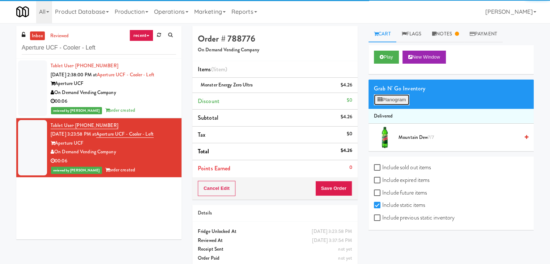
click at [392, 101] on button "Planogram" at bounding box center [391, 99] width 35 height 11
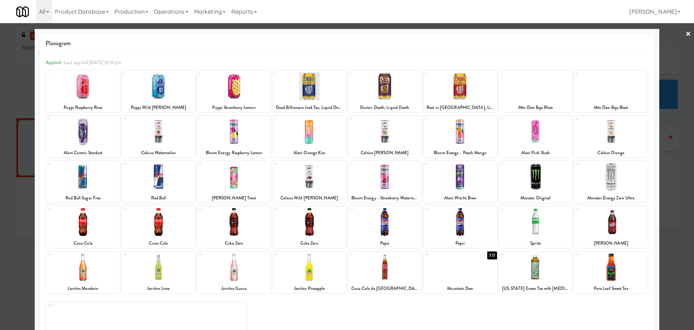
click at [555, 33] on link "×" at bounding box center [688, 34] width 6 height 22
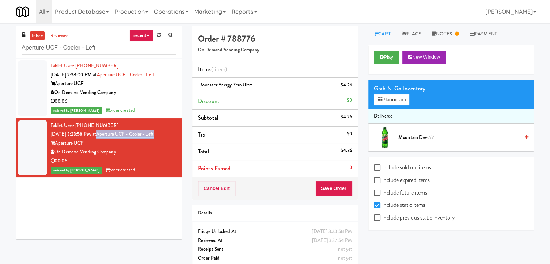
drag, startPoint x: 107, startPoint y: 132, endPoint x: 170, endPoint y: 137, distance: 62.7
click at [170, 137] on div "Tablet User · (386) 972-1583 [DATE] 3:23:58 PM at Aperture UCF - Cooler - Left …" at bounding box center [113, 147] width 125 height 53
click at [436, 35] on icon at bounding box center [434, 33] width 4 height 5
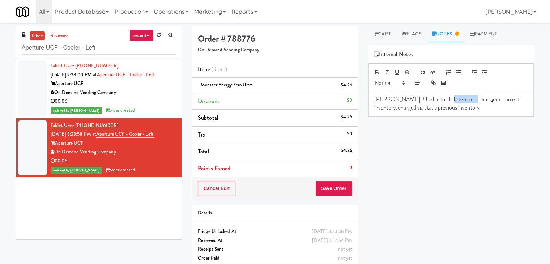
drag, startPoint x: 466, startPoint y: 99, endPoint x: 439, endPoint y: 99, distance: 26.4
click at [439, 99] on p "[PERSON_NAME] :Unable to click items on planogram current inventory, charged vi…" at bounding box center [451, 103] width 154 height 16
click at [459, 98] on p "[PERSON_NAME] :Unable to click items on current inventory, charged via static p…" at bounding box center [451, 103] width 154 height 16
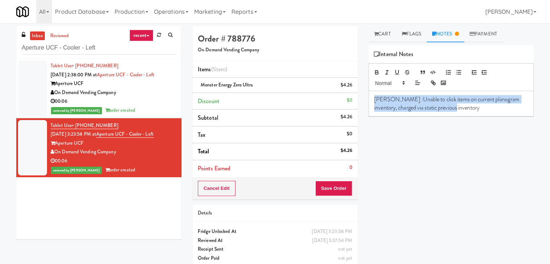
drag, startPoint x: 372, startPoint y: 99, endPoint x: 465, endPoint y: 112, distance: 94.5
click at [465, 112] on div "[PERSON_NAME] :Unable to click items on current planogram inventory, charged vi…" at bounding box center [451, 103] width 164 height 25
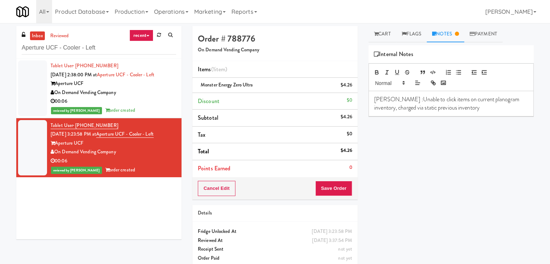
click at [143, 81] on div "Aperture UCF" at bounding box center [113, 83] width 125 height 9
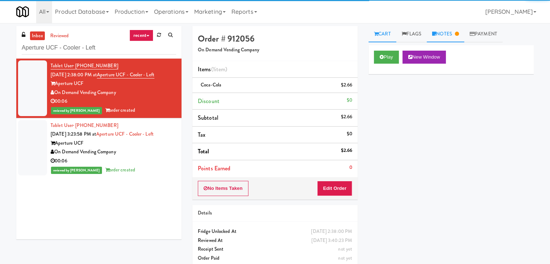
click at [450, 37] on link "Notes" at bounding box center [445, 34] width 38 height 16
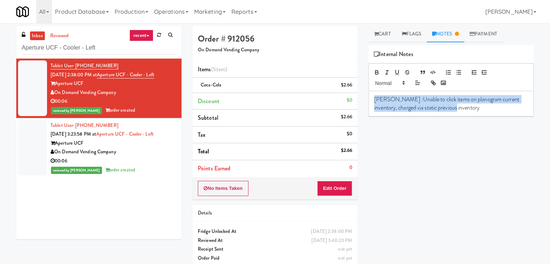
drag, startPoint x: 371, startPoint y: 97, endPoint x: 483, endPoint y: 115, distance: 114.1
click at [483, 115] on div "[PERSON_NAME] :Unable to click items on planogram current inventory, charged vi…" at bounding box center [451, 103] width 164 height 25
drag, startPoint x: 386, startPoint y: 97, endPoint x: 474, endPoint y: 109, distance: 89.3
click at [474, 109] on p "[PERSON_NAME] :Unable to click items on current planogram inventory, charged vi…" at bounding box center [451, 103] width 154 height 16
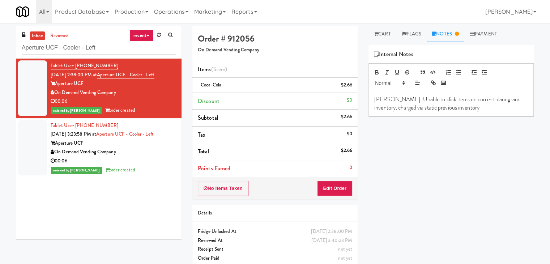
drag, startPoint x: 148, startPoint y: 154, endPoint x: 146, endPoint y: 150, distance: 4.2
click at [148, 154] on div "On Demand Vending Company" at bounding box center [113, 151] width 125 height 9
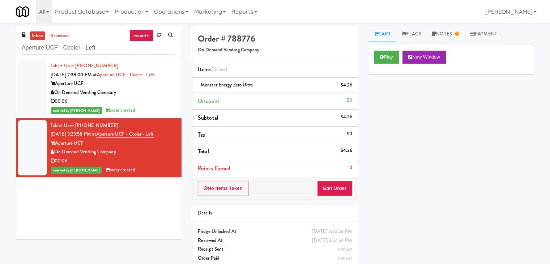
click at [164, 108] on div "reviewed by [PERSON_NAME] A order created" at bounding box center [113, 110] width 125 height 9
